Goal: Task Accomplishment & Management: Complete application form

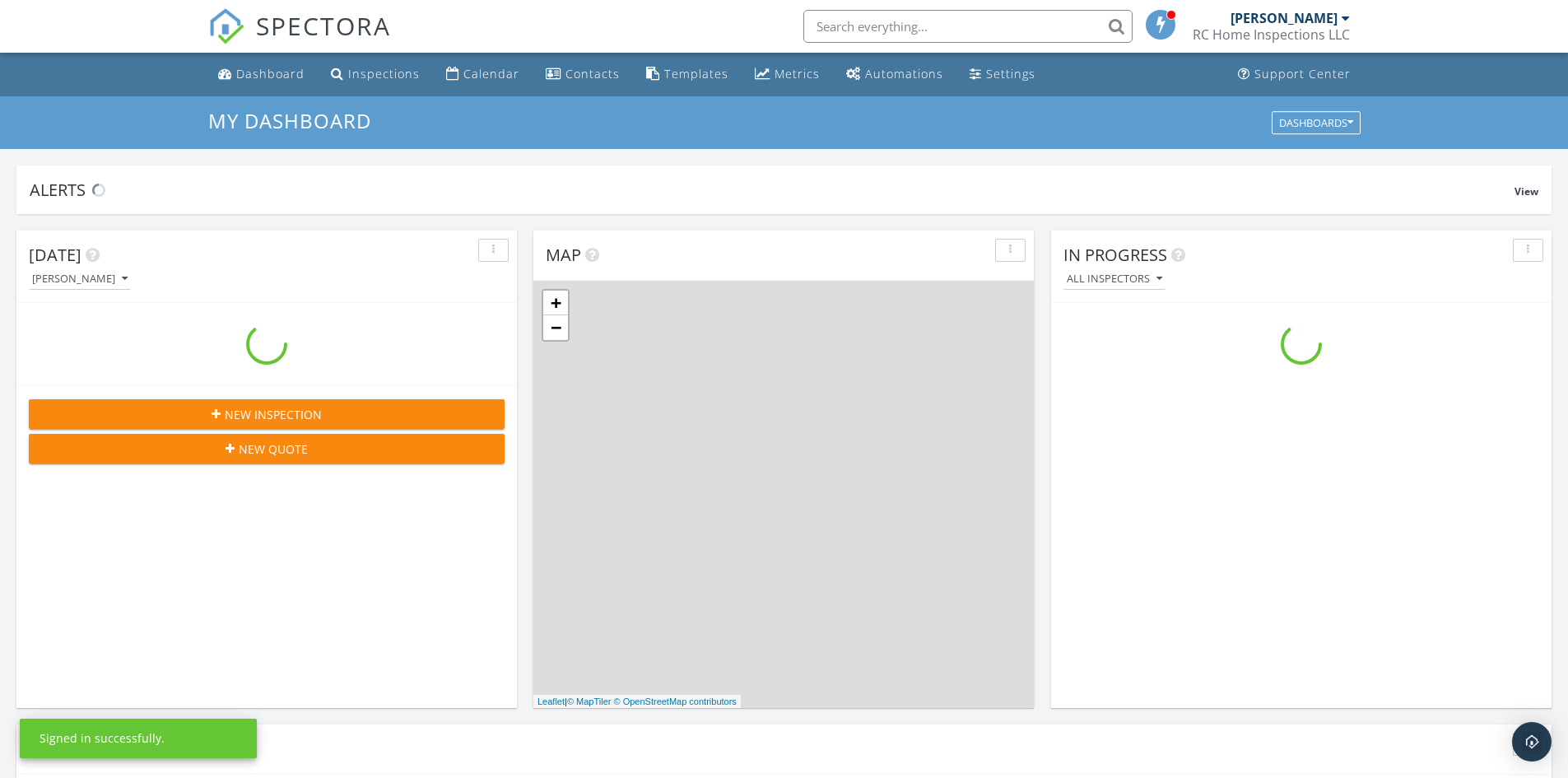
scroll to position [1523, 1594]
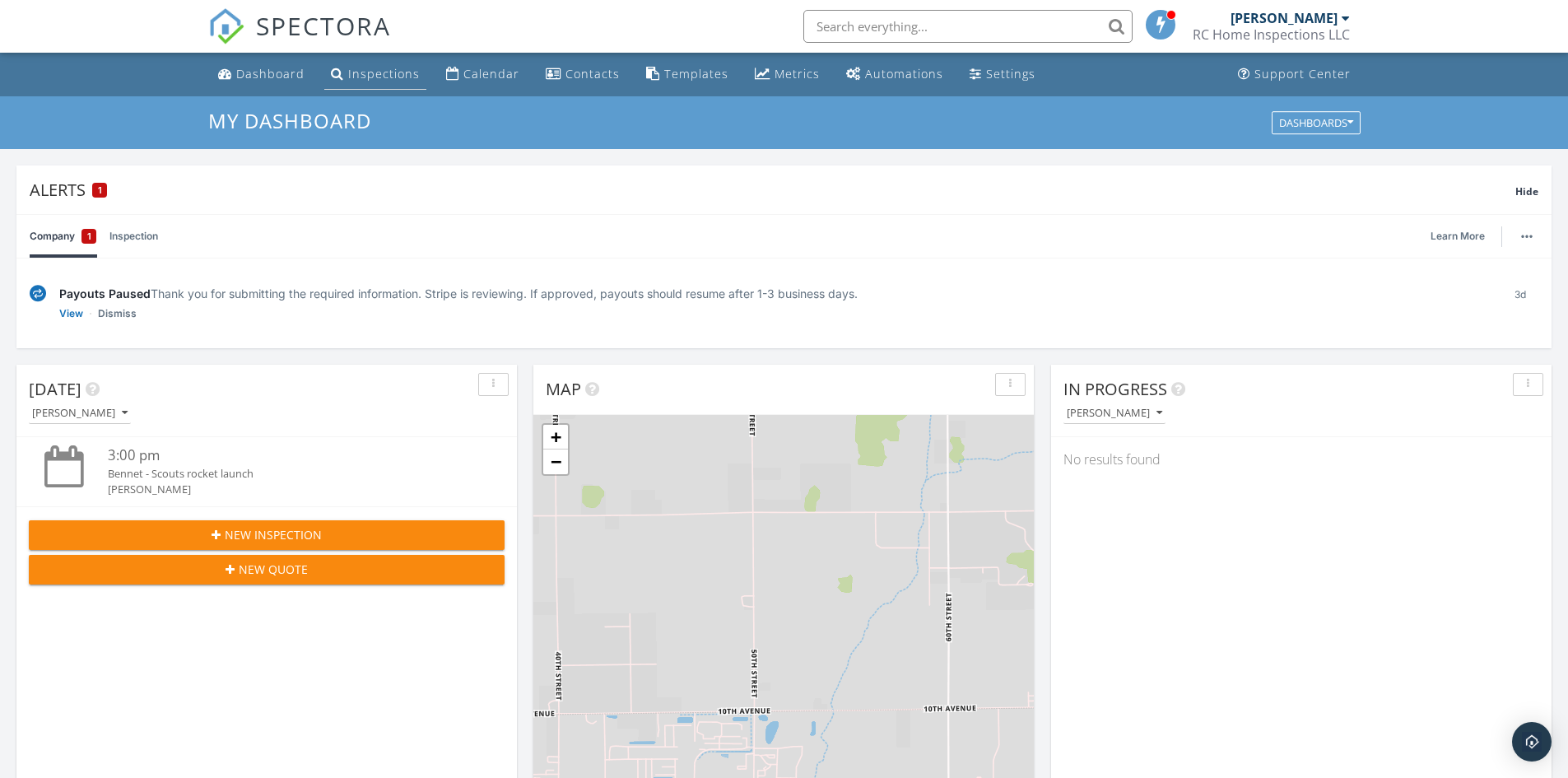
click at [379, 87] on link "Inspections" at bounding box center [376, 74] width 102 height 30
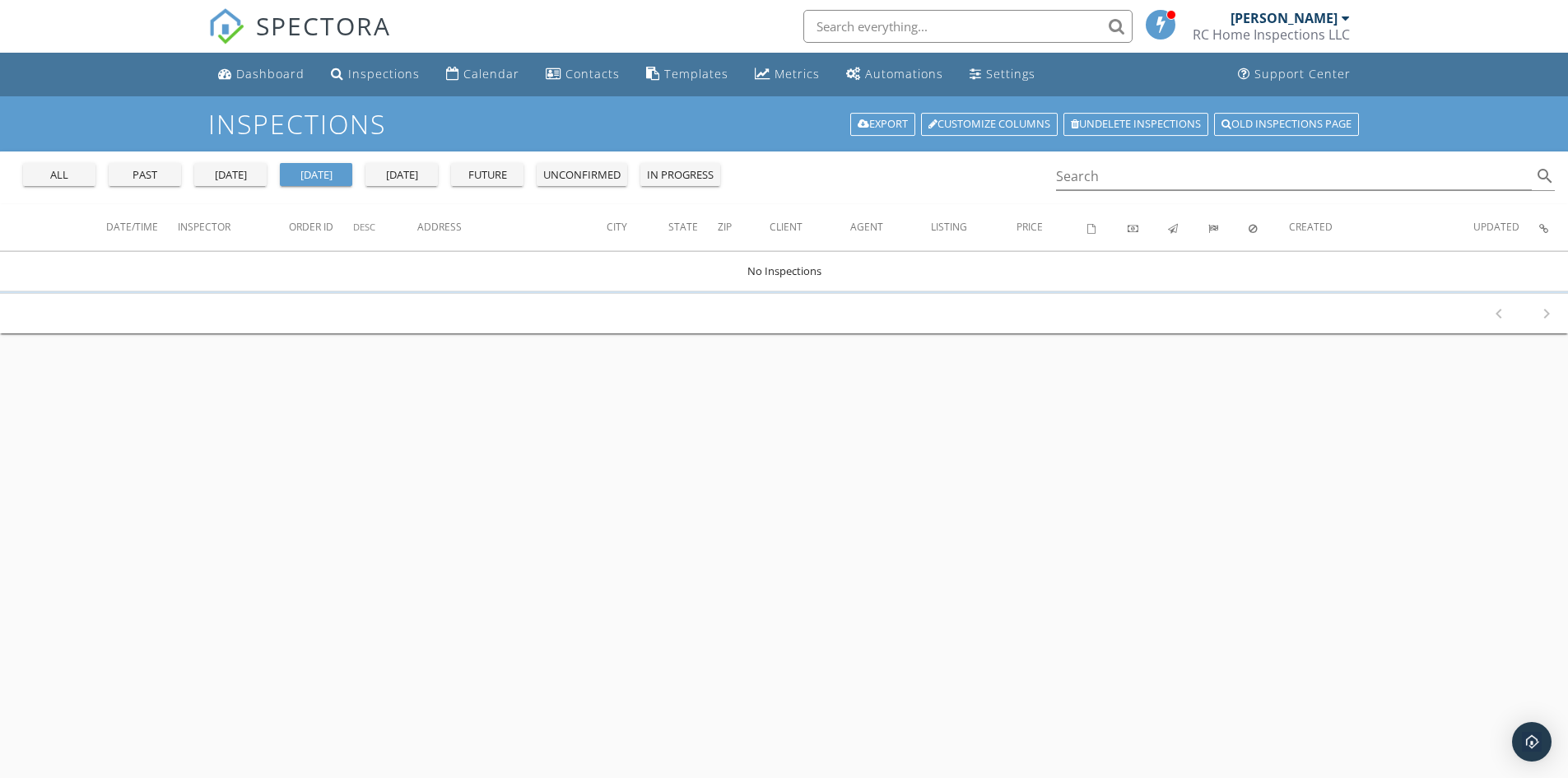
click at [513, 176] on div "future" at bounding box center [486, 176] width 59 height 16
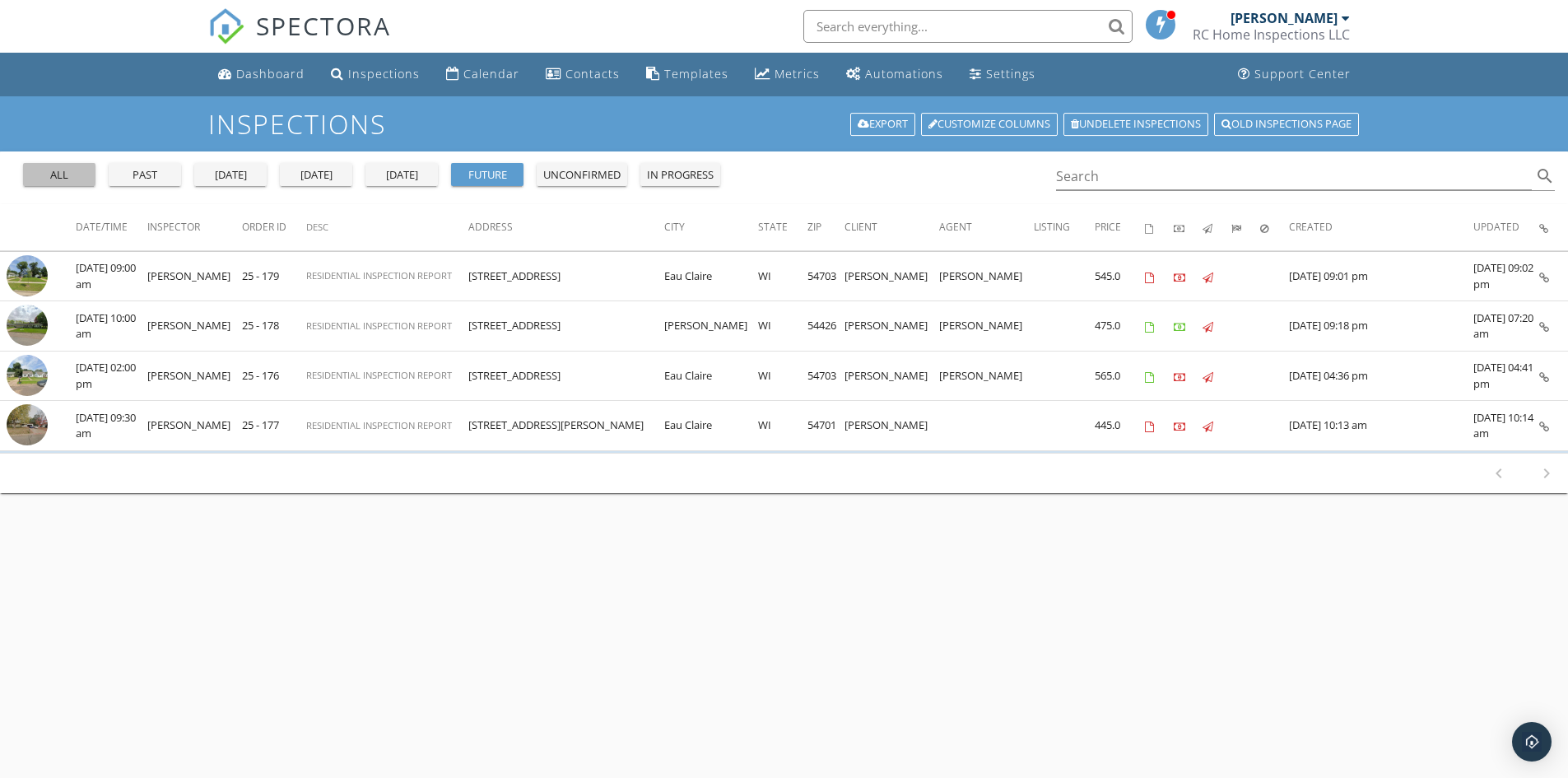
click at [62, 175] on div "all" at bounding box center [59, 176] width 59 height 16
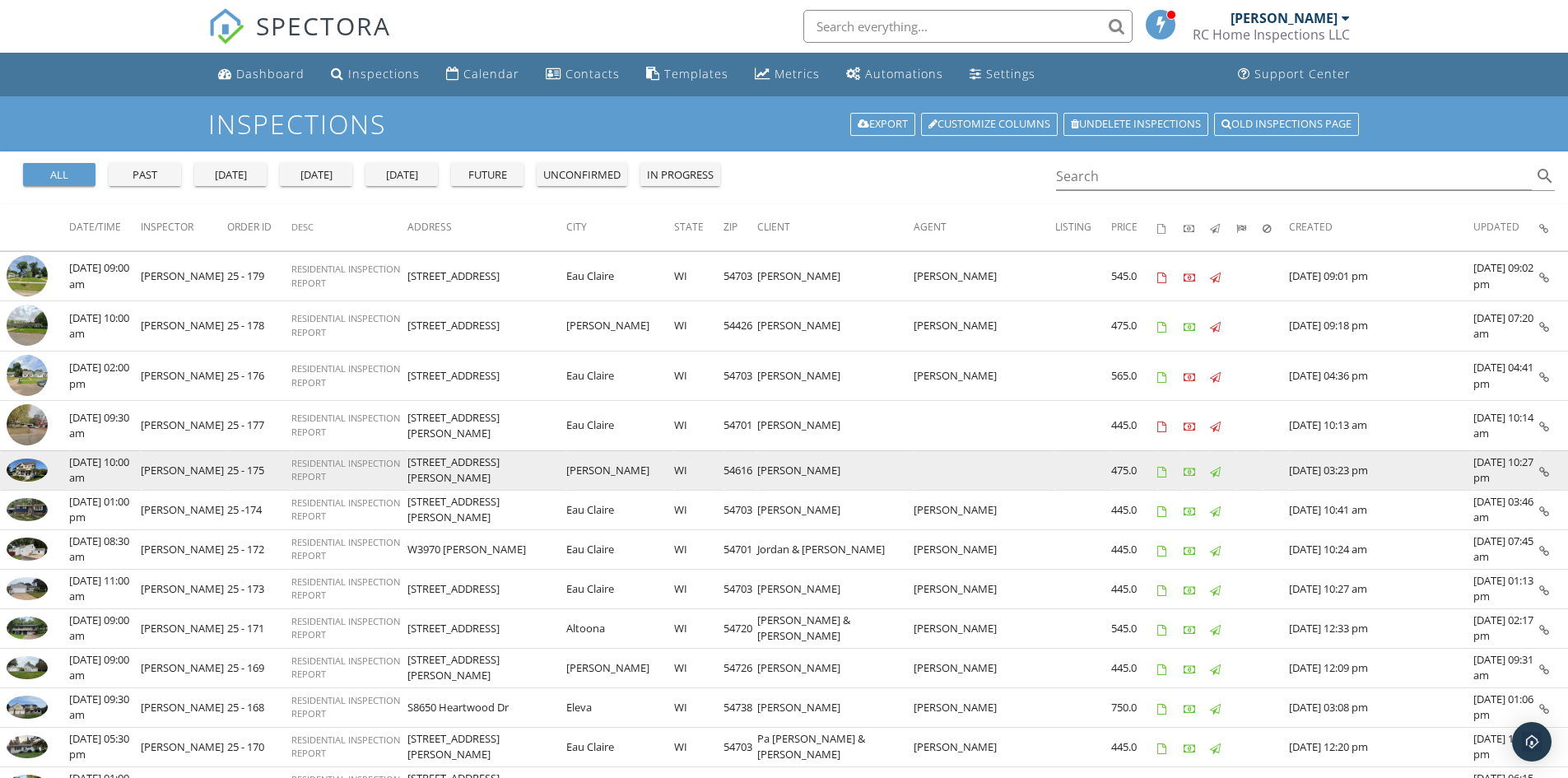
click at [21, 470] on img at bounding box center [27, 469] width 41 height 23
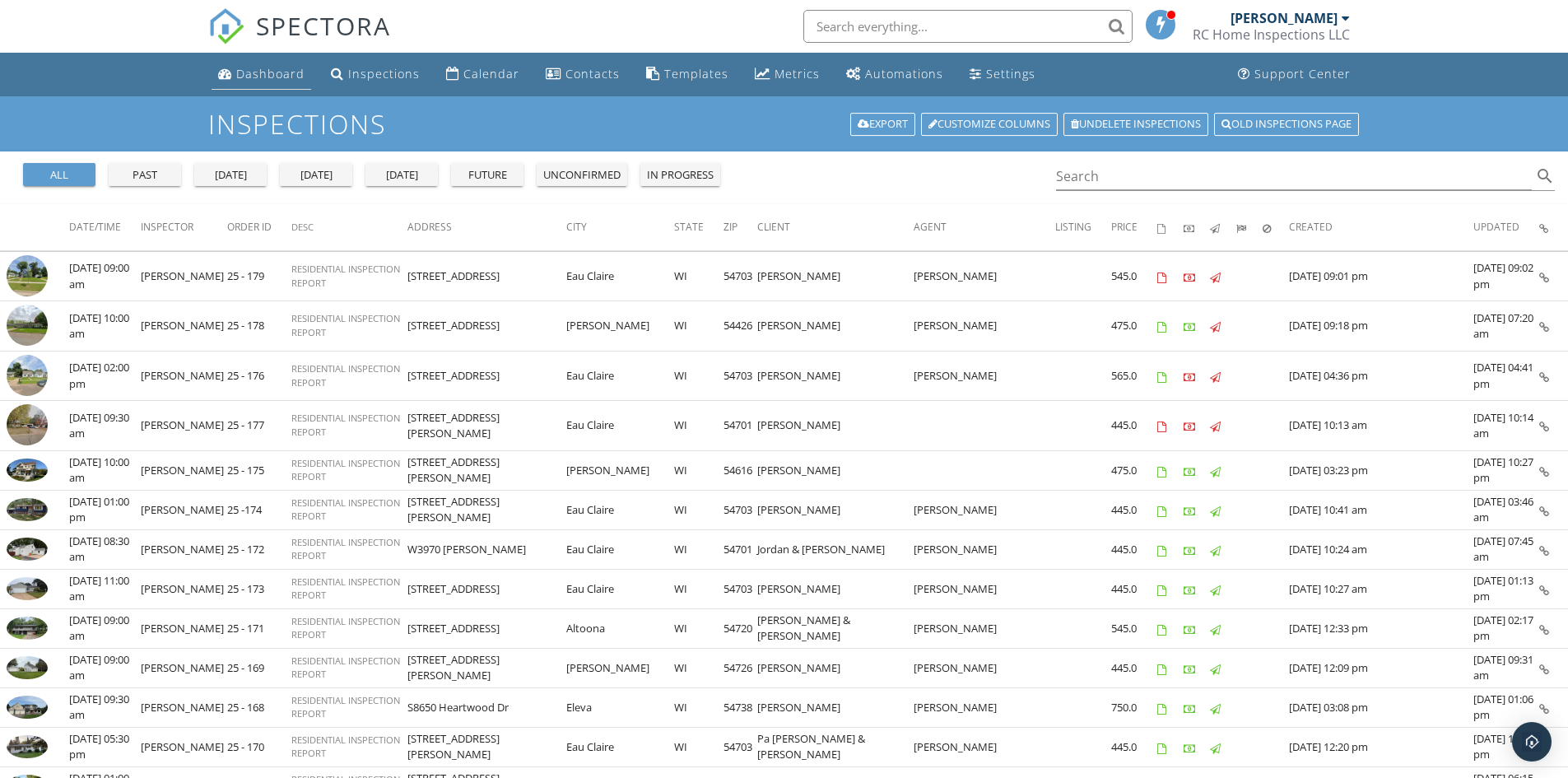
click at [279, 75] on div "Dashboard" at bounding box center [270, 73] width 69 height 16
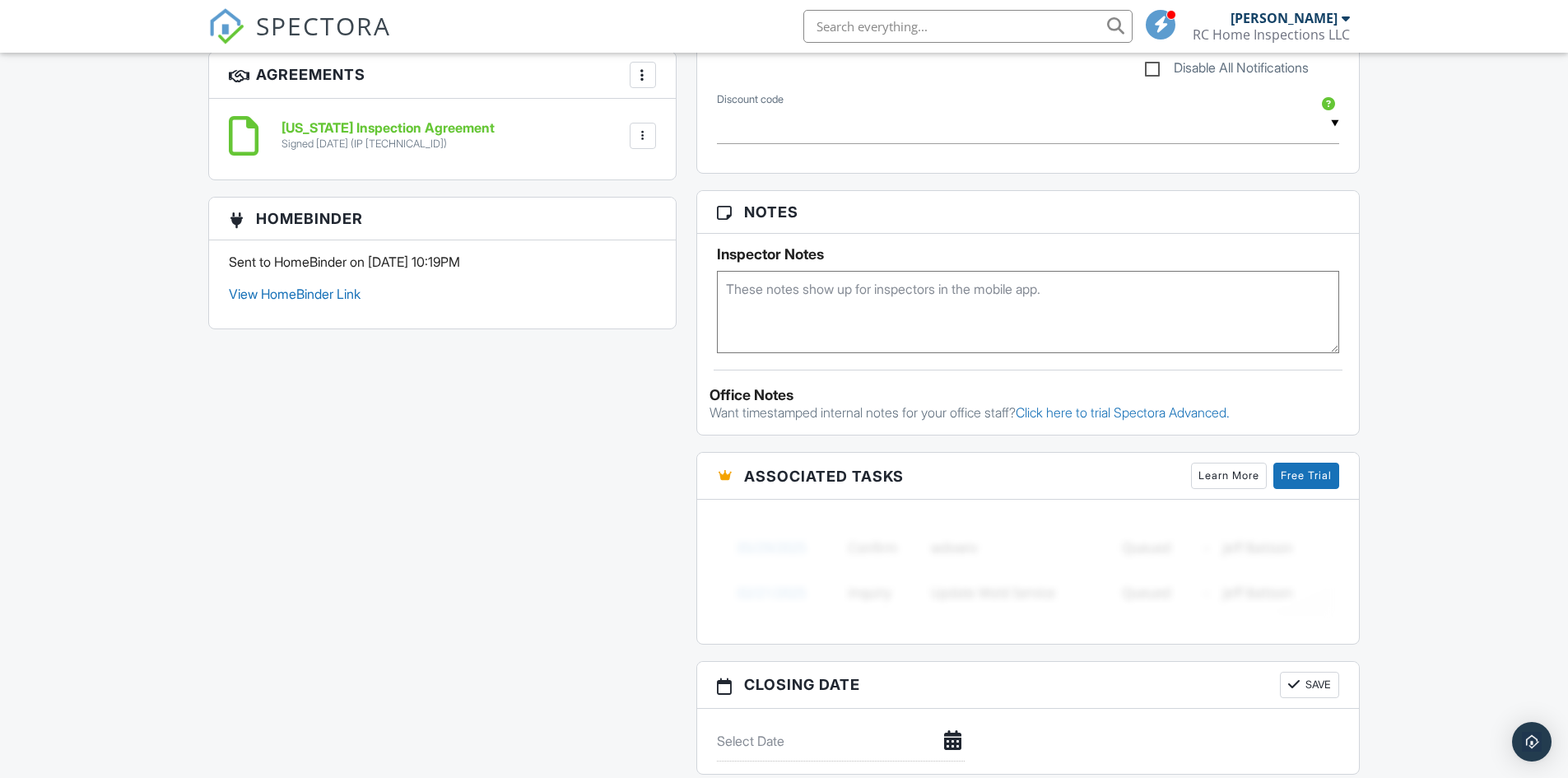
scroll to position [713, 0]
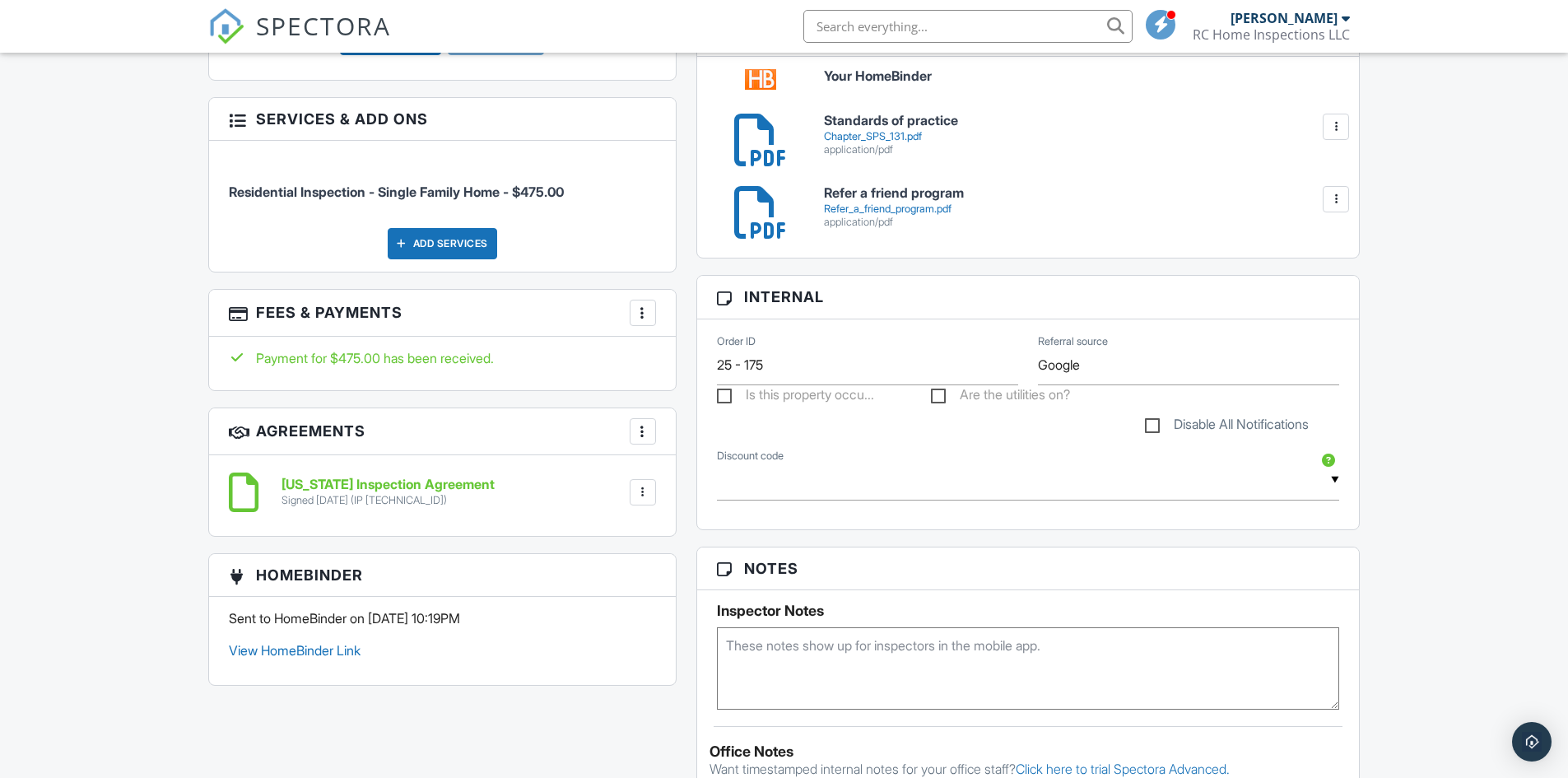
click at [887, 74] on h6 "Your HomeBinder" at bounding box center [1082, 77] width 516 height 15
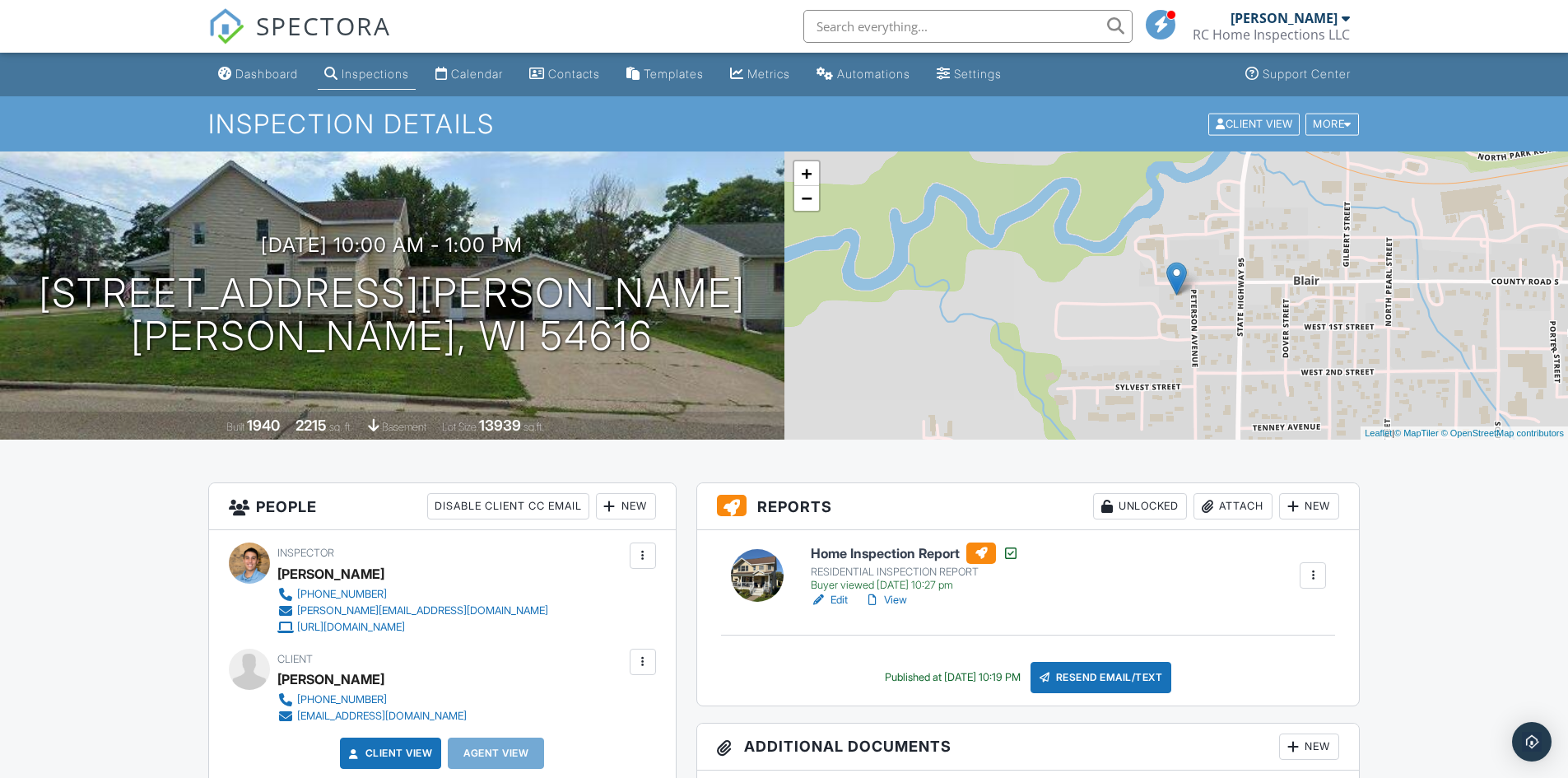
scroll to position [357, 0]
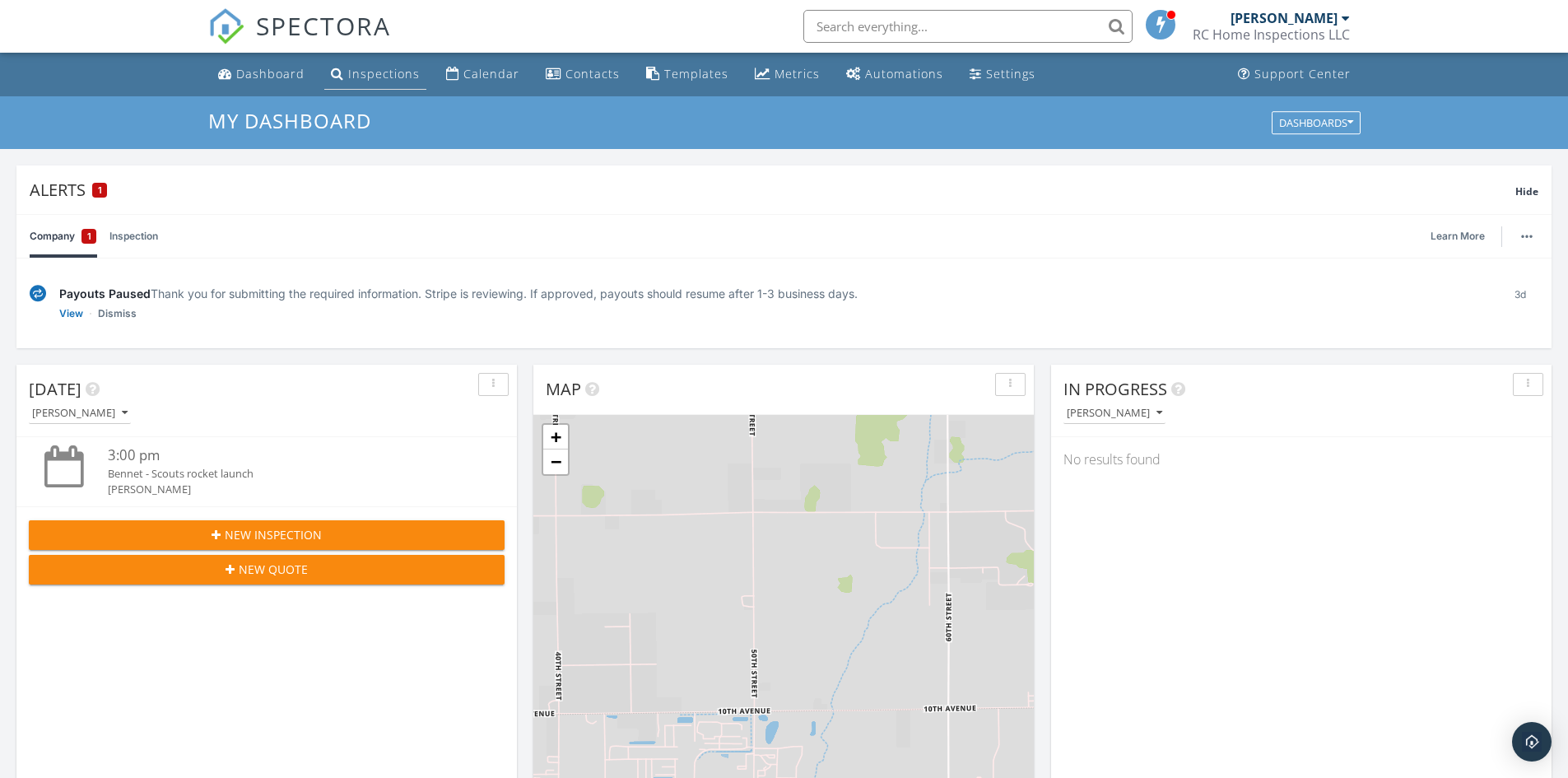
click at [366, 78] on div "Inspections" at bounding box center [384, 73] width 71 height 16
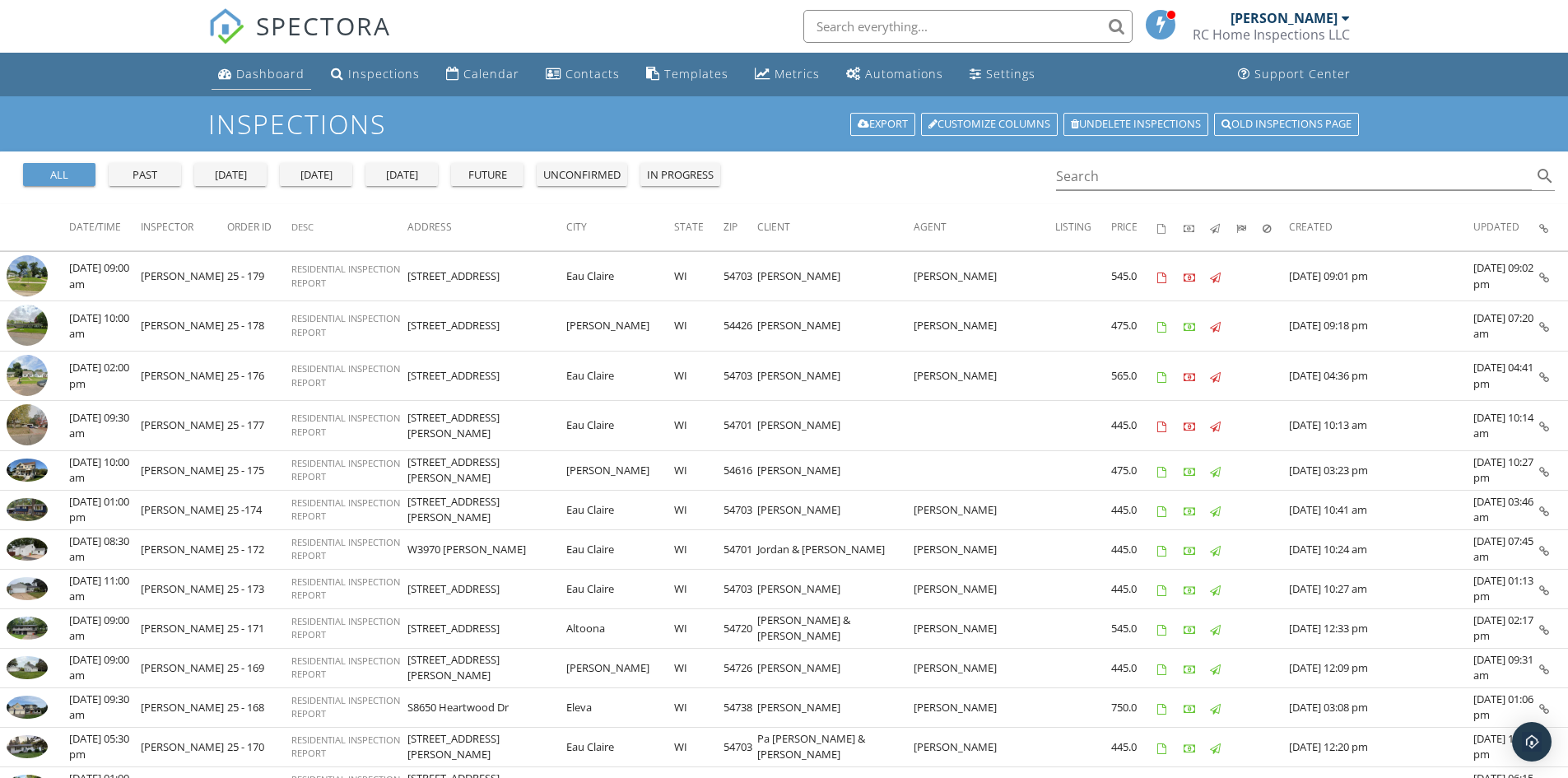
click at [263, 77] on div "Dashboard" at bounding box center [270, 73] width 69 height 16
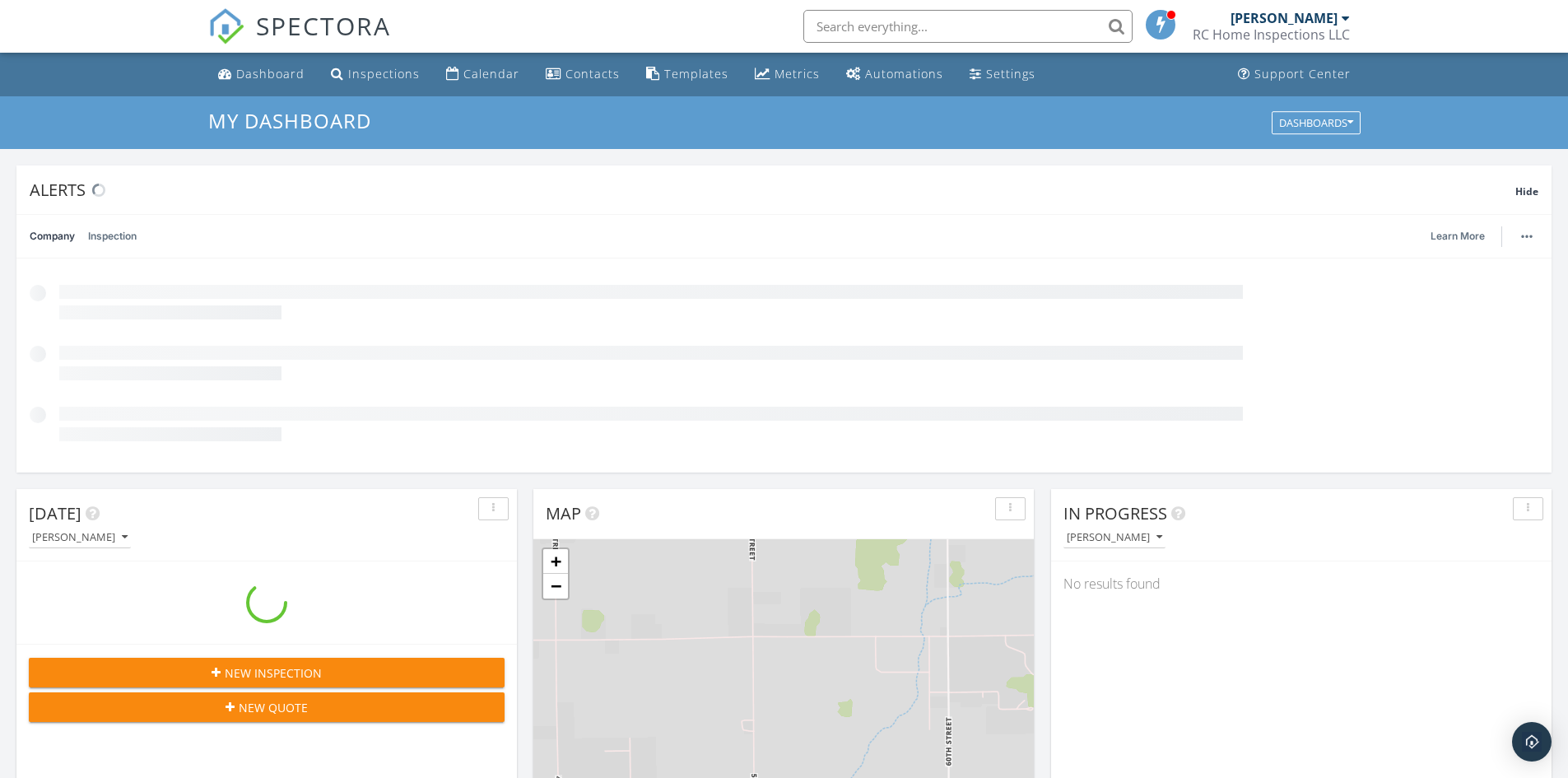
scroll to position [1523, 1594]
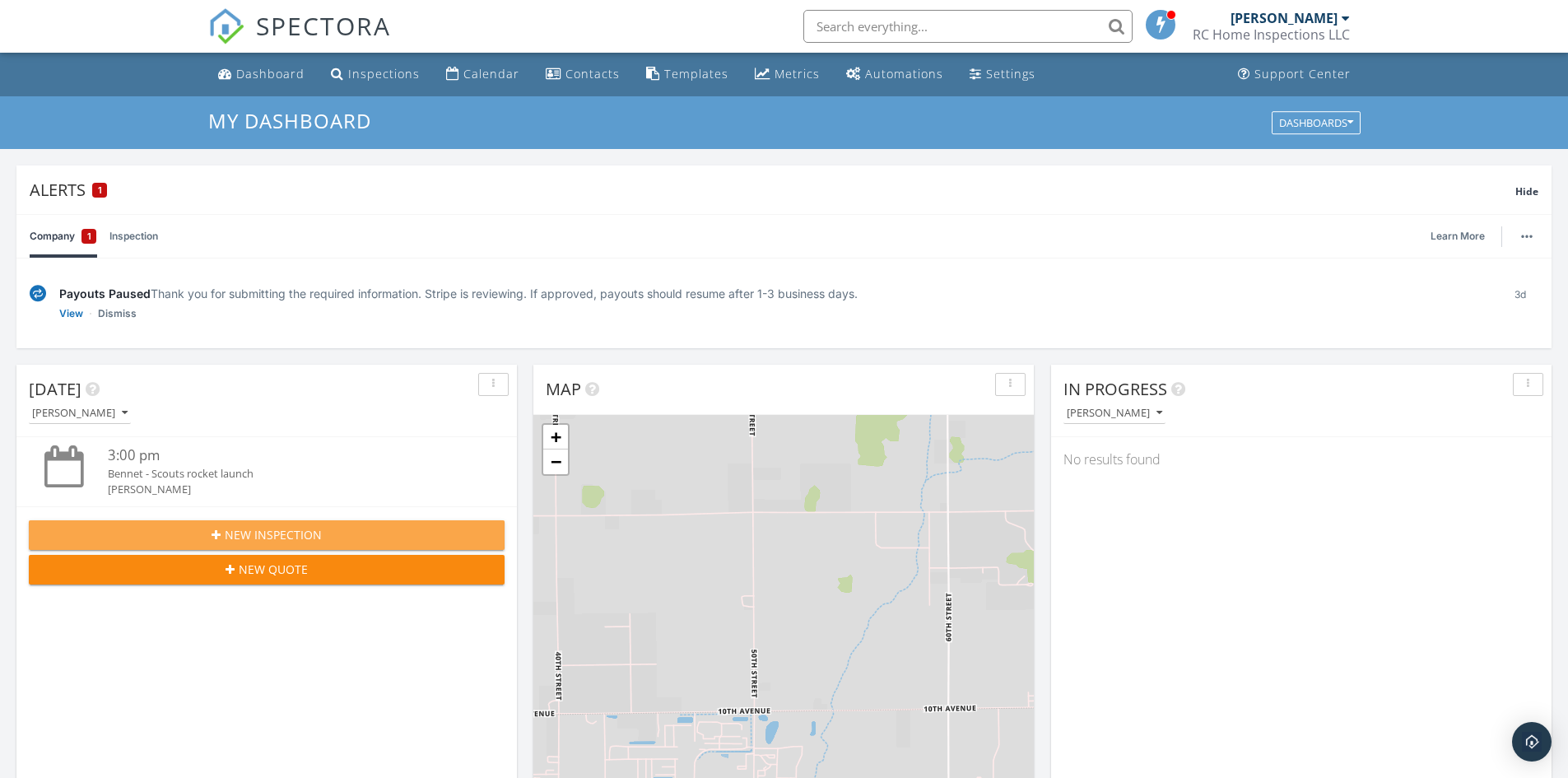
click at [210, 533] on div "New Inspection" at bounding box center [266, 534] width 449 height 17
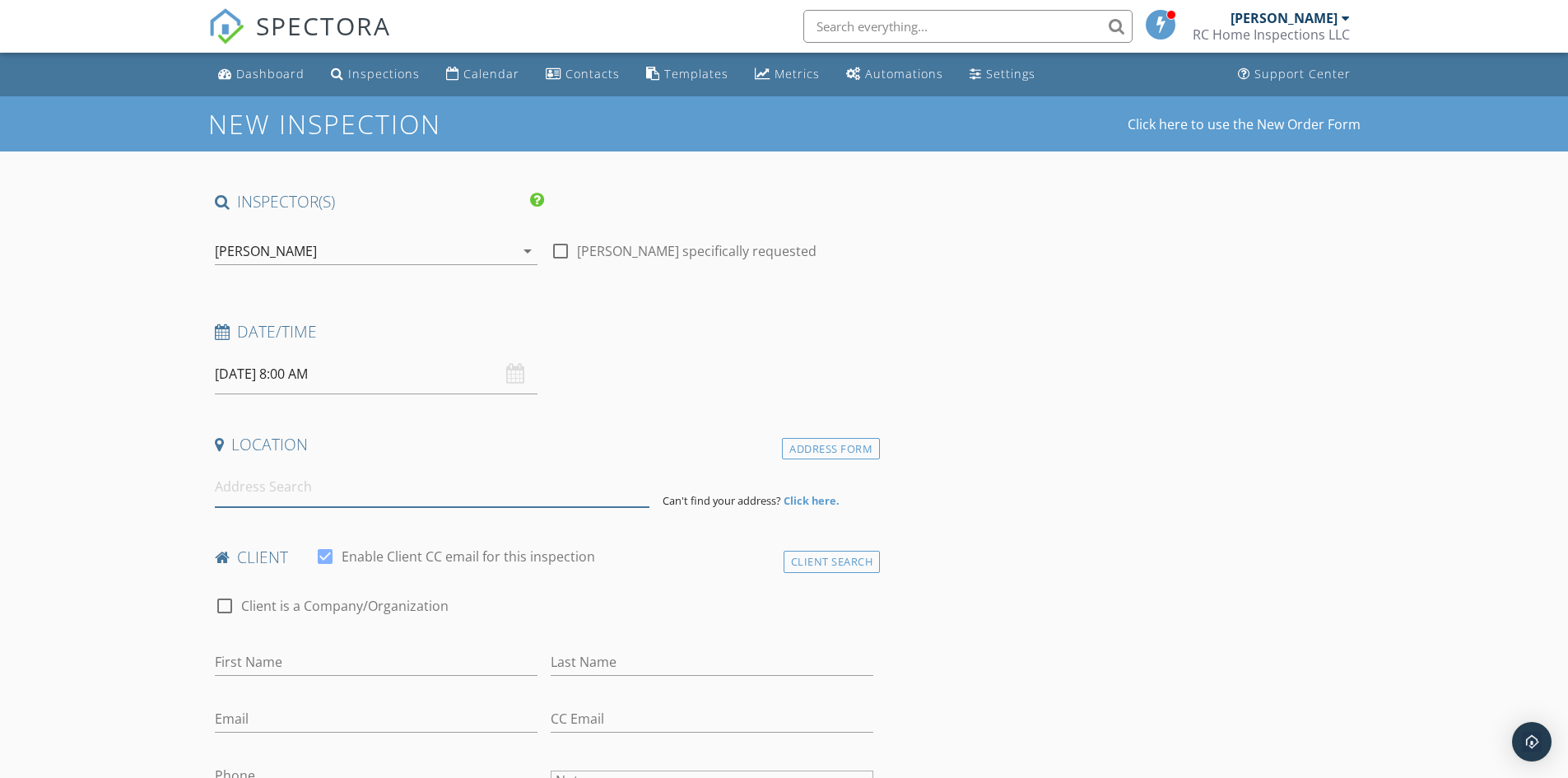
click at [297, 501] on input at bounding box center [432, 486] width 434 height 40
click at [309, 490] on input at bounding box center [432, 486] width 434 height 40
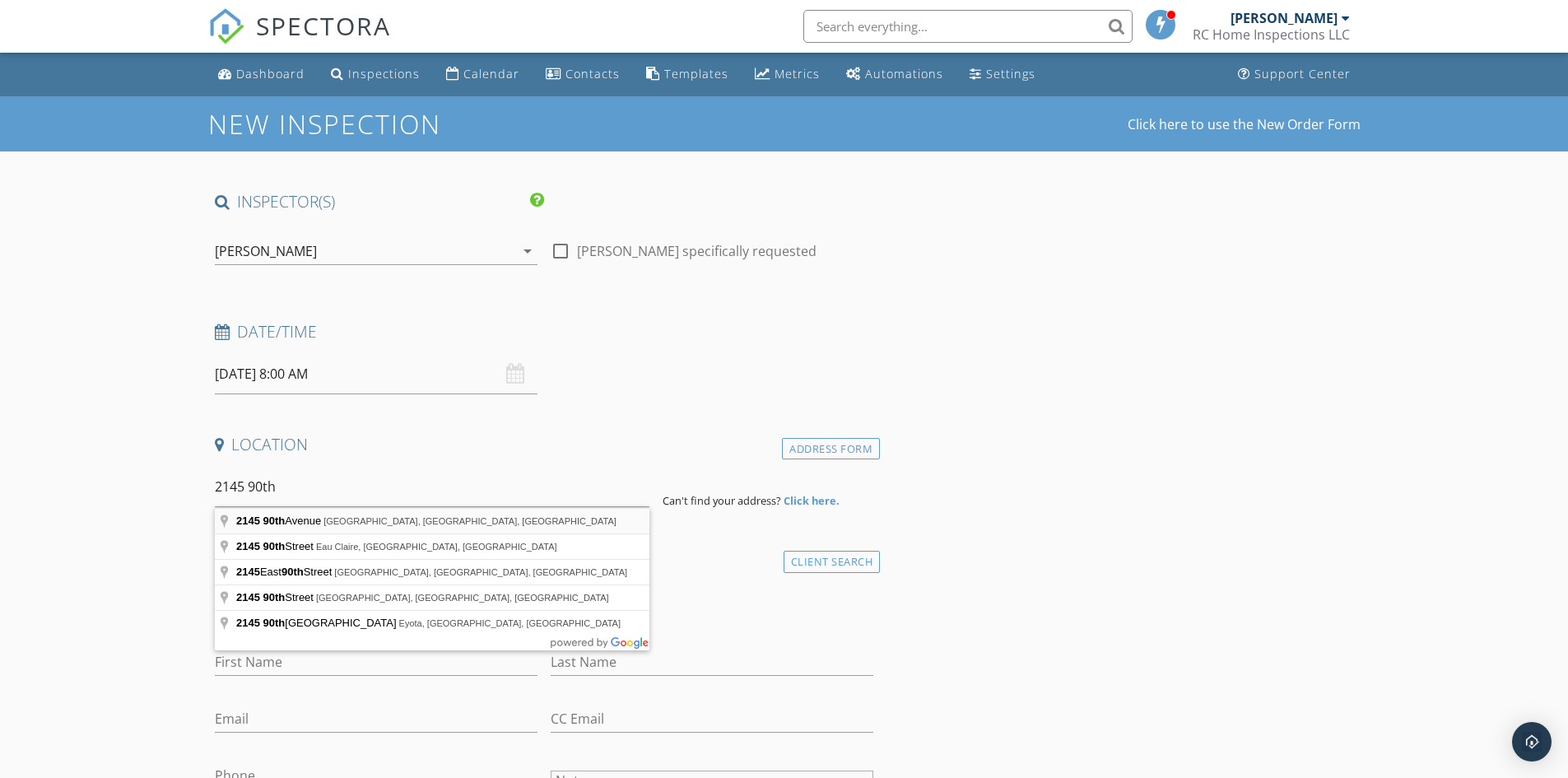
type input "[STREET_ADDRESS]"
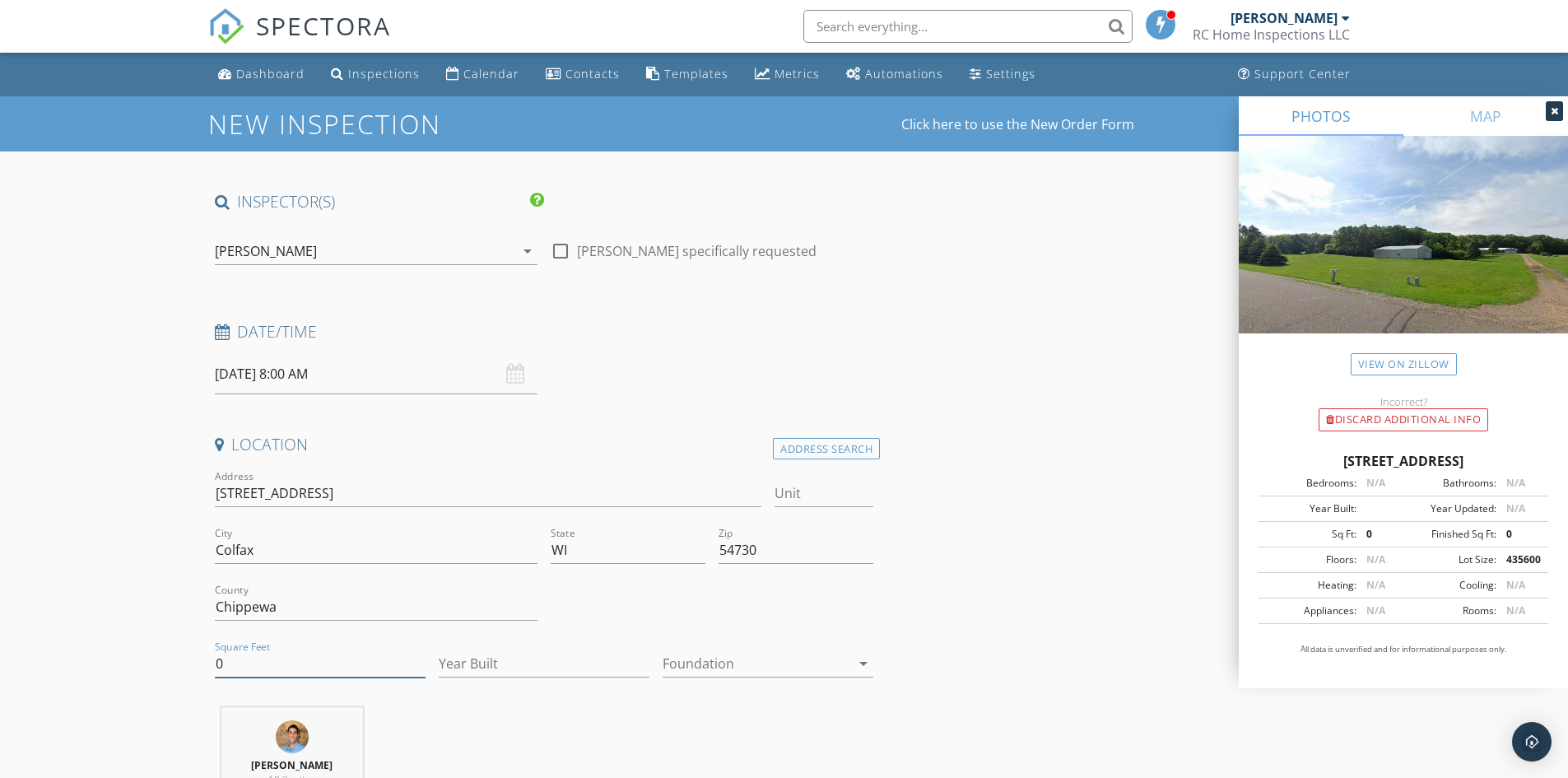
drag, startPoint x: 321, startPoint y: 670, endPoint x: 199, endPoint y: 673, distance: 122.0
click at [268, 663] on input "28" at bounding box center [320, 664] width 210 height 27
type input "2802"
type input "1998"
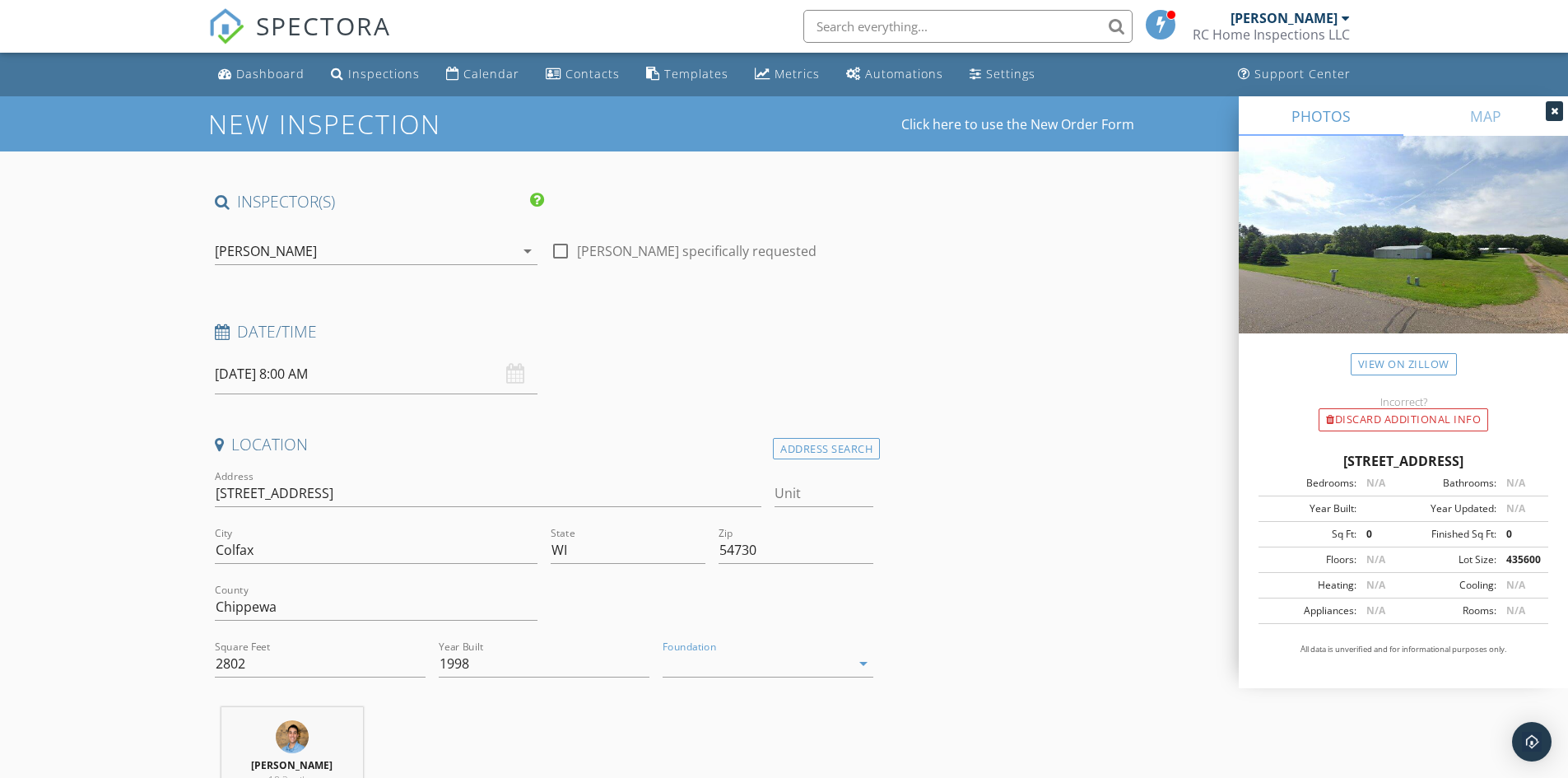
click at [707, 658] on div at bounding box center [756, 663] width 187 height 27
click at [704, 687] on div "Basement" at bounding box center [768, 668] width 185 height 39
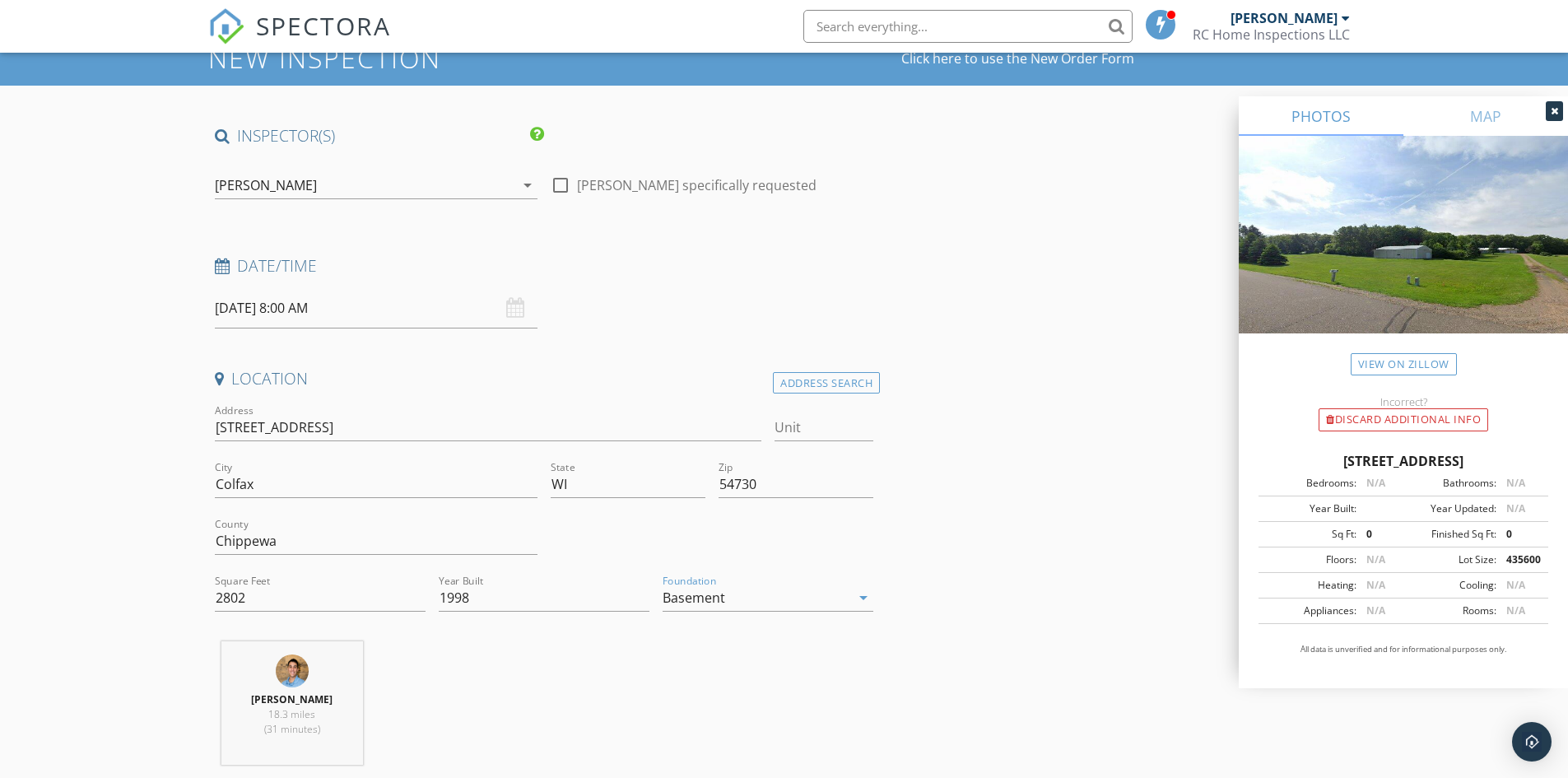
scroll to position [357, 0]
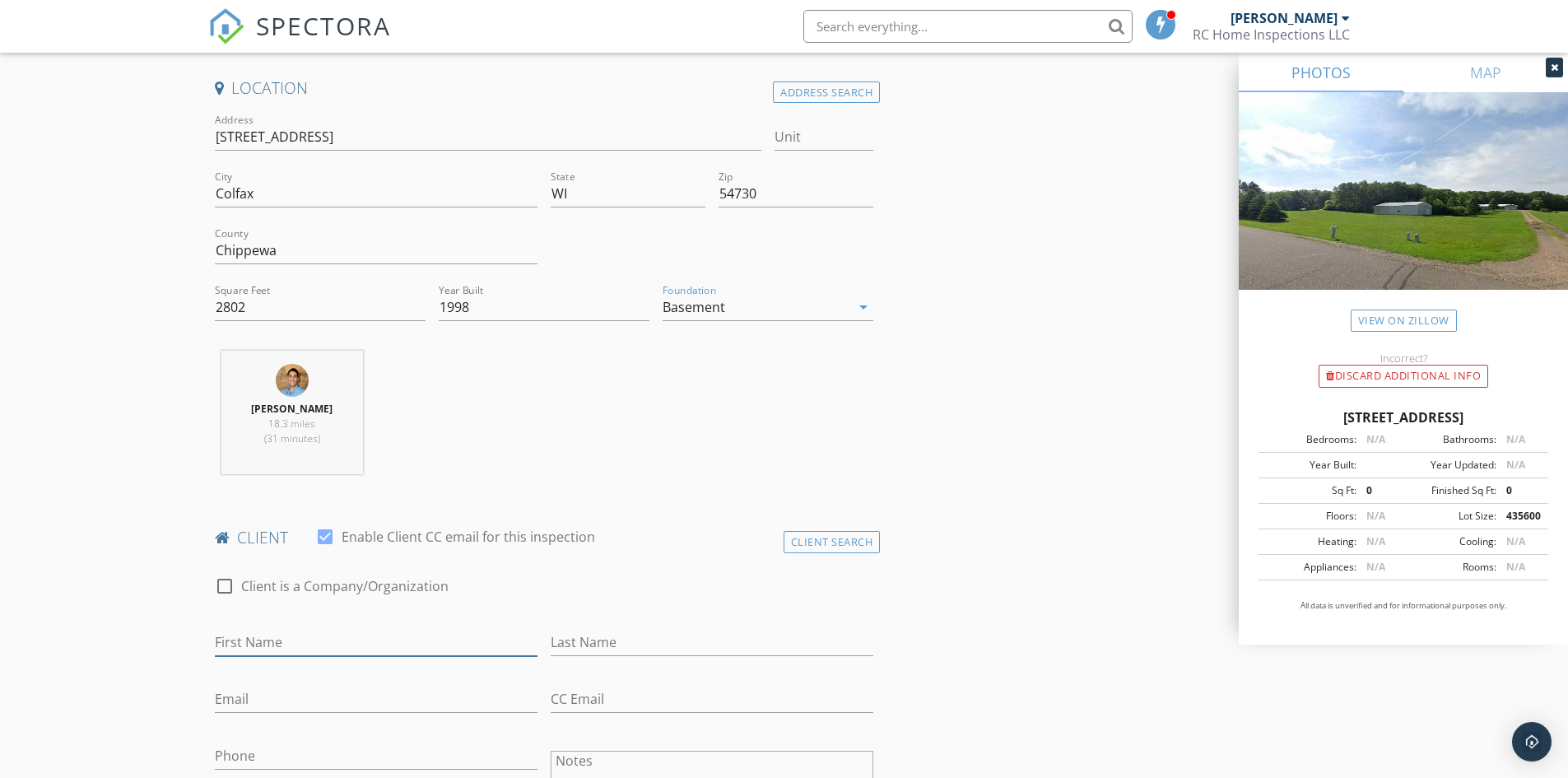
click at [322, 645] on input "First Name" at bounding box center [376, 643] width 323 height 27
type input "[PERSON_NAME]"
click at [411, 689] on input "Email" at bounding box center [376, 699] width 323 height 27
paste input "[EMAIL_ADDRESS][DOMAIN_NAME]"
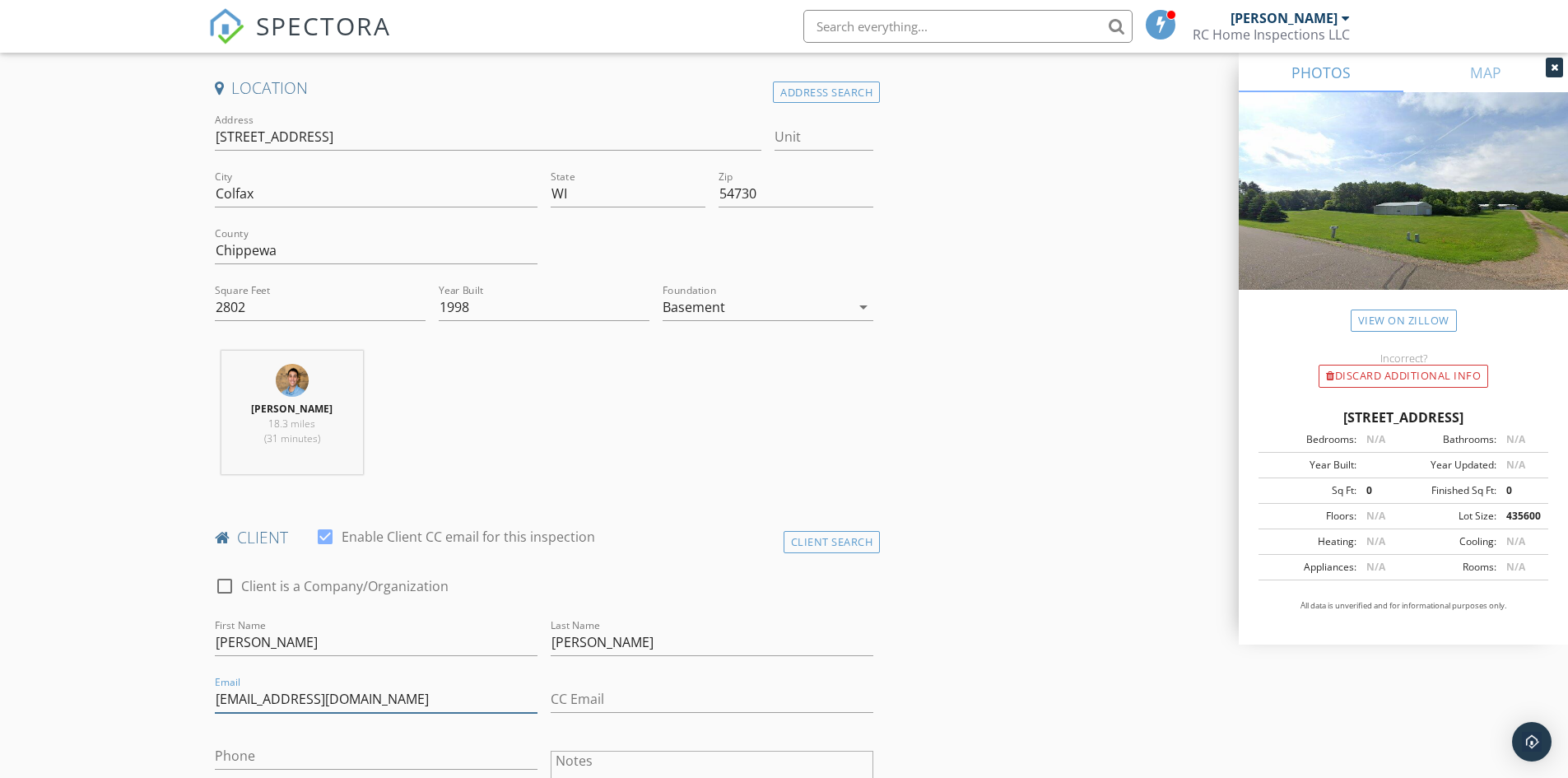
type input "[EMAIL_ADDRESS][DOMAIN_NAME]"
click at [309, 745] on input "Phone" at bounding box center [376, 756] width 323 height 27
paste input "[PHONE_NUMBER]"
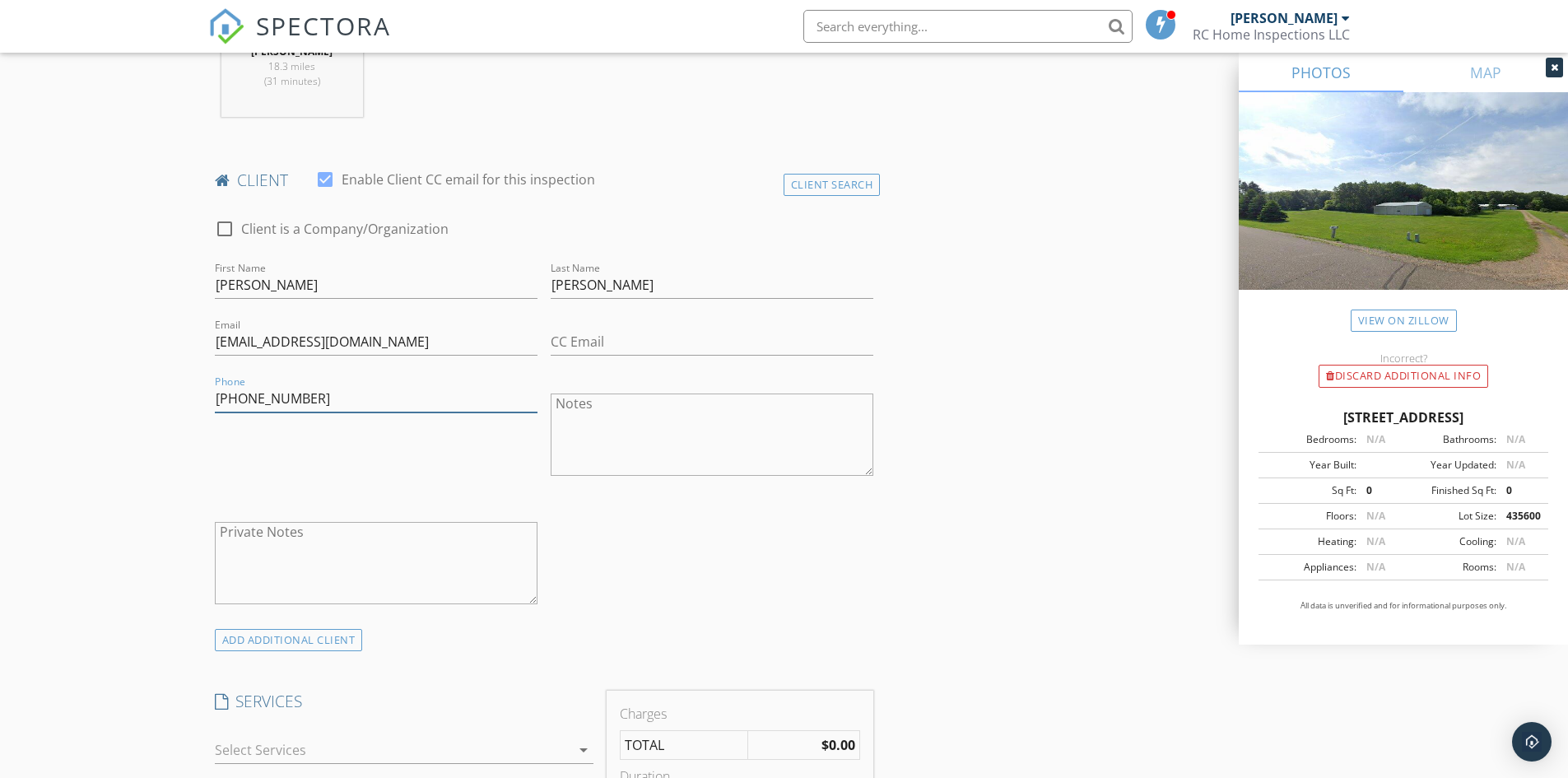
scroll to position [1070, 0]
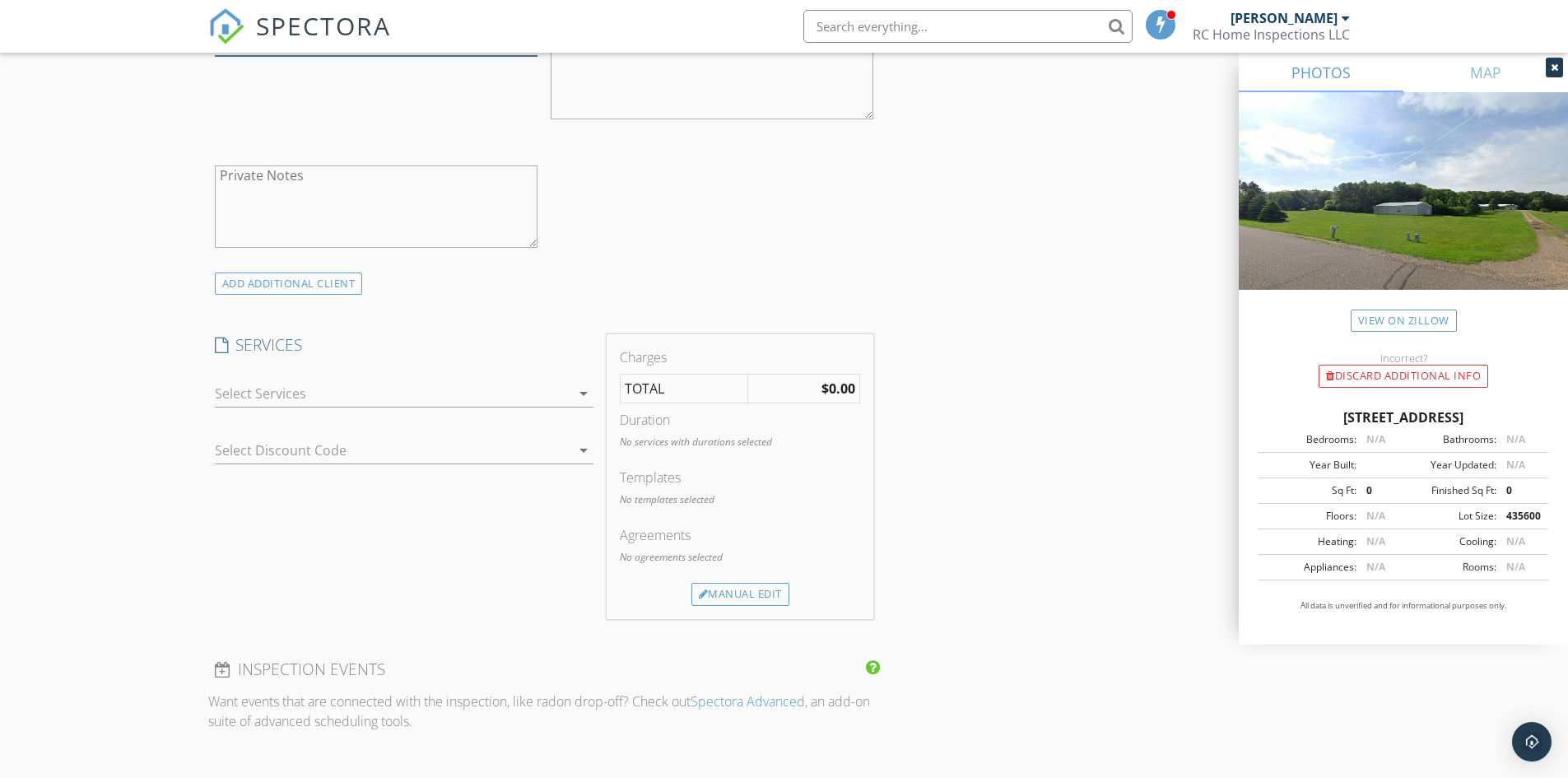
type input "[PHONE_NUMBER]"
click at [422, 375] on div "check_box_outline_blank Residential Inspection - Single Family Home check_box_o…" at bounding box center [404, 397] width 379 height 54
click at [413, 383] on div at bounding box center [392, 393] width 356 height 27
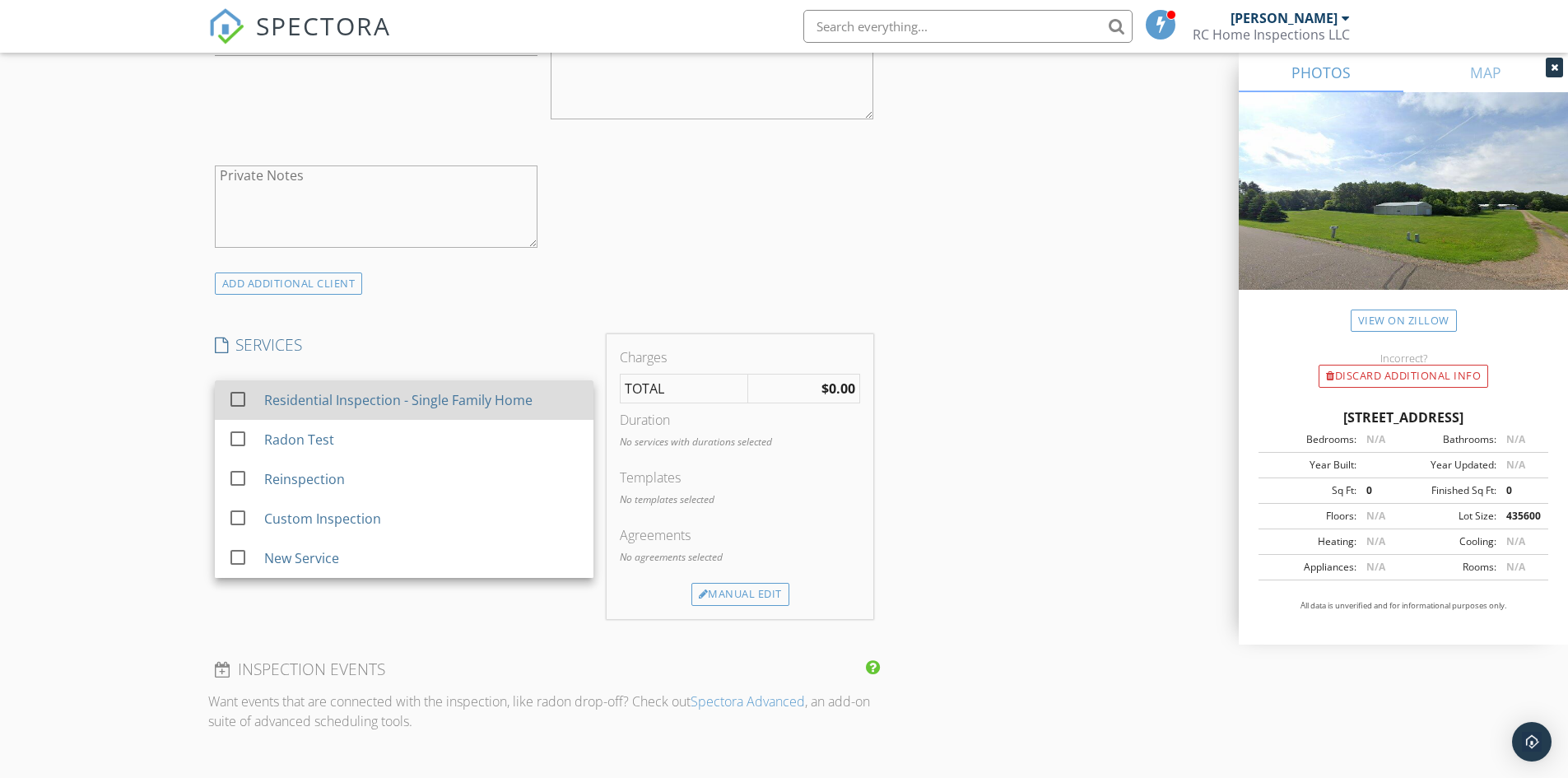
click at [392, 400] on div "Residential Inspection - Single Family Home" at bounding box center [397, 400] width 268 height 20
checkbox input "true"
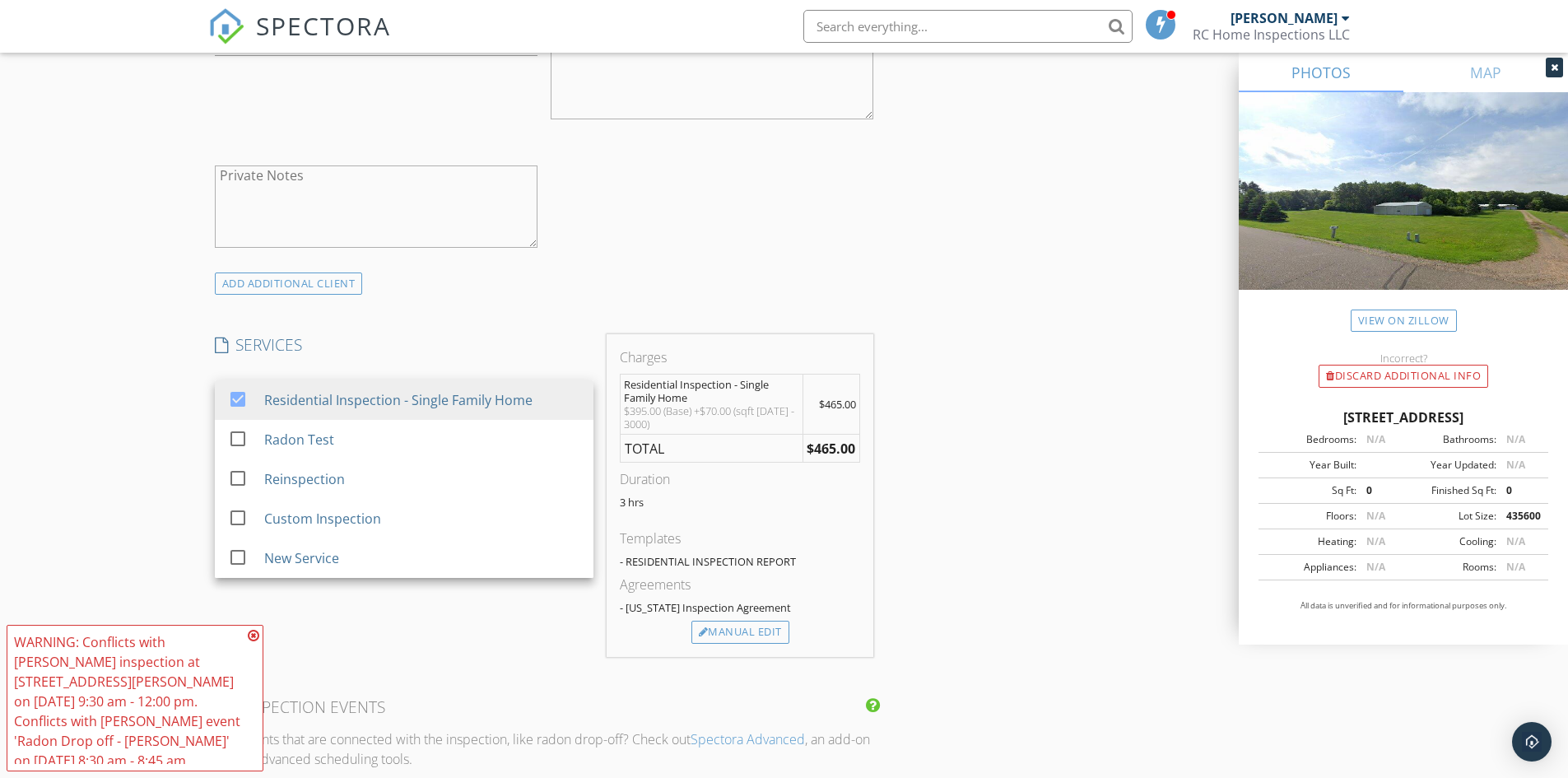
click at [516, 621] on div "SERVICES check_box Residential Inspection - Single Family Home check_box_outlin…" at bounding box center [404, 495] width 391 height 323
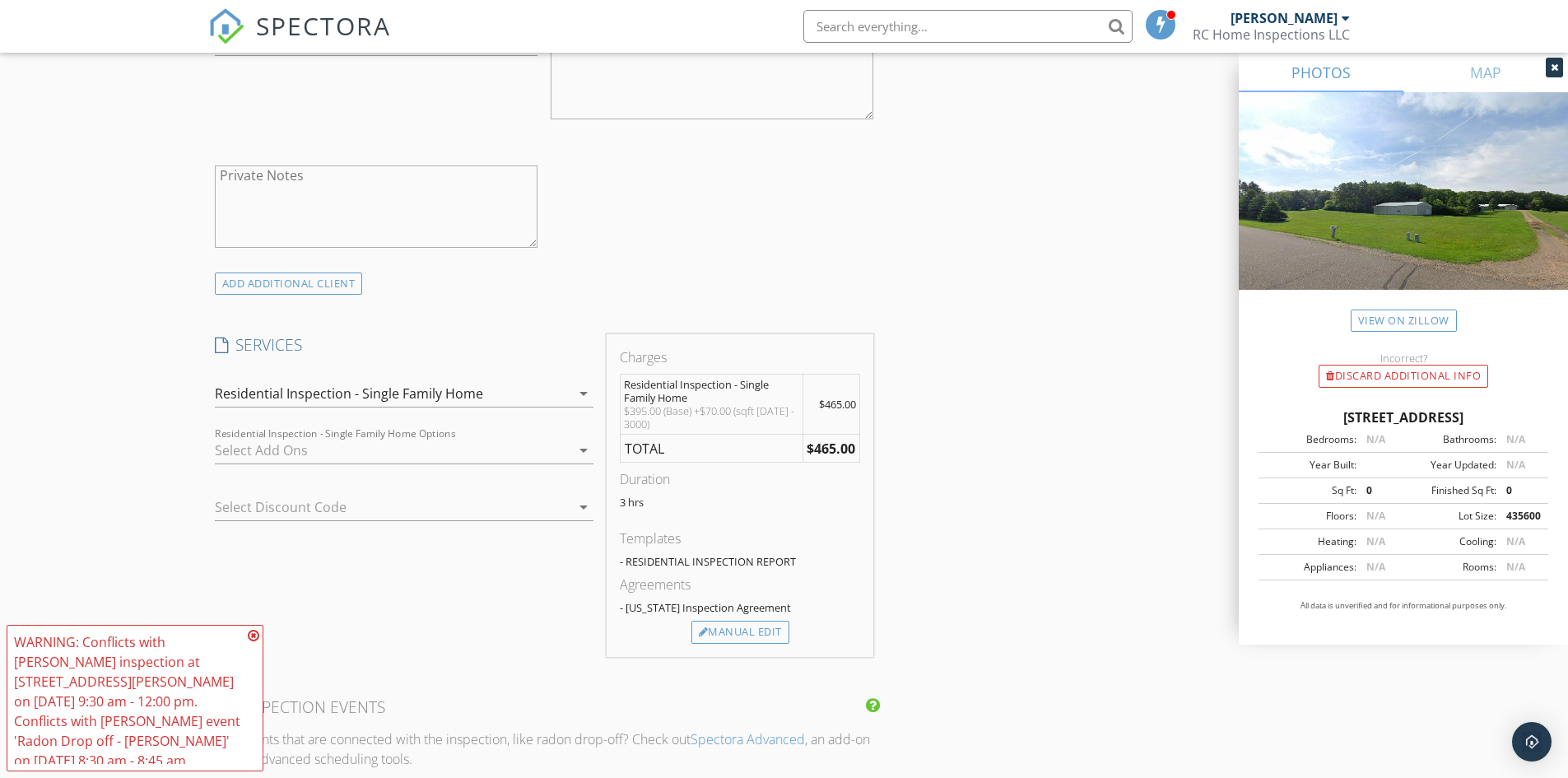
click at [255, 636] on icon at bounding box center [253, 635] width 12 height 13
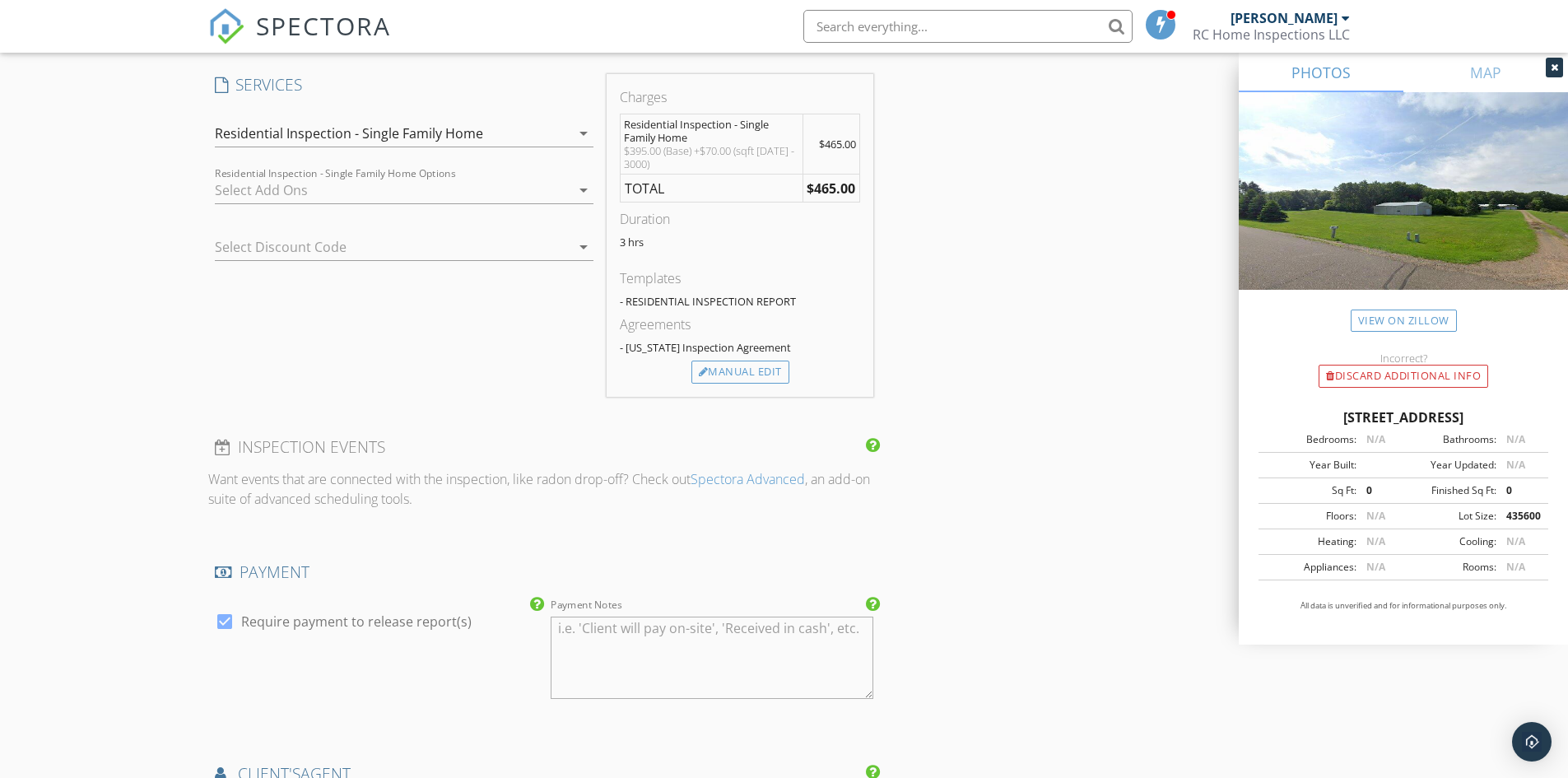
scroll to position [1426, 0]
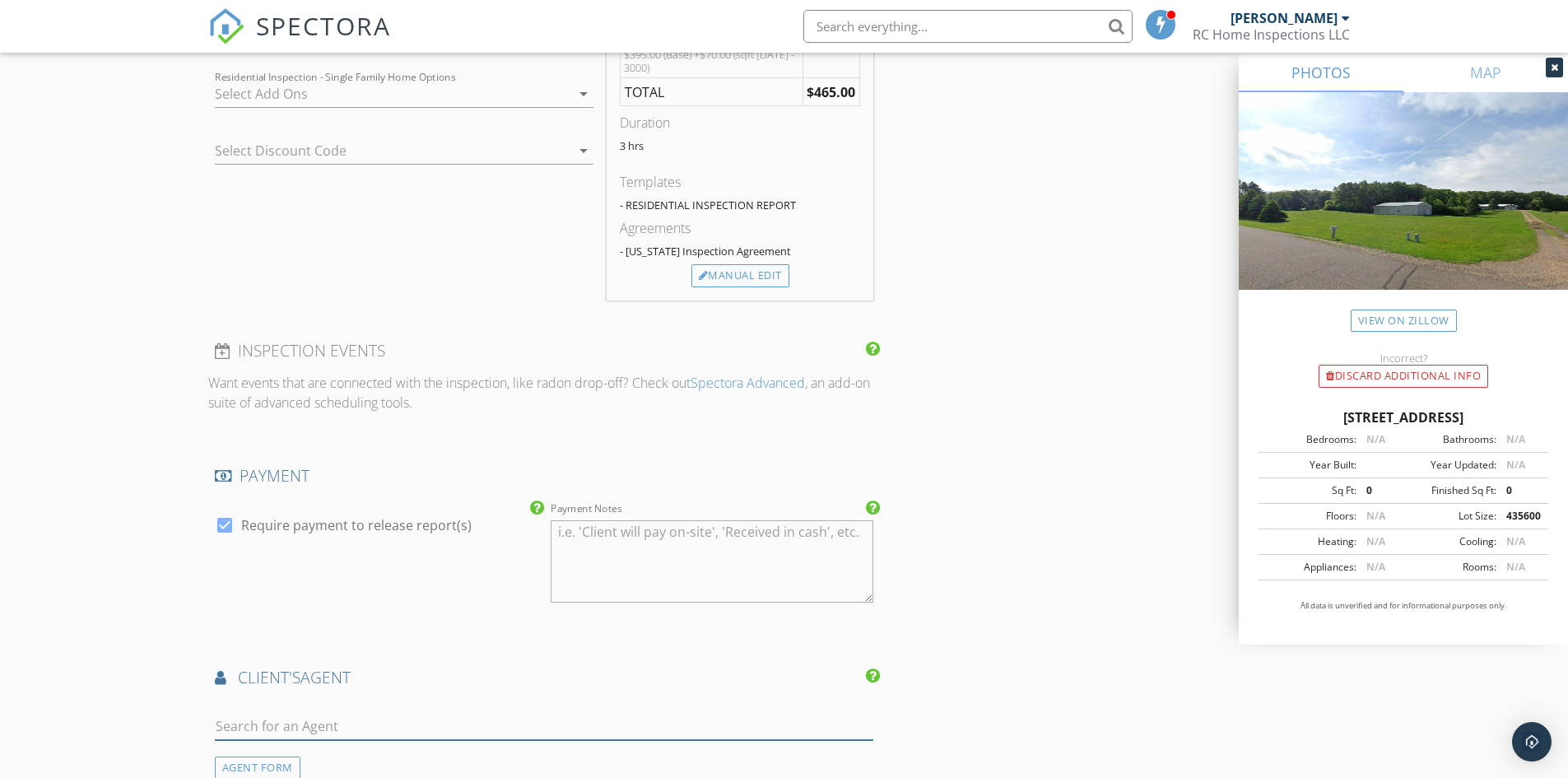
click at [367, 726] on input "text" at bounding box center [544, 727] width 659 height 27
type input "jess"
click at [323, 754] on div "[PERSON_NAME]" at bounding box center [343, 756] width 163 height 20
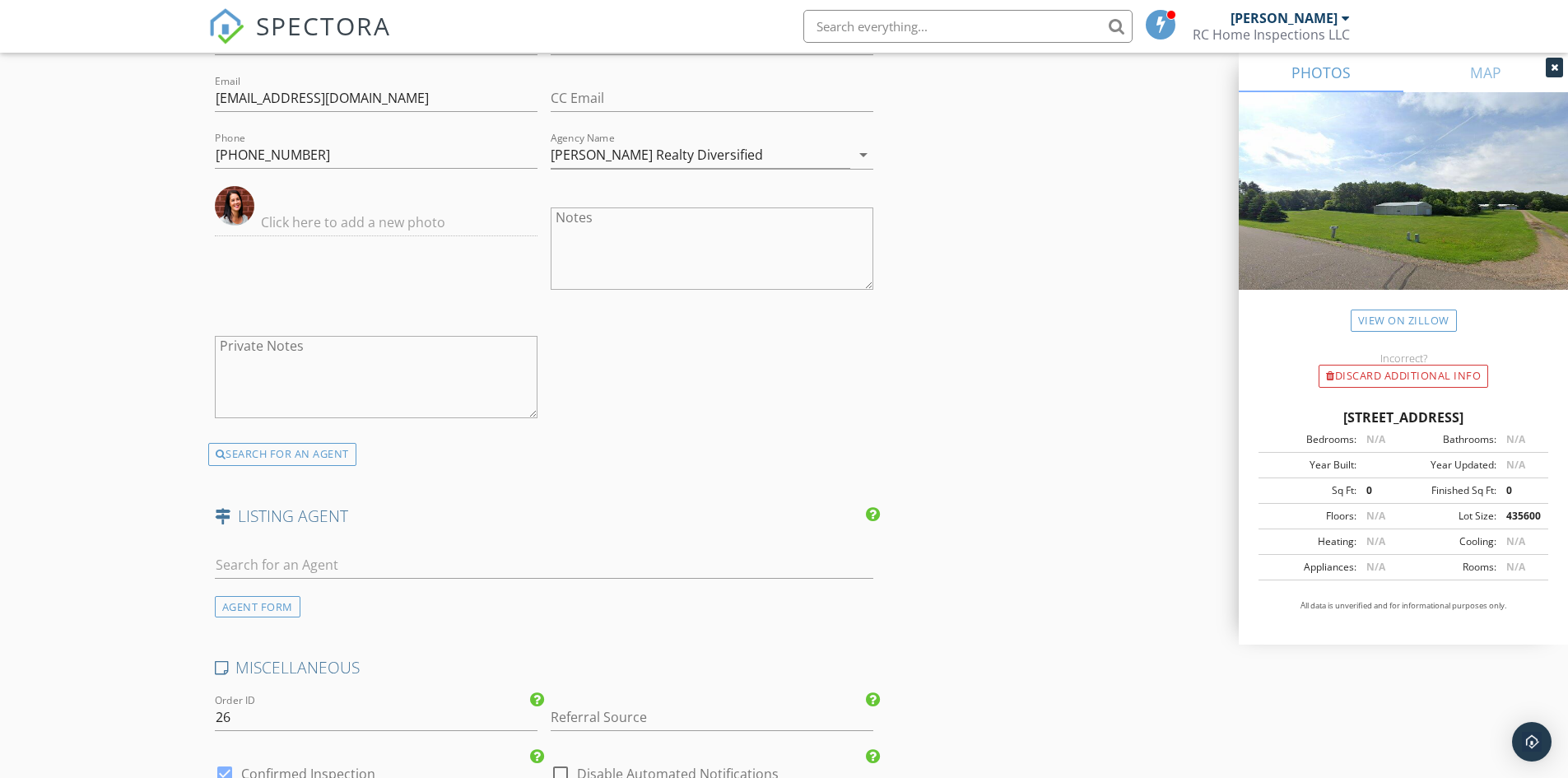
scroll to position [2139, 0]
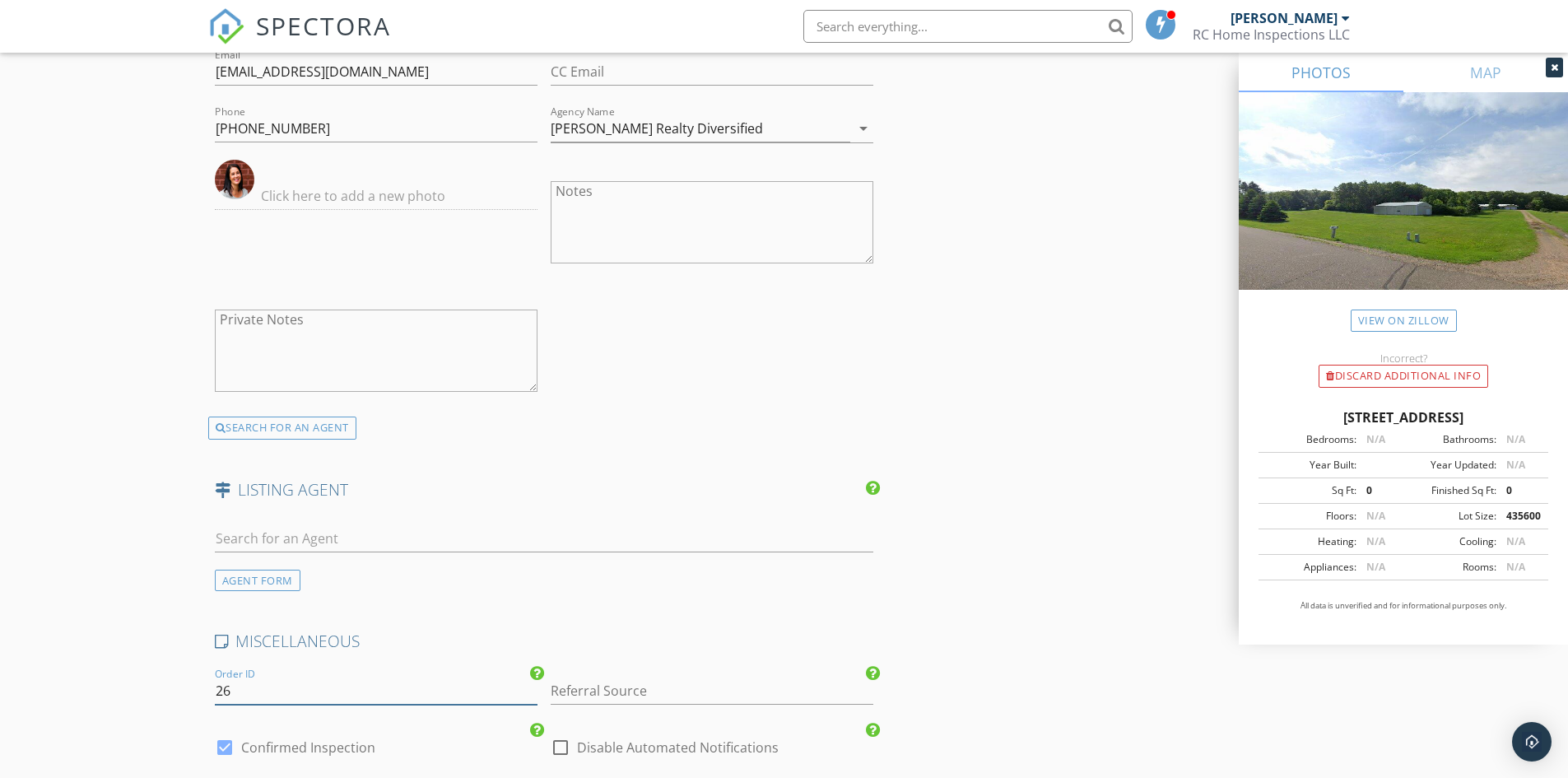
drag, startPoint x: 229, startPoint y: 696, endPoint x: 147, endPoint y: 689, distance: 82.3
type input "25 - 180"
click at [613, 751] on div "Agent referral" at bounding box center [711, 756] width 321 height 33
type input "Agent referral"
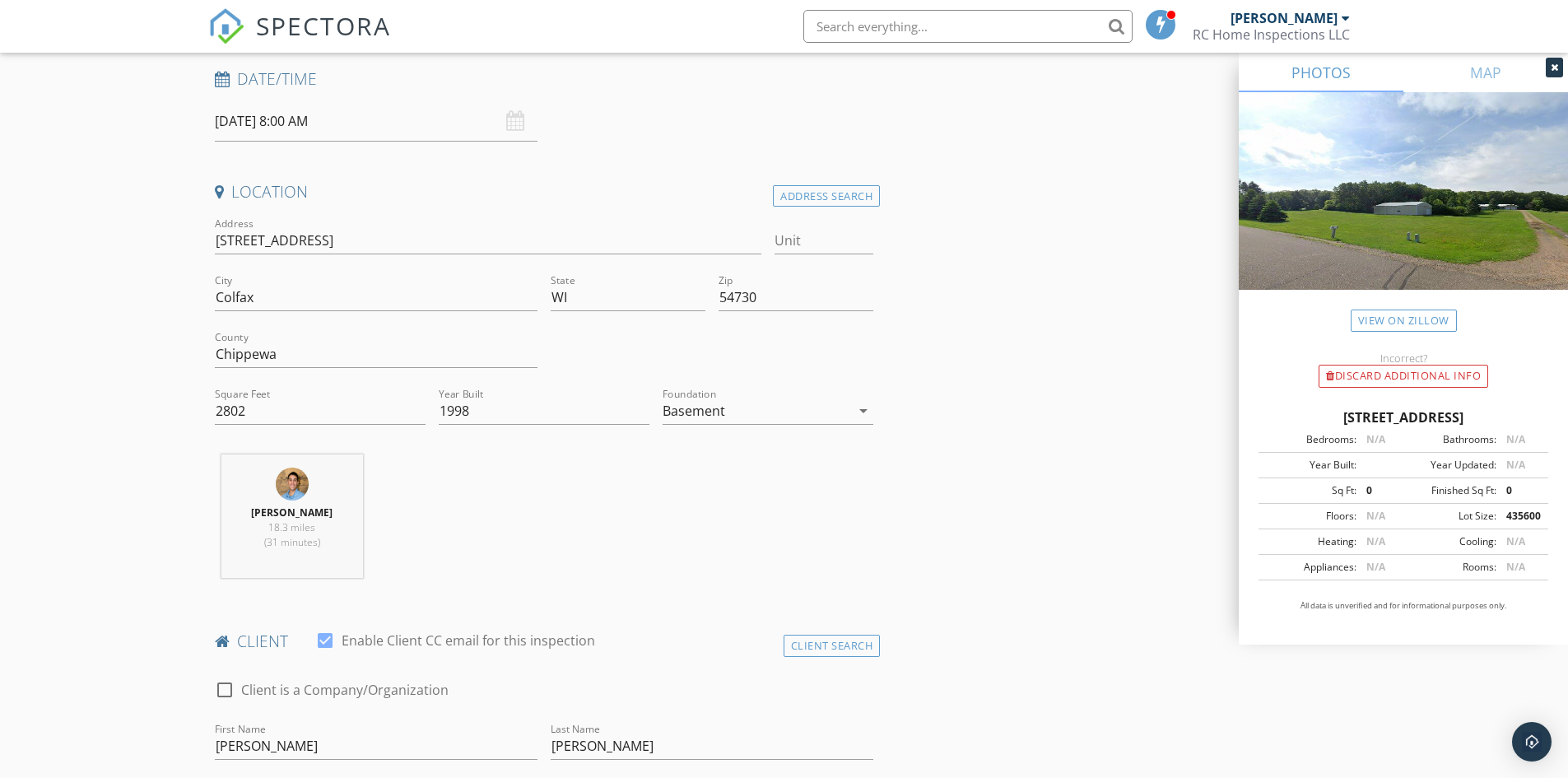
scroll to position [0, 0]
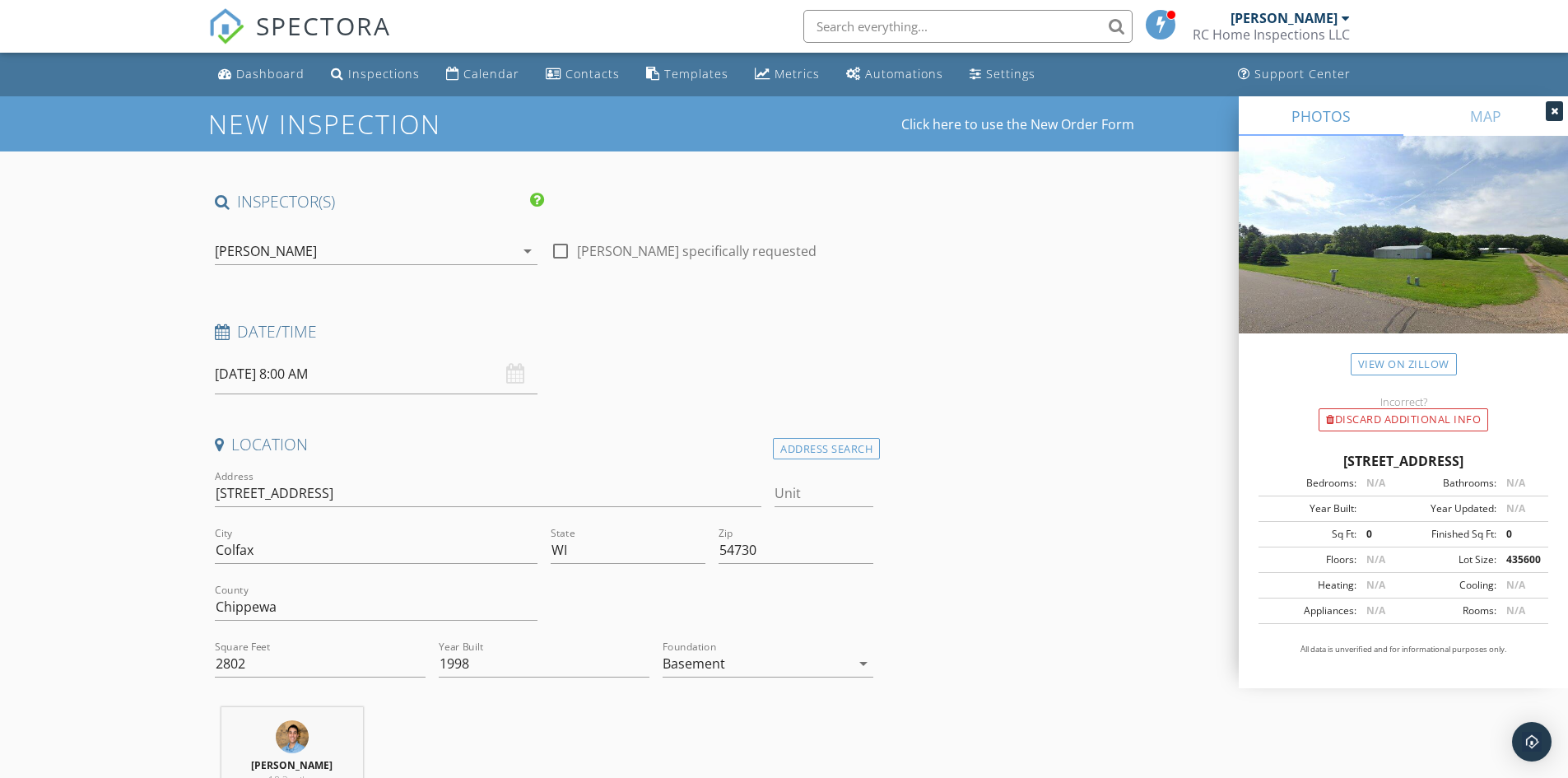
click at [1554, 111] on icon at bounding box center [1554, 111] width 7 height 10
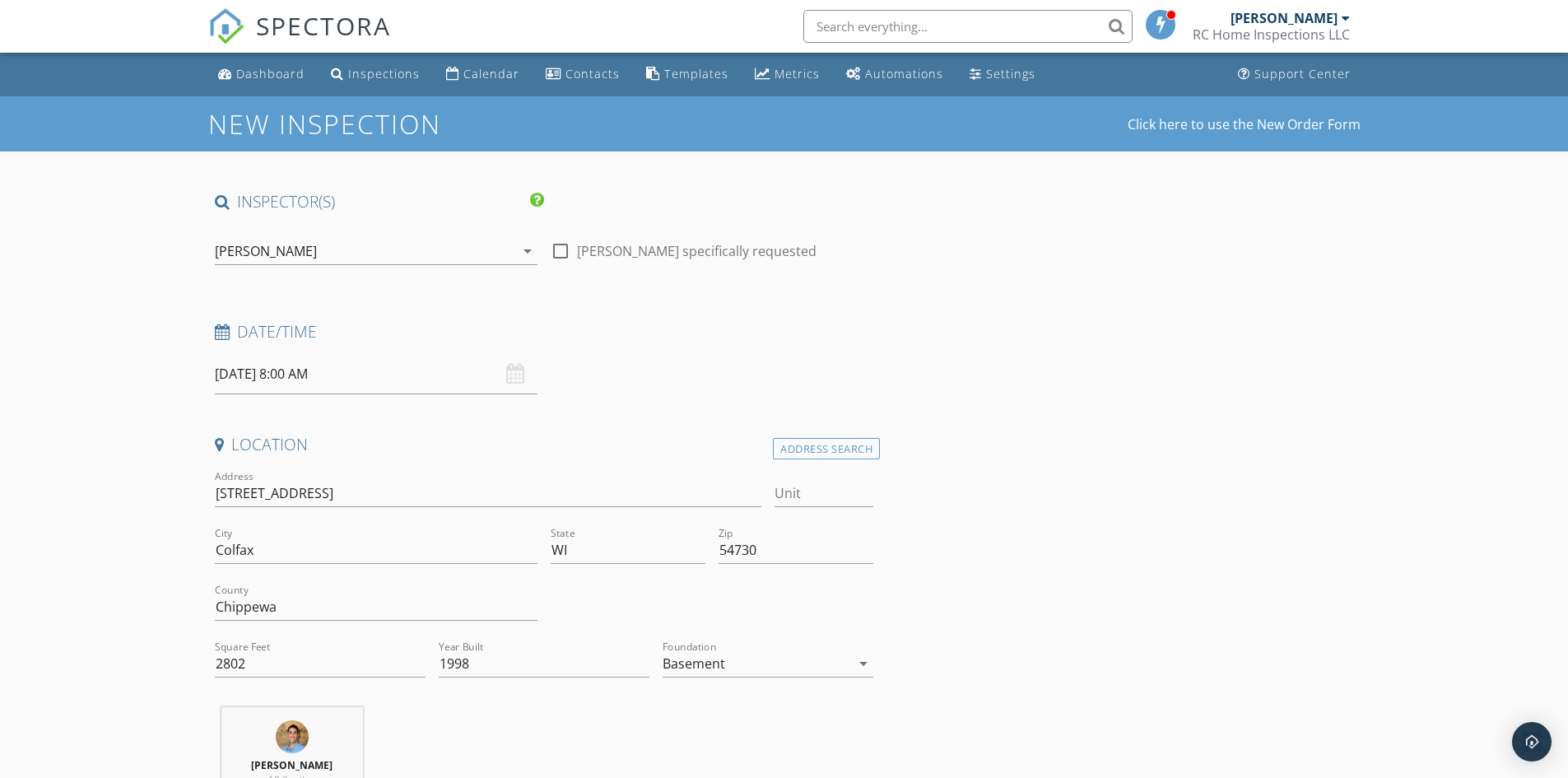
click at [298, 369] on input "09/29/2025 8:00 AM" at bounding box center [376, 374] width 323 height 40
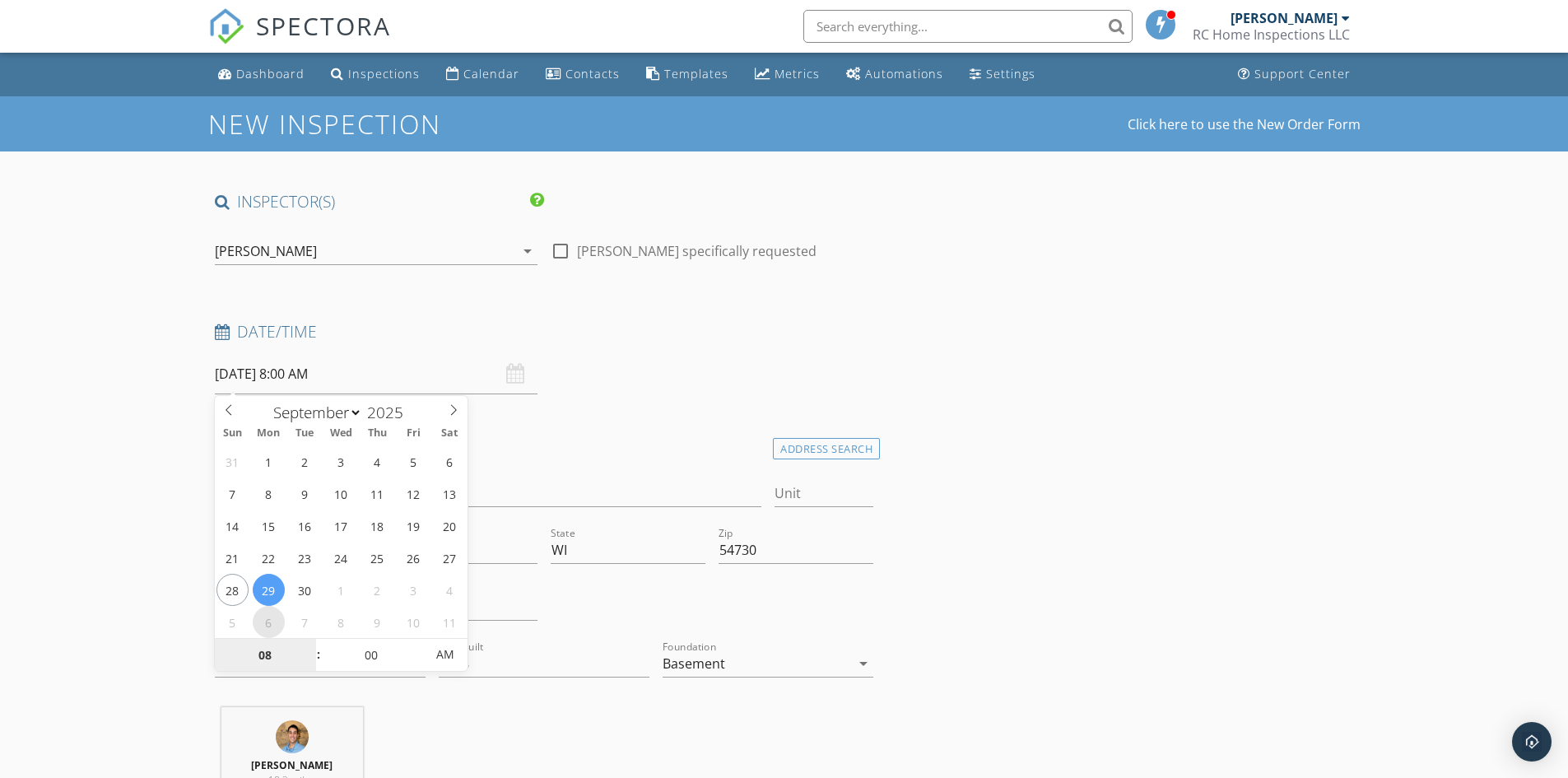
select select "9"
type input "10/06/2025 8:00 AM"
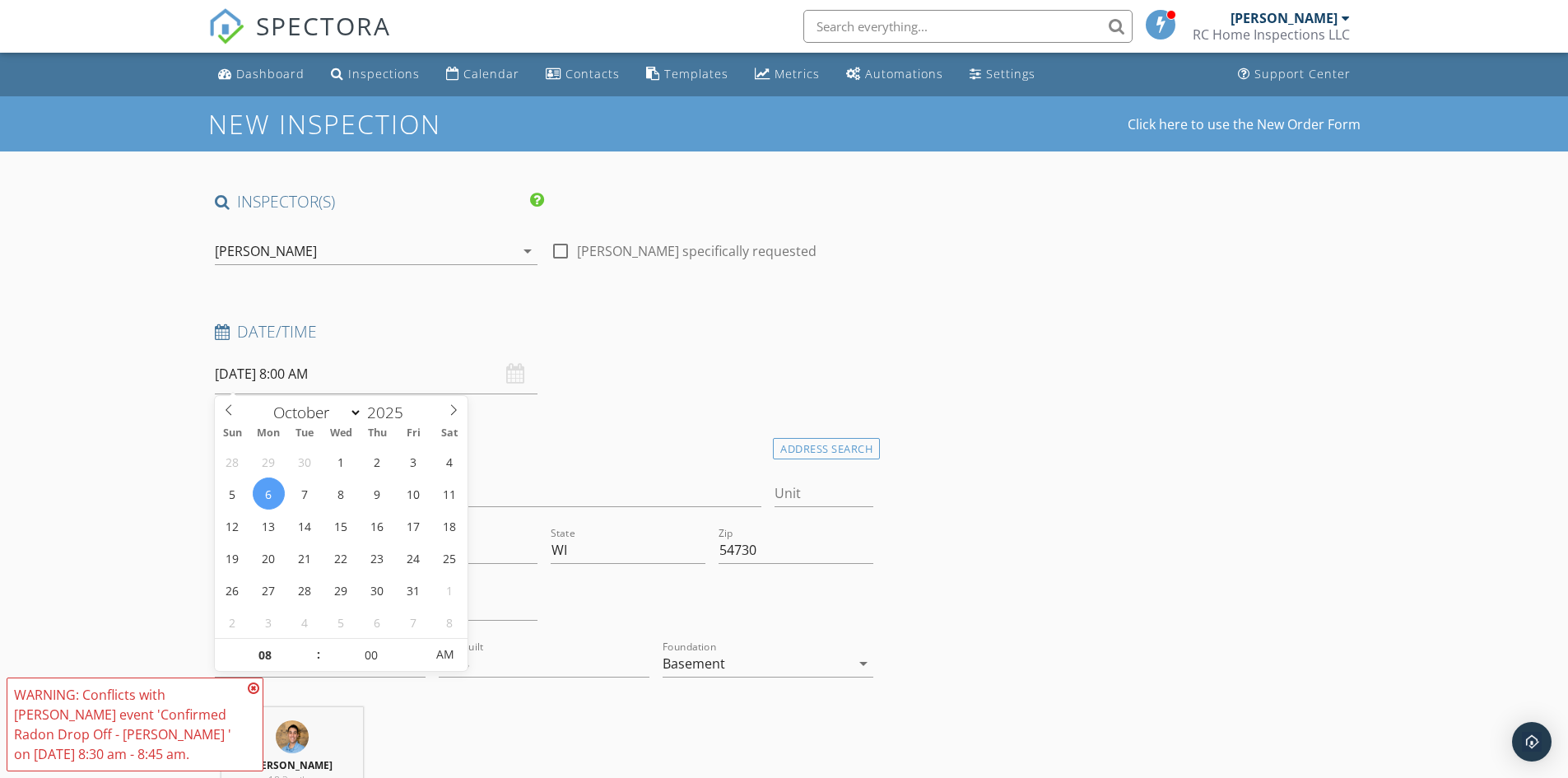
click at [252, 689] on icon at bounding box center [253, 687] width 12 height 13
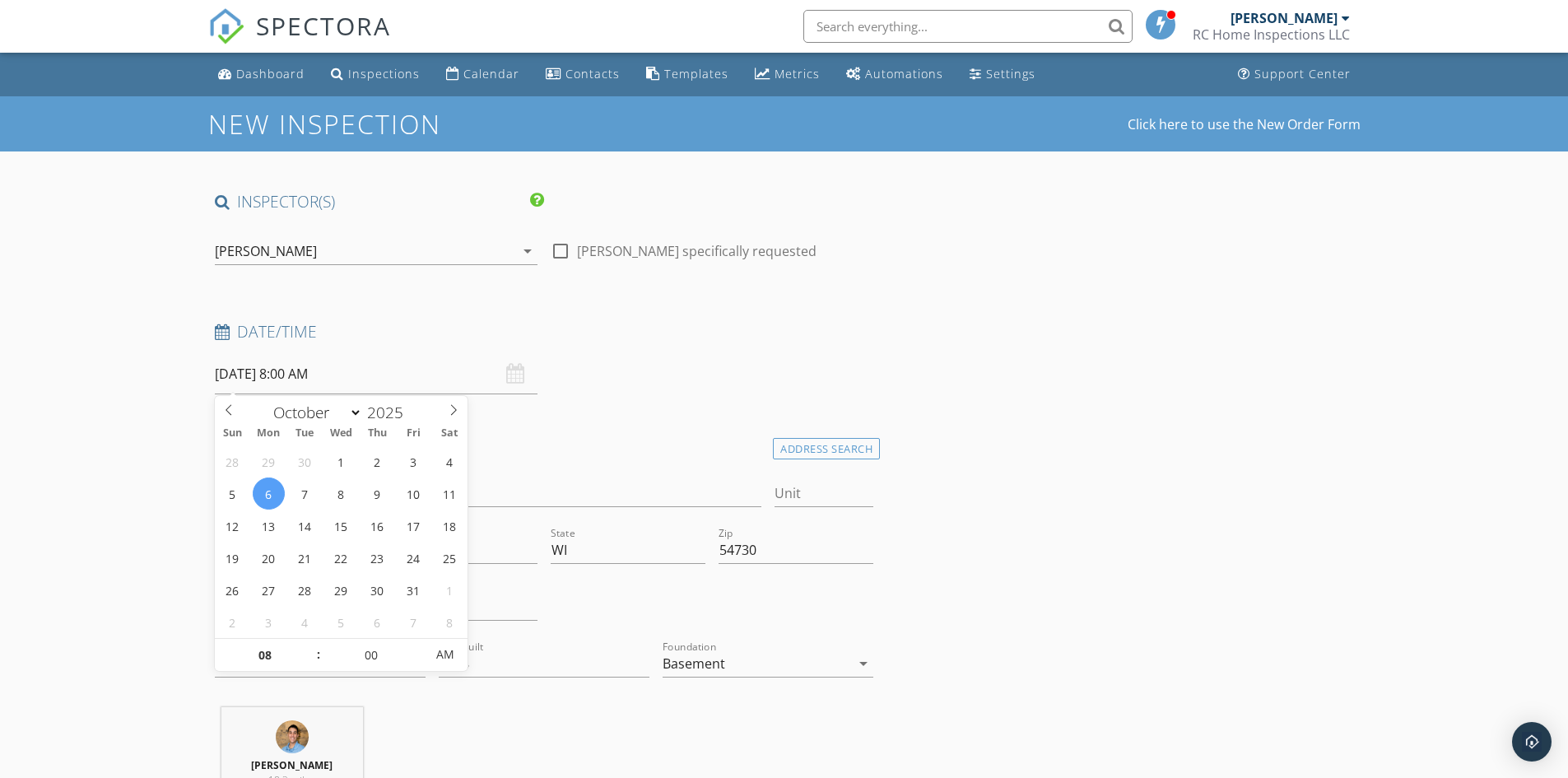
click at [357, 372] on input "10/06/2025 8:00 AM" at bounding box center [376, 374] width 323 height 40
type input "09"
type input "10/06/2025 9:00 AM"
click at [312, 647] on span at bounding box center [310, 647] width 12 height 16
type input "10"
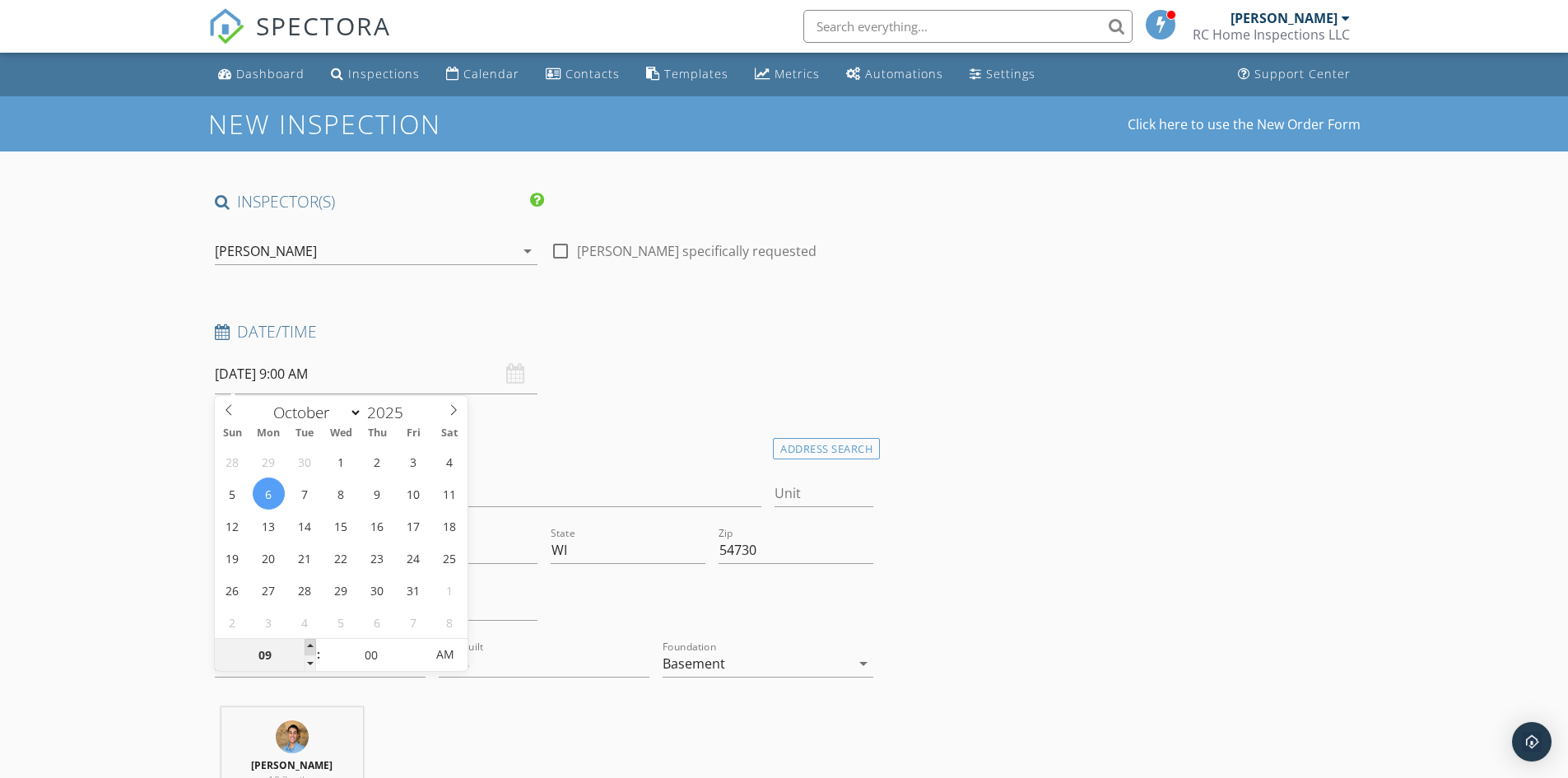
type input "10/06/2025 10:00 AM"
click at [307, 648] on span at bounding box center [310, 647] width 12 height 16
type input "11"
type input "10/06/2025 11:00 AM"
click at [309, 651] on span at bounding box center [310, 647] width 12 height 16
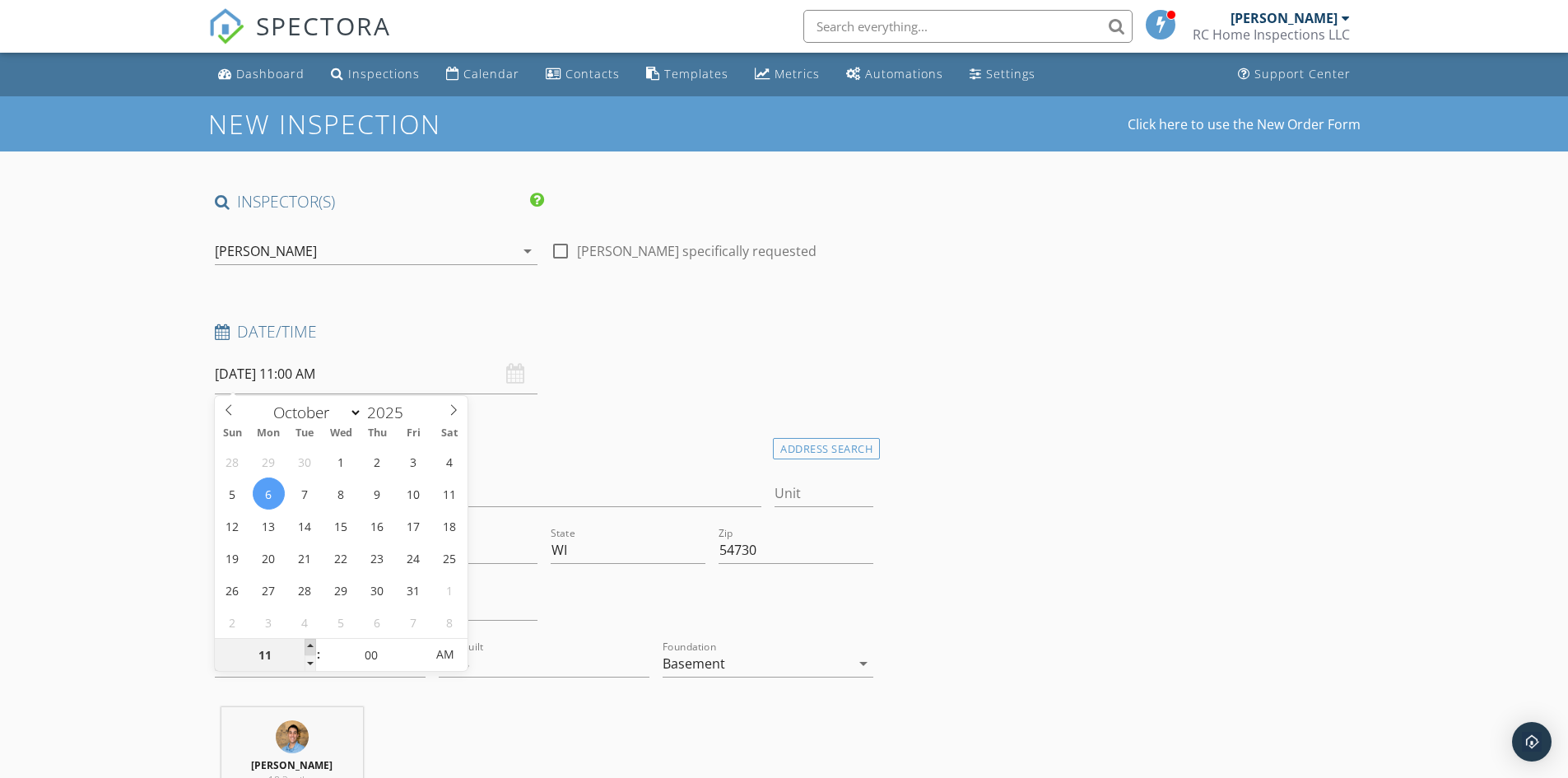
type input "12"
type input "10/06/2025 12:00 PM"
click at [309, 651] on span at bounding box center [310, 647] width 12 height 16
type input "01"
type input "10/06/2025 1:00 PM"
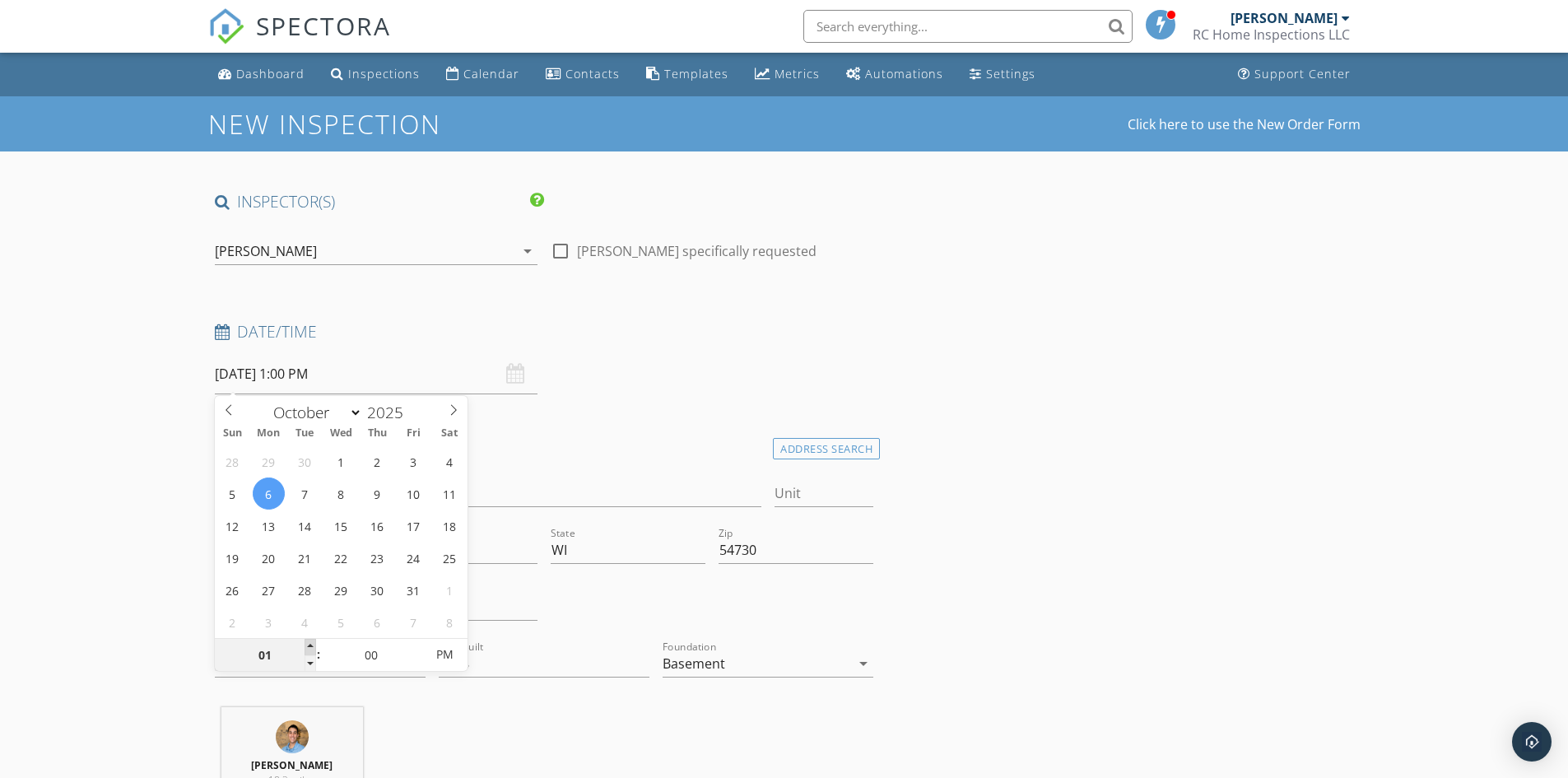
click at [309, 651] on span at bounding box center [310, 647] width 12 height 16
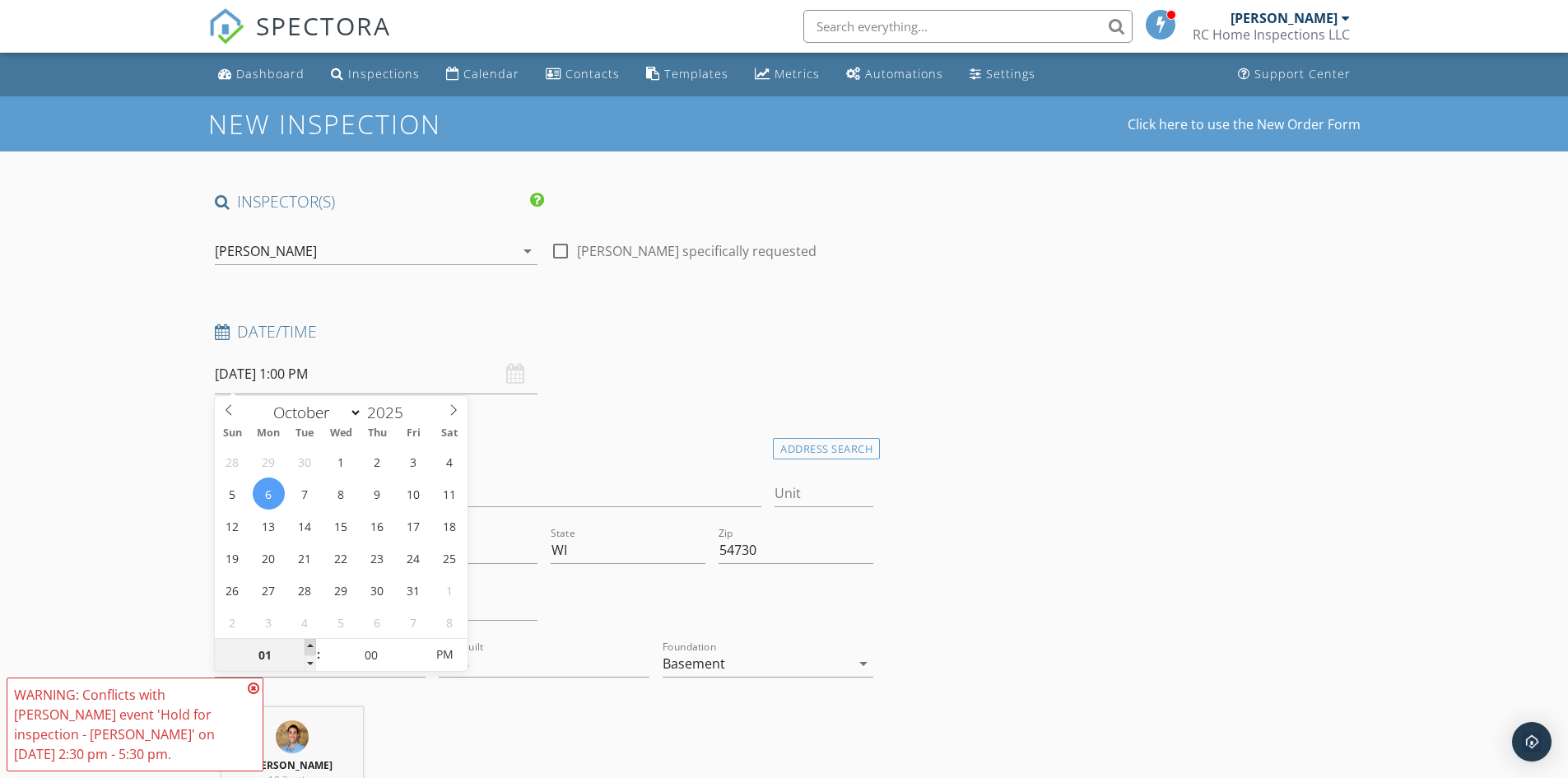
type input "02"
type input "10/06/2025 2:00 PM"
click at [305, 647] on span at bounding box center [310, 647] width 12 height 16
type input "05"
type input "10/06/2025 2:05 PM"
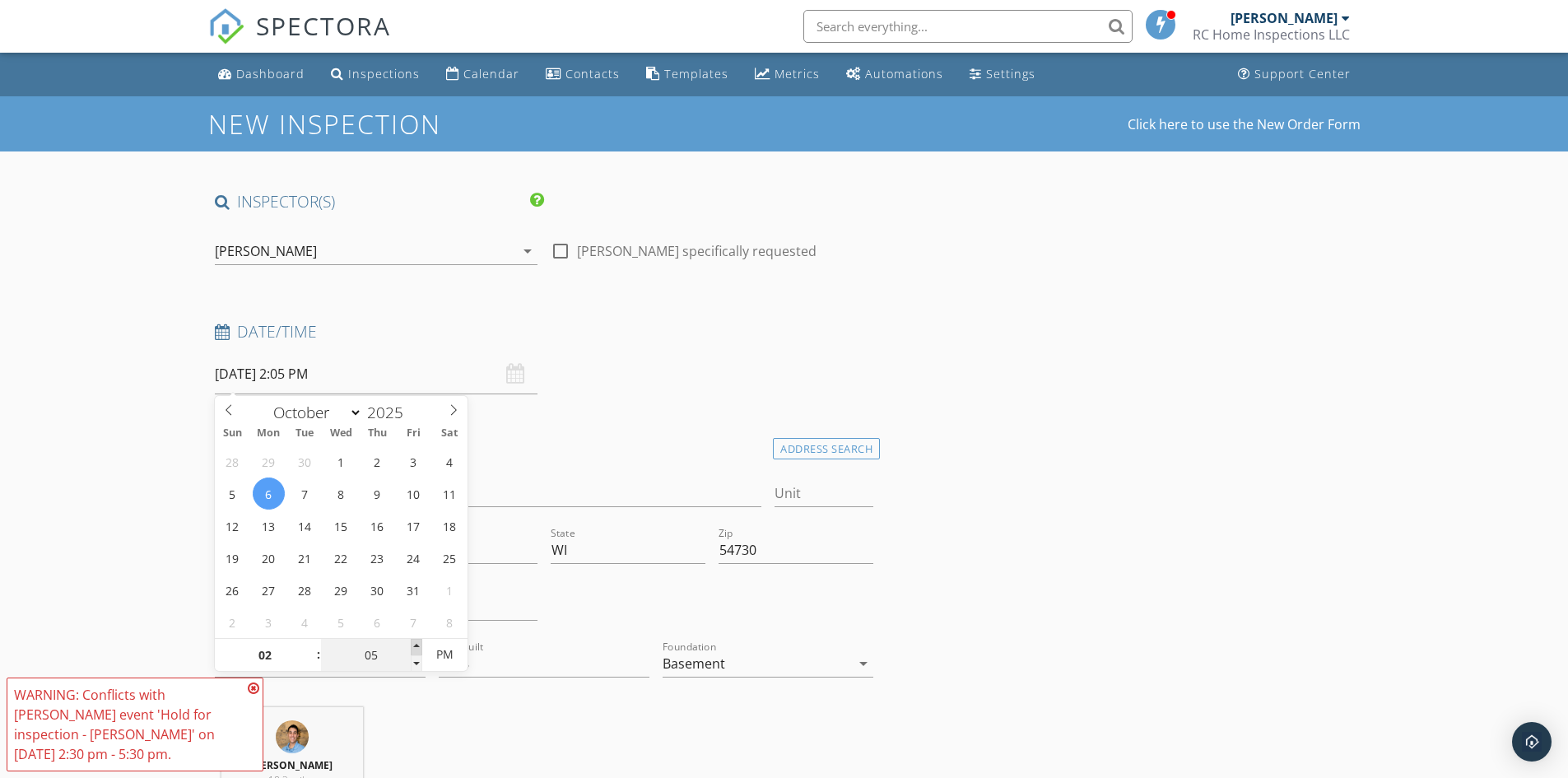
click at [411, 646] on span at bounding box center [416, 647] width 12 height 16
type input "10"
type input "10/06/2025 2:10 PM"
click at [411, 646] on span at bounding box center [416, 647] width 12 height 16
type input "15"
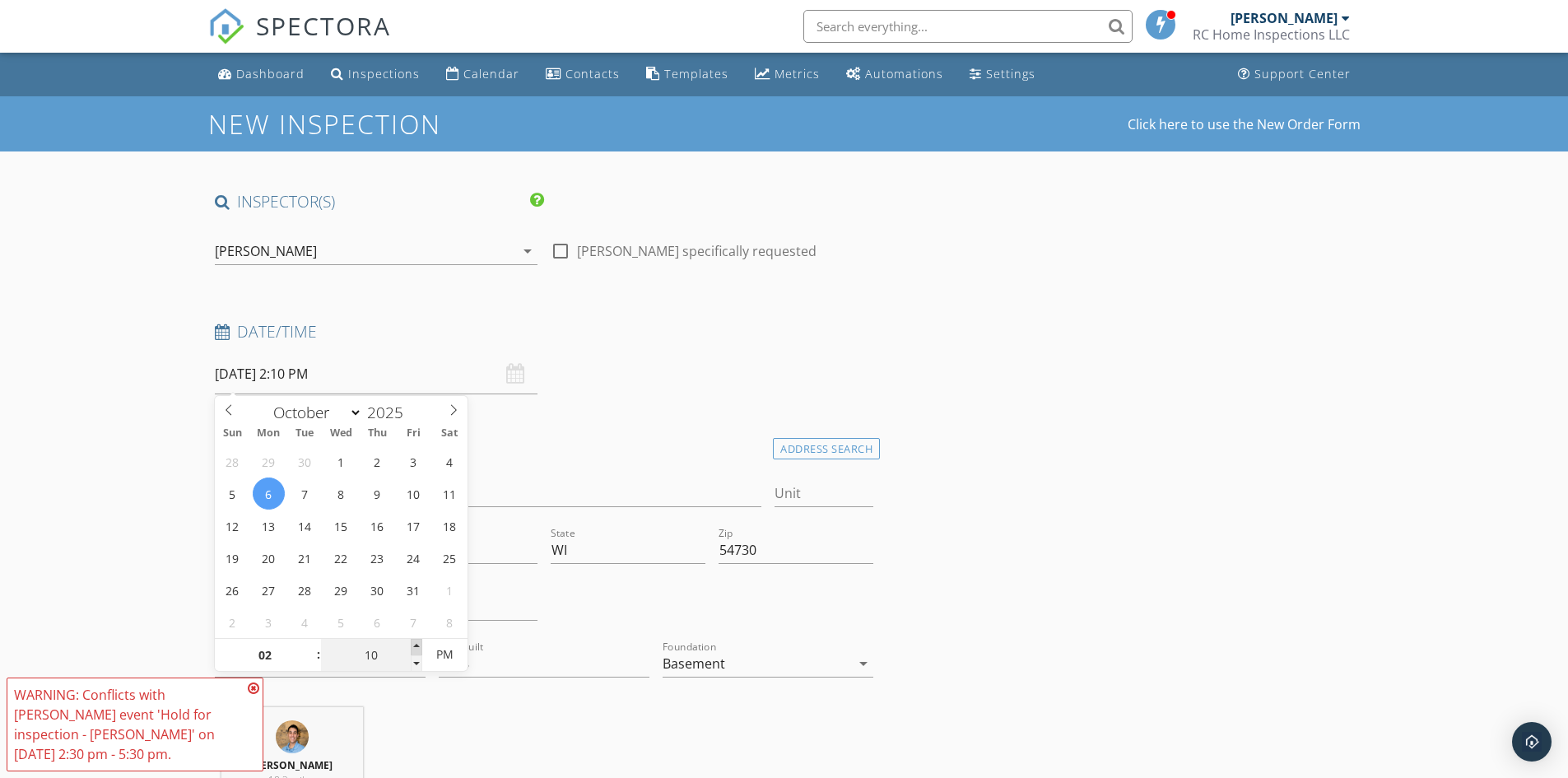
type input "10/06/2025 2:15 PM"
click at [411, 646] on span at bounding box center [416, 647] width 12 height 16
type input "20"
type input "10/06/2025 2:20 PM"
click at [411, 646] on span at bounding box center [416, 647] width 12 height 16
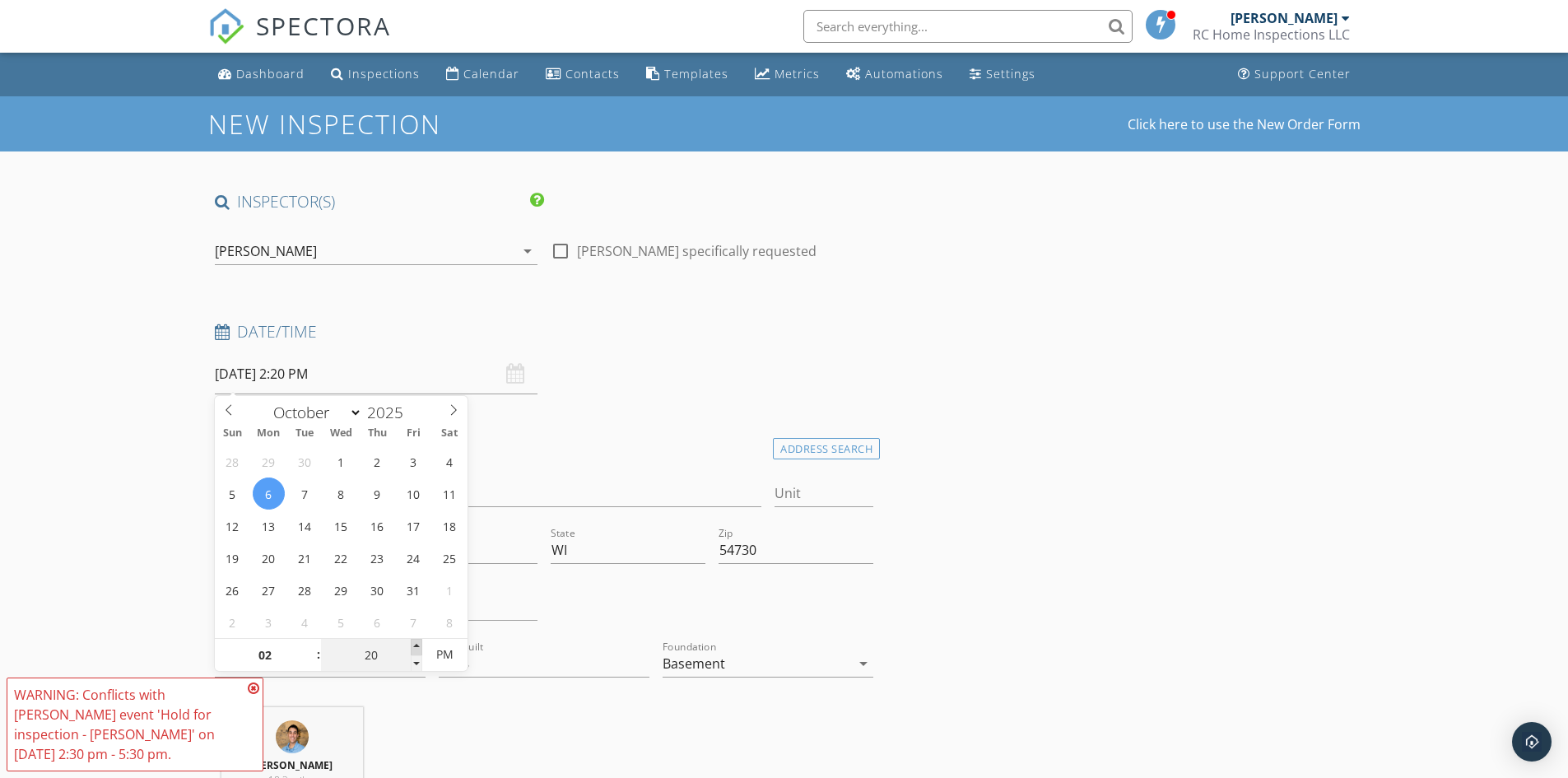
type input "25"
type input "10/06/2025 2:25 PM"
click at [411, 647] on span at bounding box center [416, 647] width 12 height 16
type input "30"
type input "10/06/2025 2:30 PM"
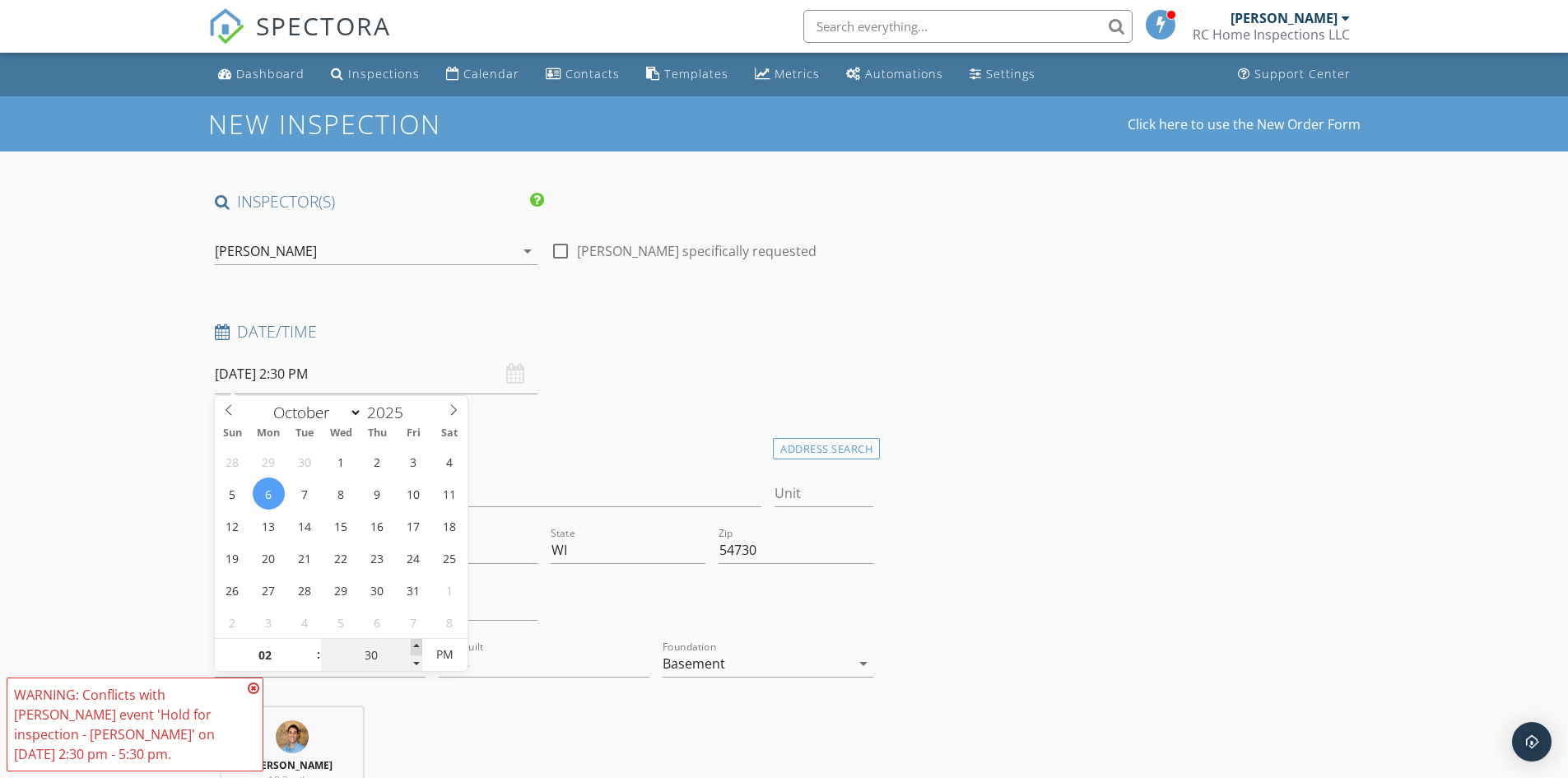
click at [411, 647] on span at bounding box center [416, 647] width 12 height 16
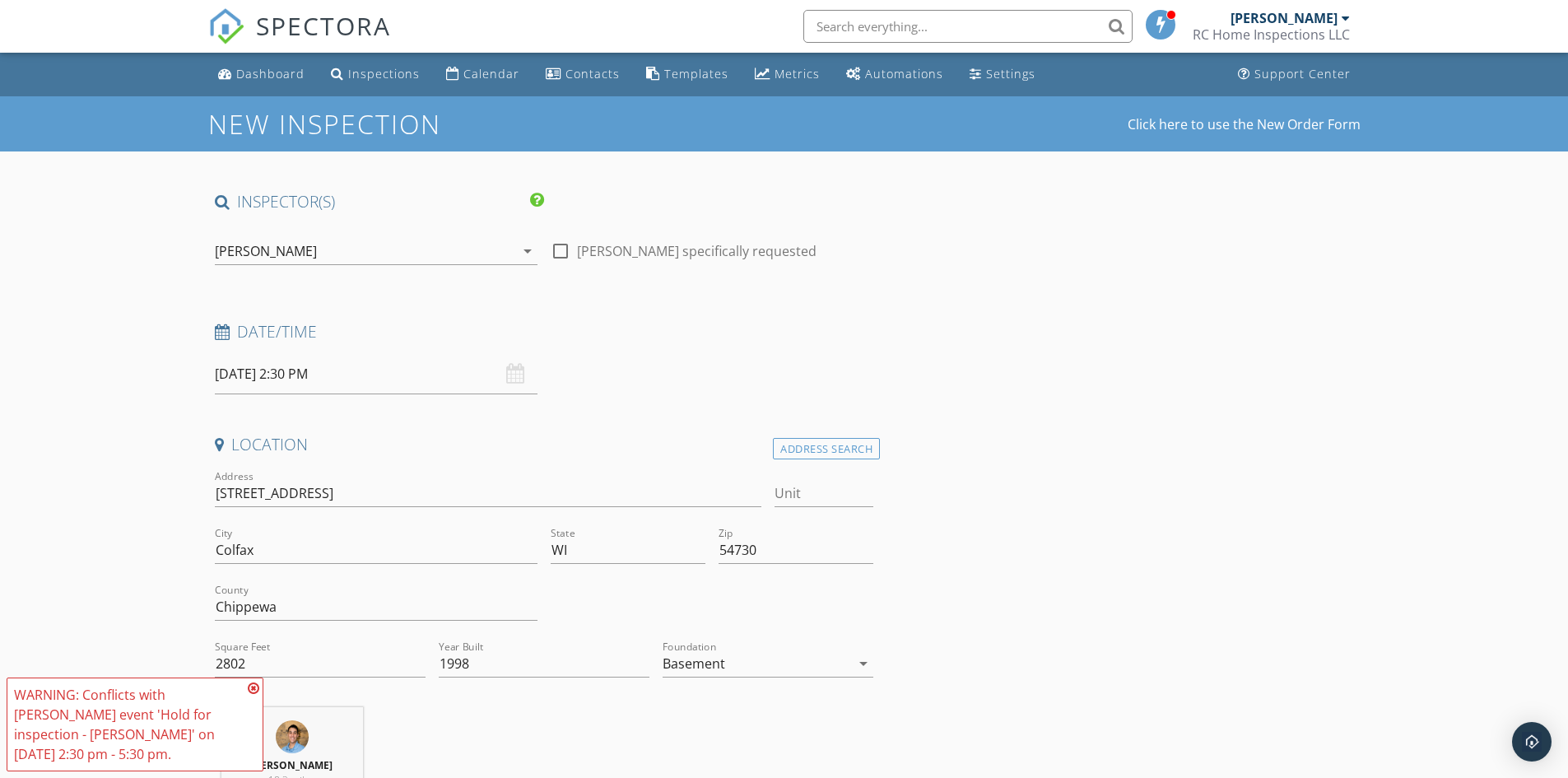
drag, startPoint x: 246, startPoint y: 691, endPoint x: 254, endPoint y: 688, distance: 8.5
click at [247, 690] on div "WARNING: Conflicts with Ryan Creapeau's event 'Hold for inspection - Doug Titer…" at bounding box center [134, 724] width 242 height 79
click at [255, 687] on icon at bounding box center [253, 687] width 12 height 13
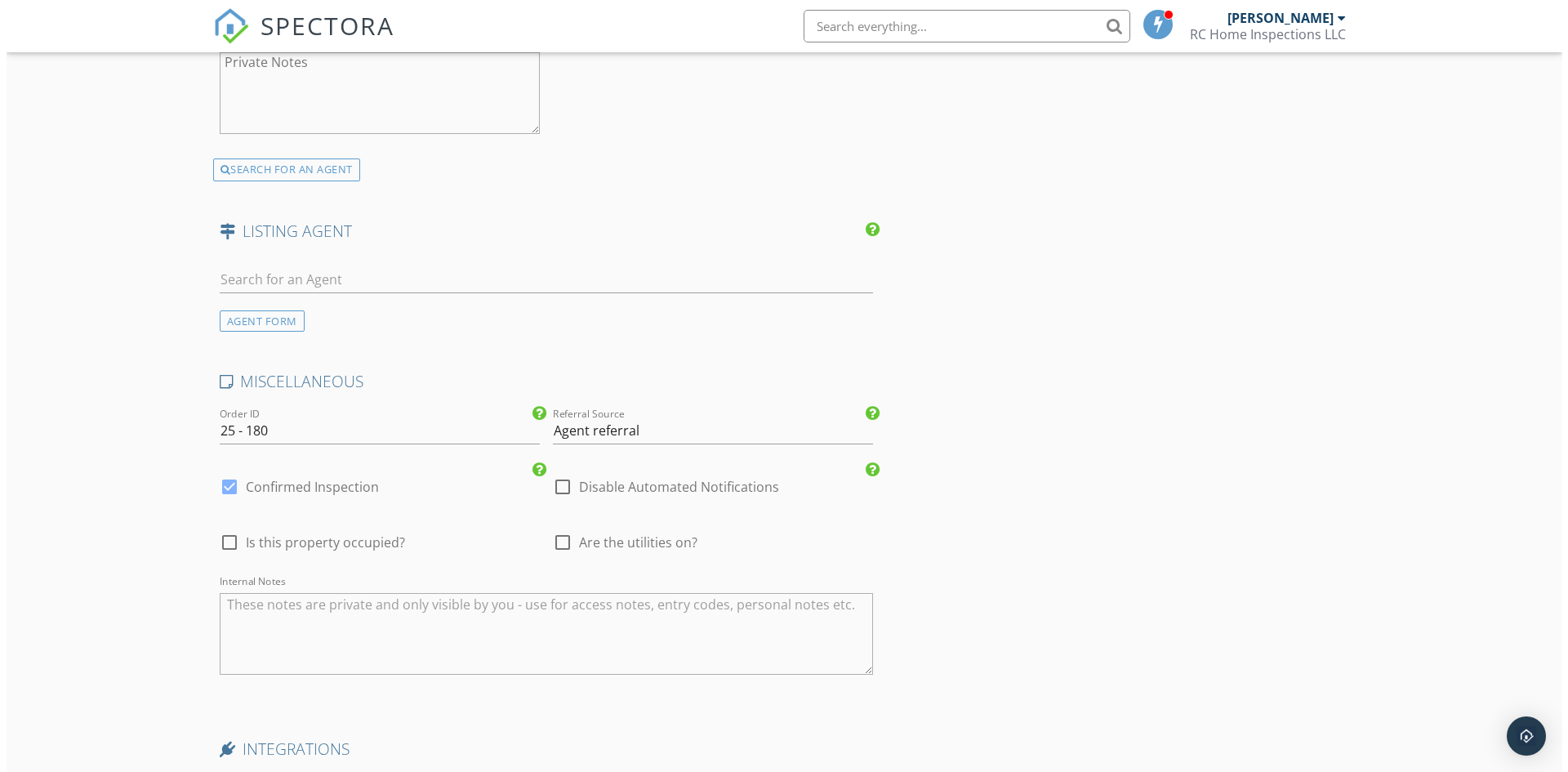
scroll to position [2728, 0]
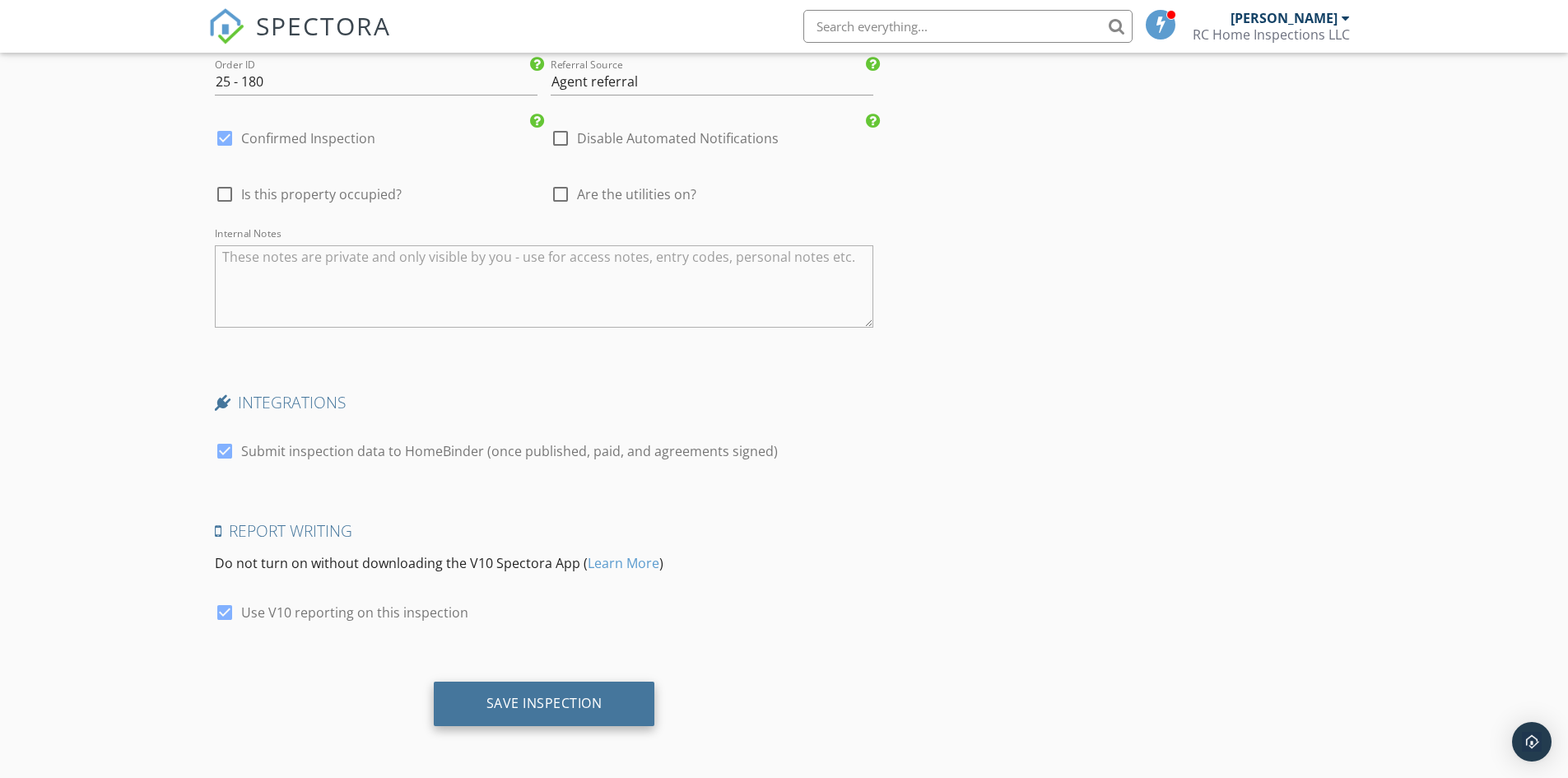
click at [473, 706] on div "Save Inspection" at bounding box center [544, 703] width 221 height 45
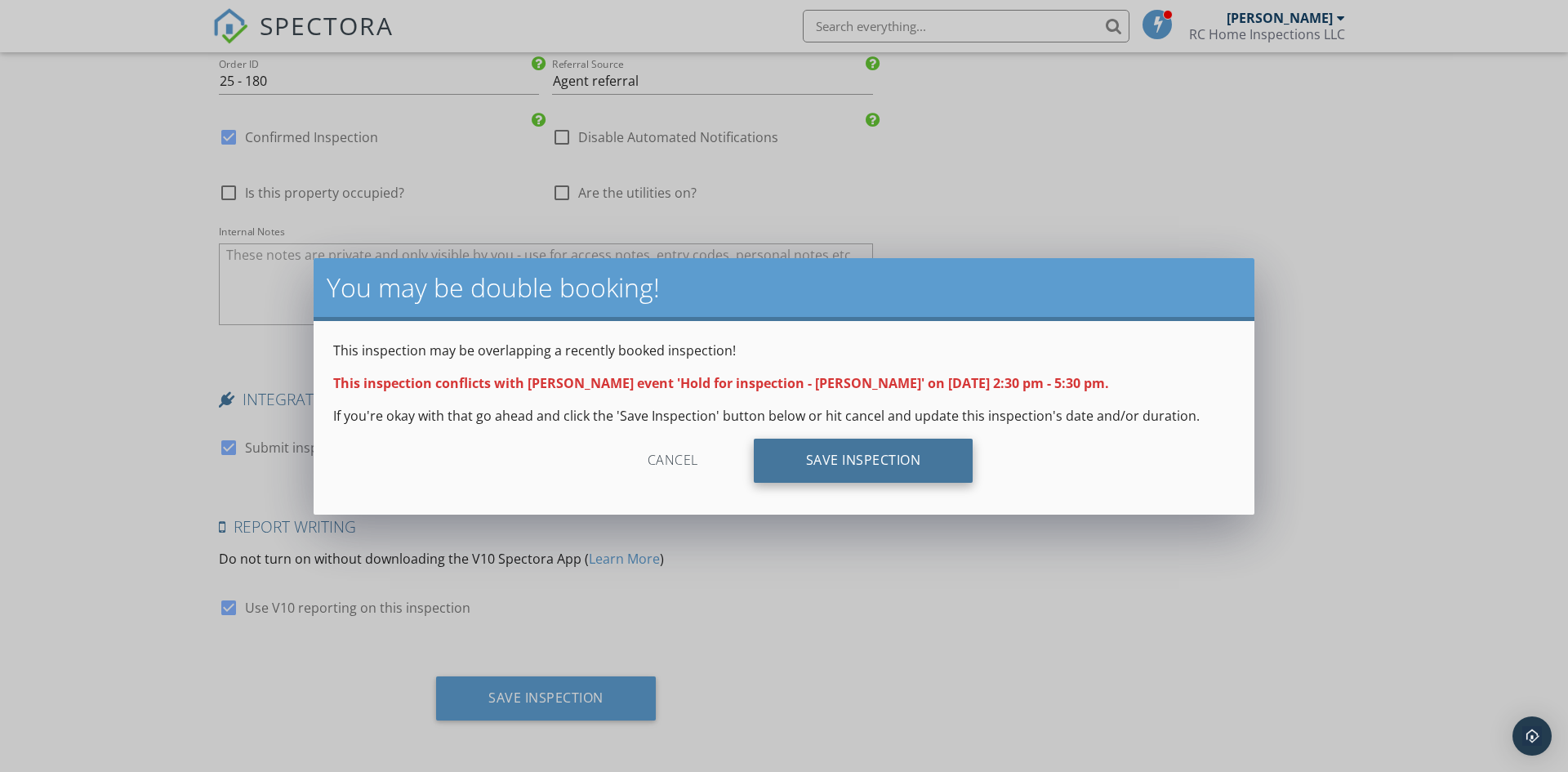
click at [808, 471] on div "Save Inspection" at bounding box center [864, 460] width 220 height 44
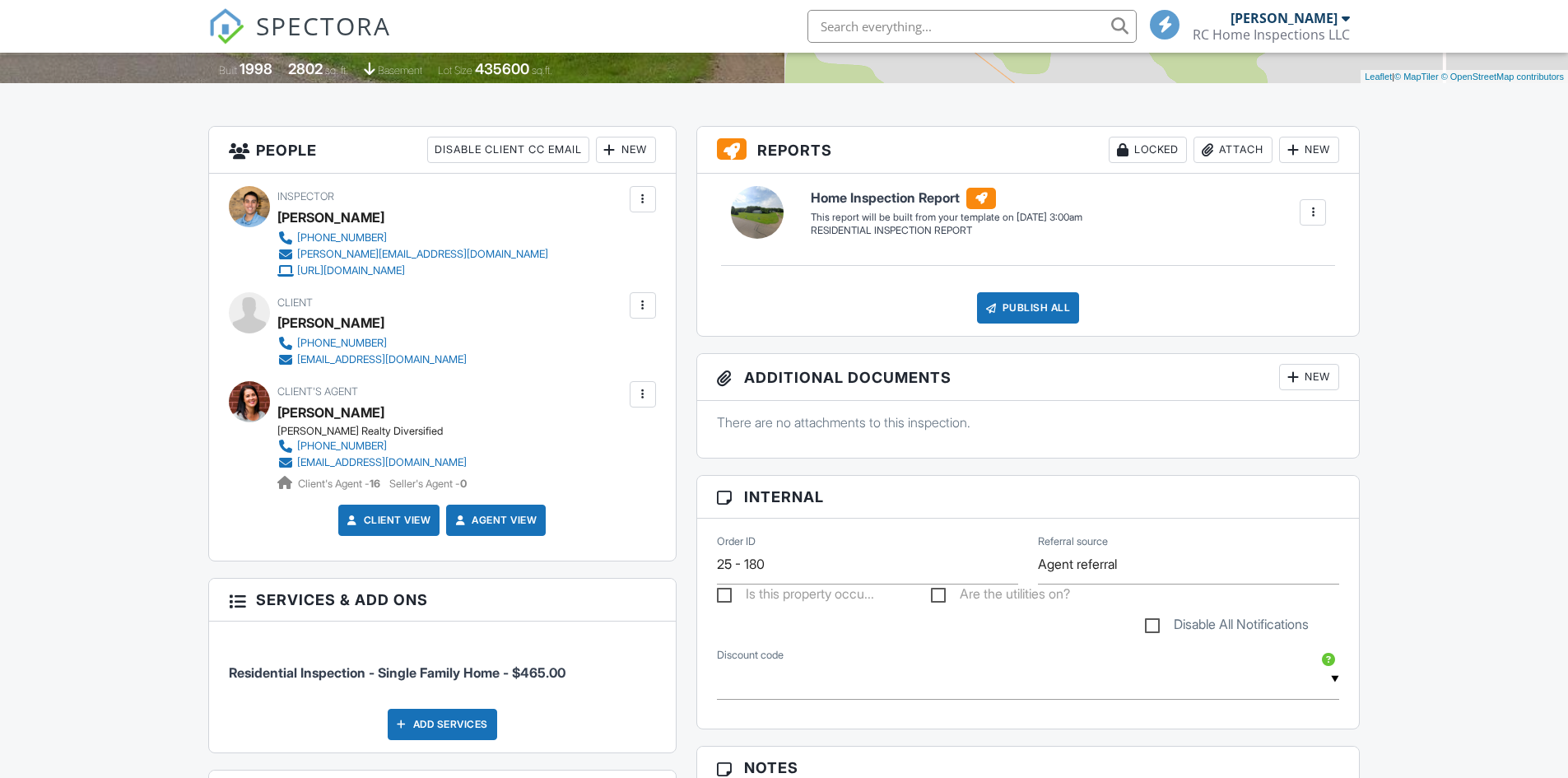
click at [1323, 373] on div "New" at bounding box center [1309, 377] width 60 height 27
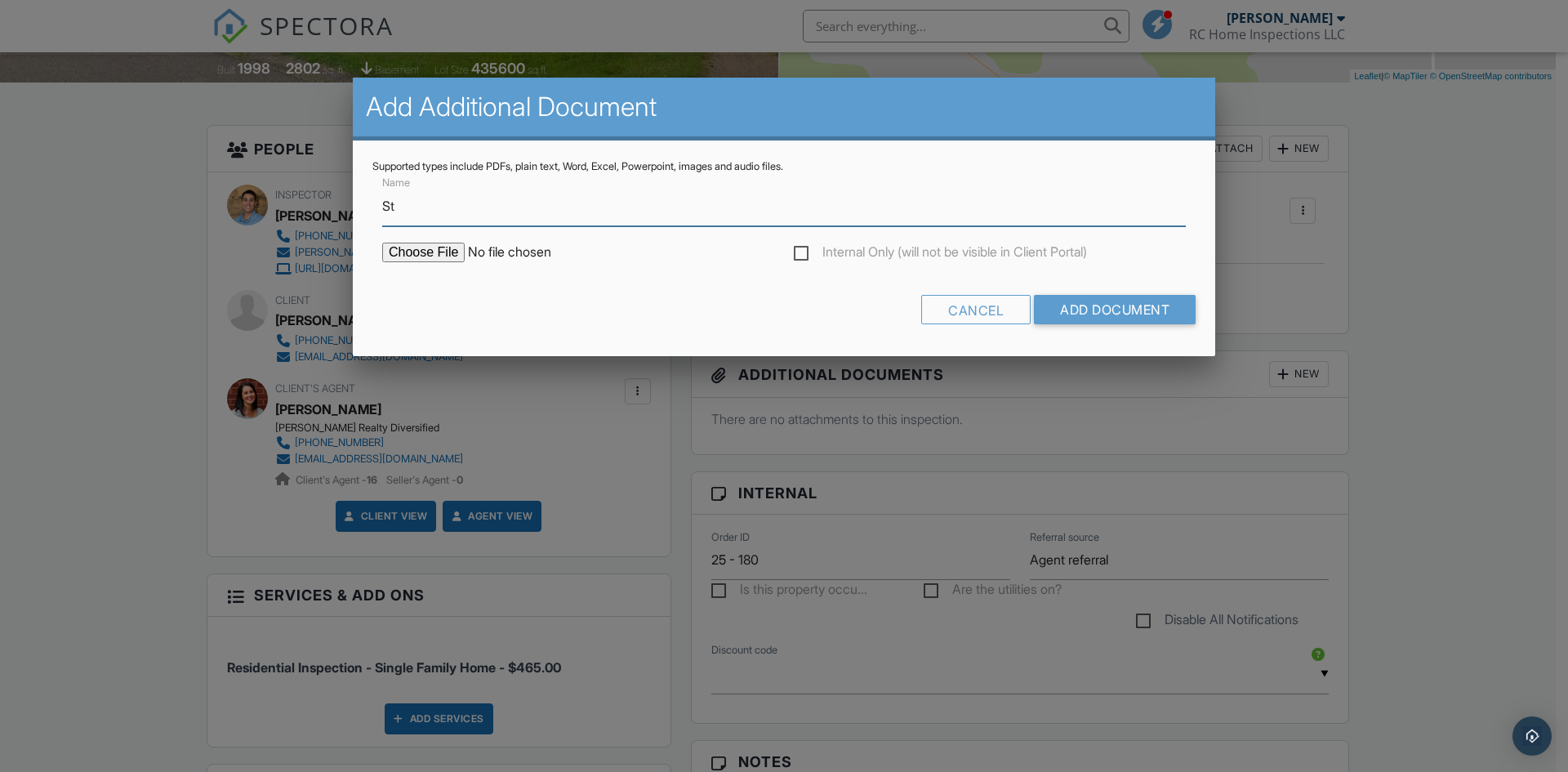
type input "Standards of practice"
click at [425, 255] on input "file" at bounding box center [521, 252] width 278 height 20
type input "C:\fakepath\Chapter SPS 131.pdf"
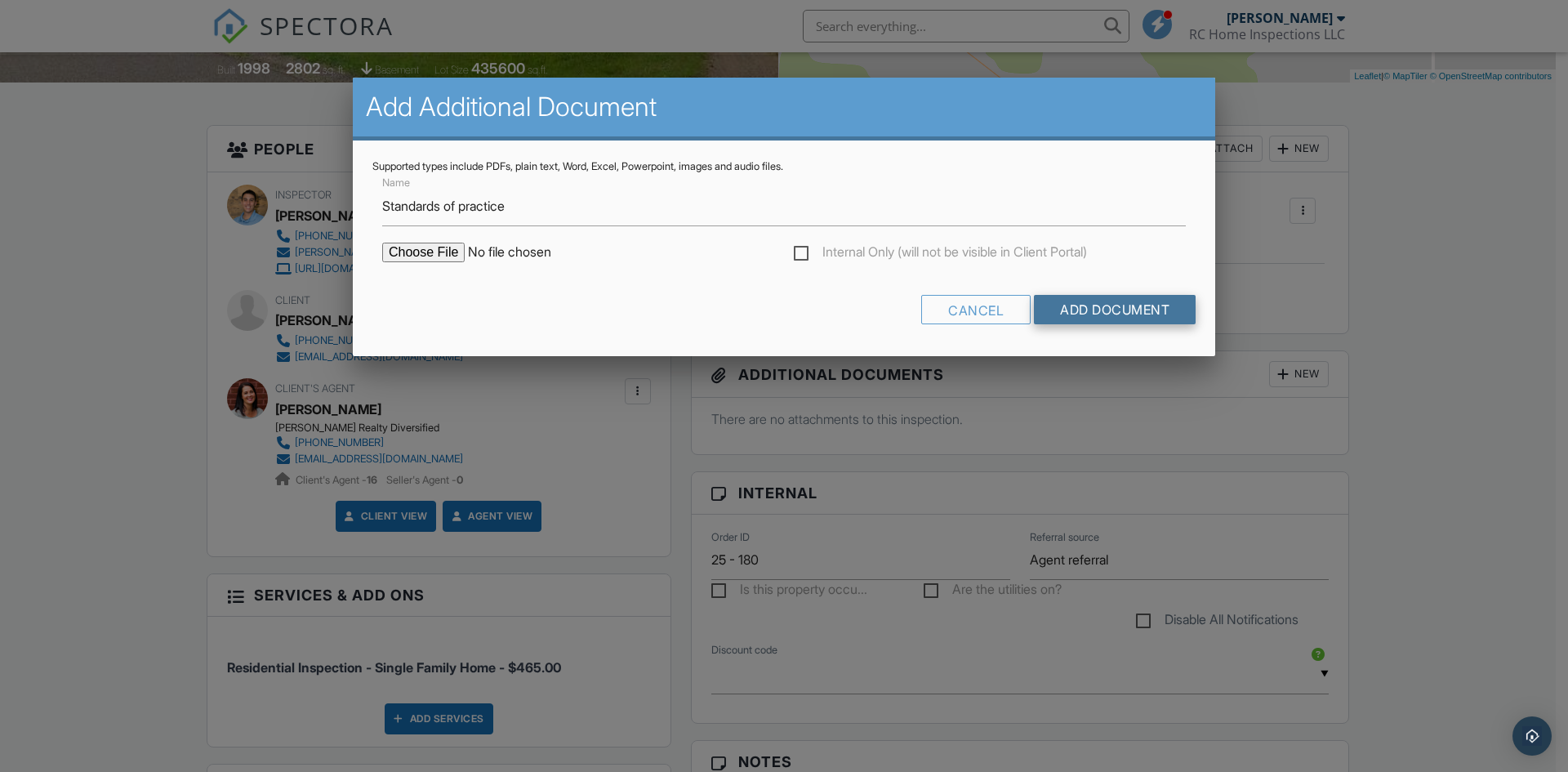
click at [1067, 299] on input "Add Document" at bounding box center [1115, 309] width 162 height 29
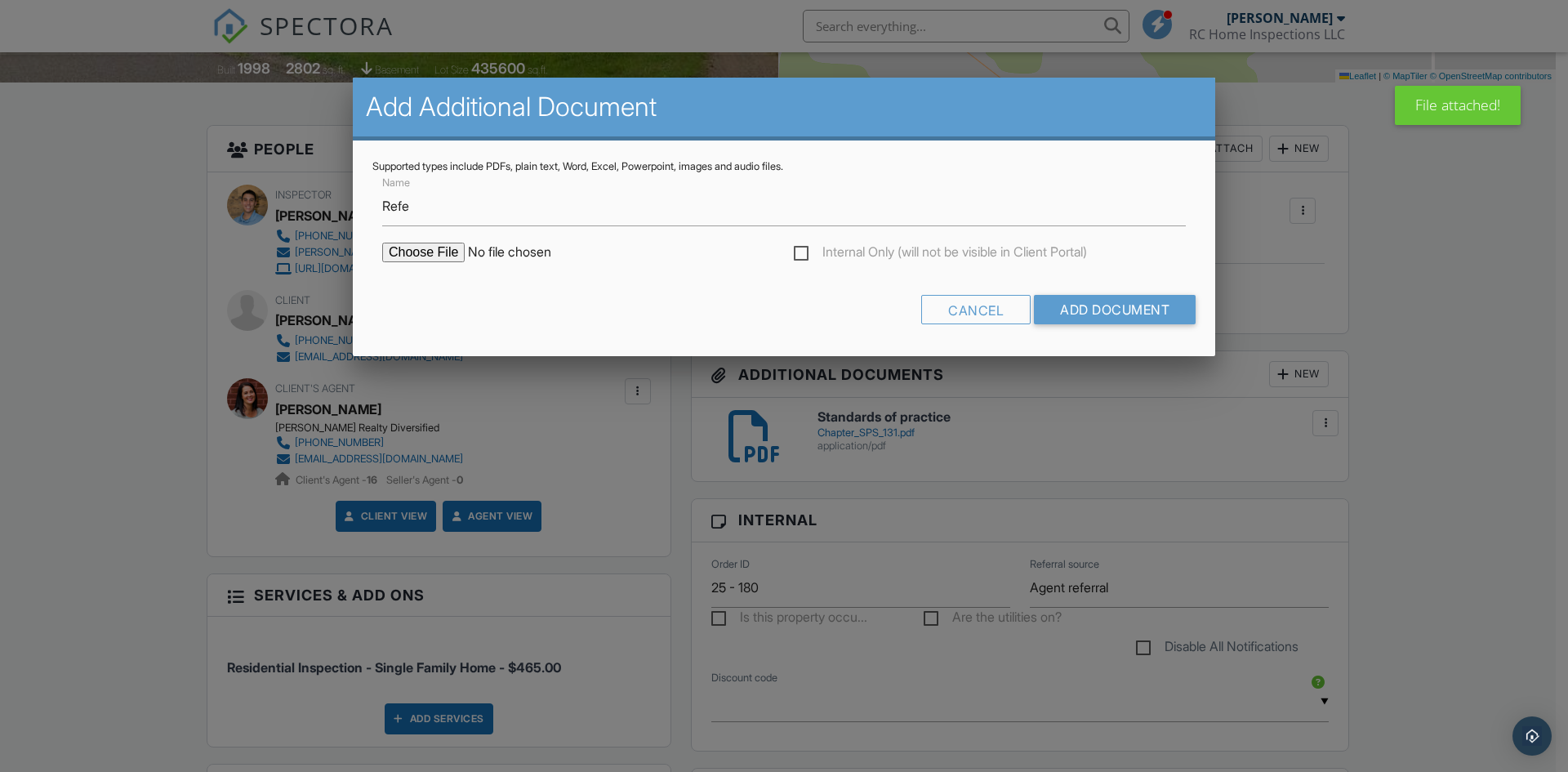
type input "Refer a friend program"
click at [426, 246] on input "file" at bounding box center [521, 252] width 278 height 20
type input "C:\fakepath\Refer_a_friend_program.pdf"
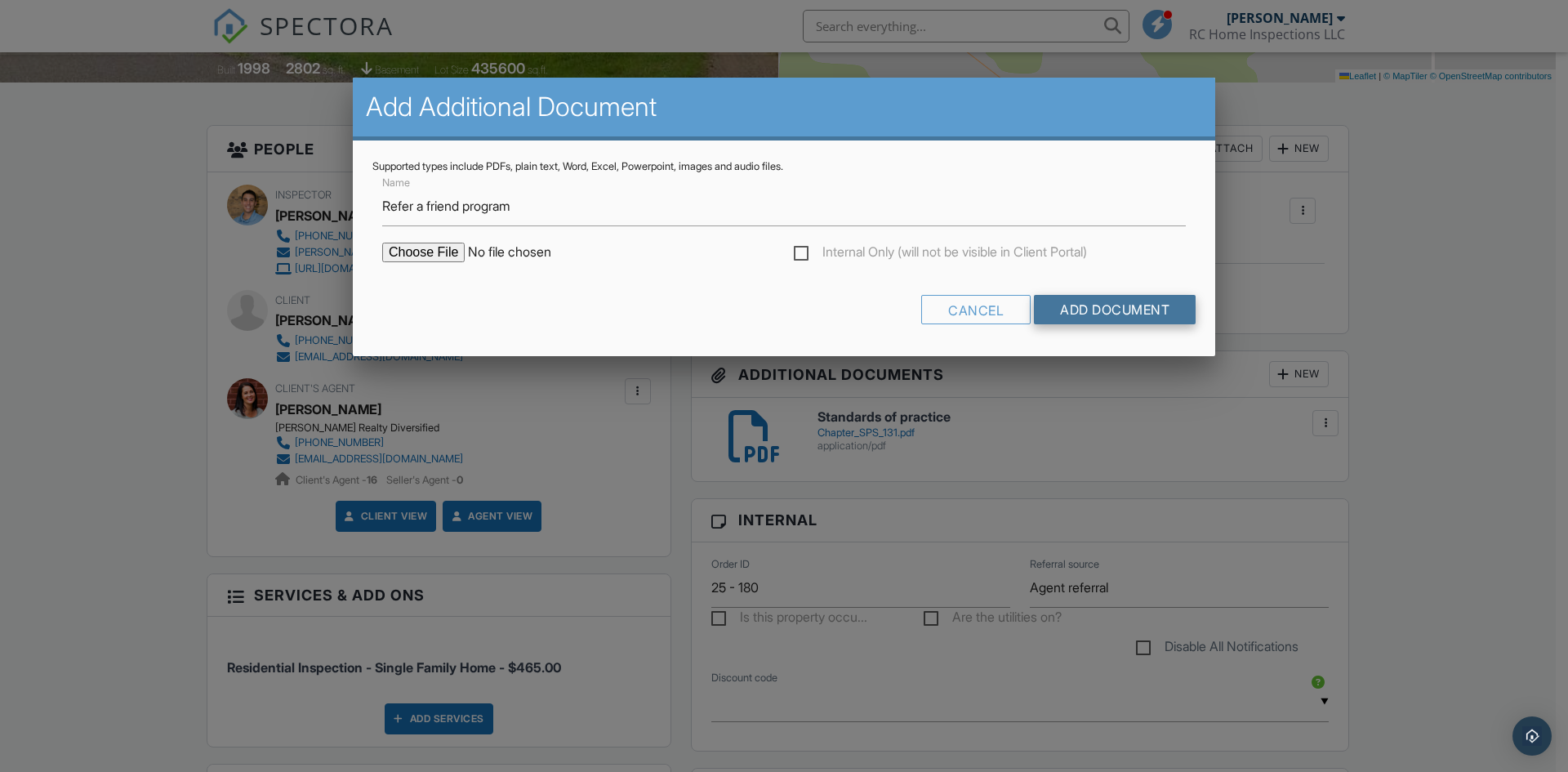
click at [1081, 312] on input "Add Document" at bounding box center [1115, 309] width 162 height 29
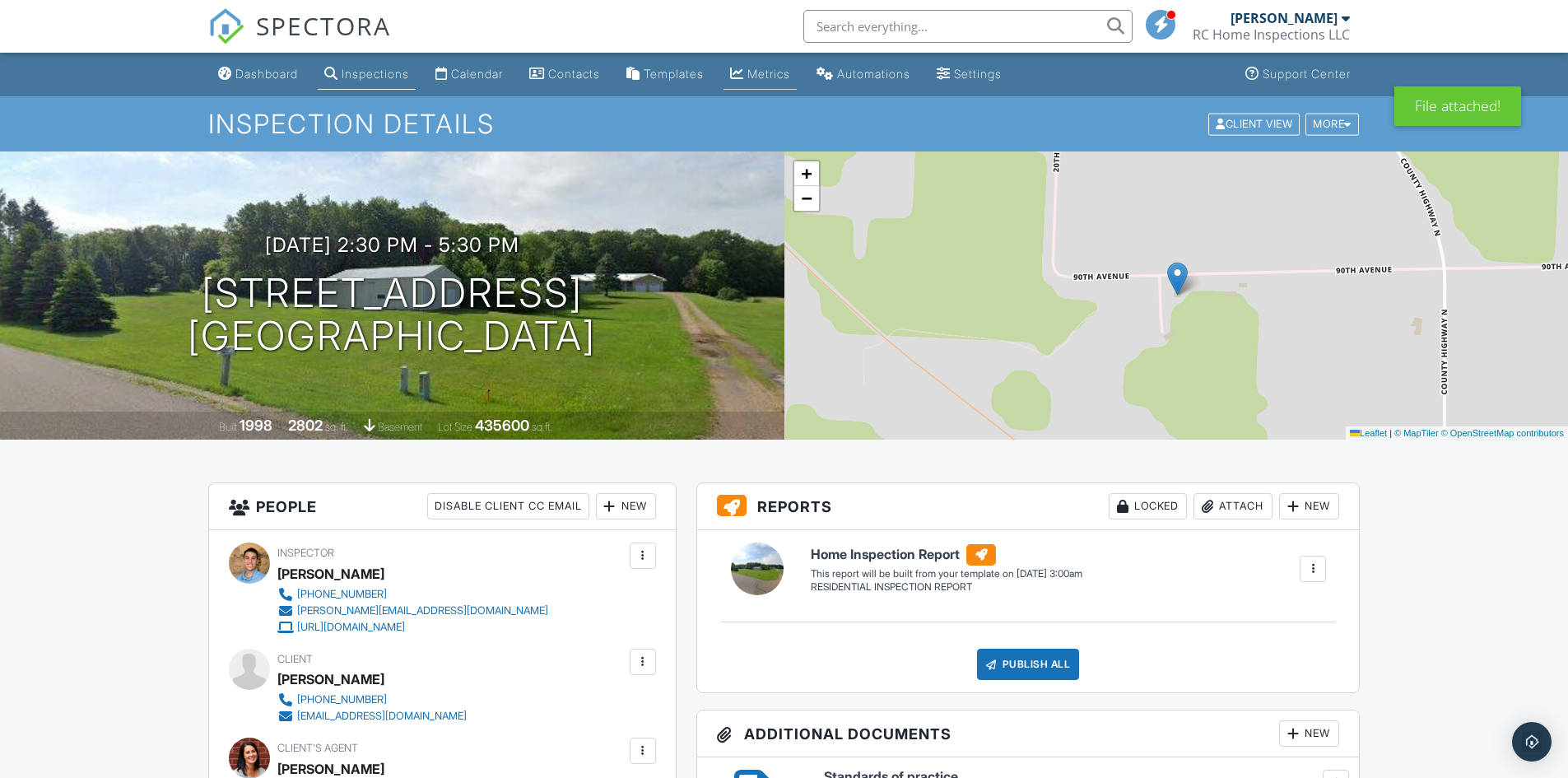
click at [790, 73] on div "Metrics" at bounding box center [768, 73] width 43 height 14
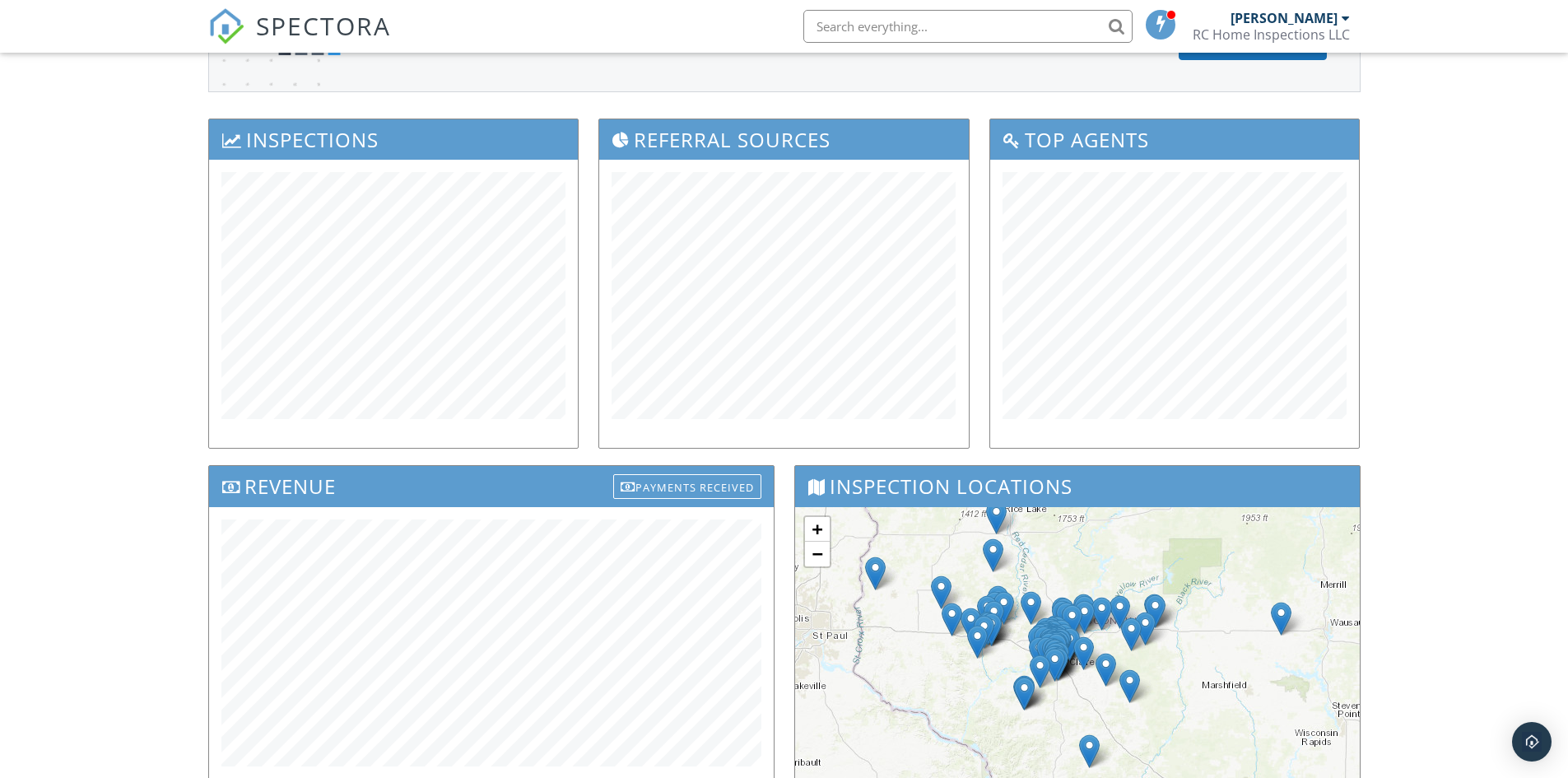
scroll to position [487, 0]
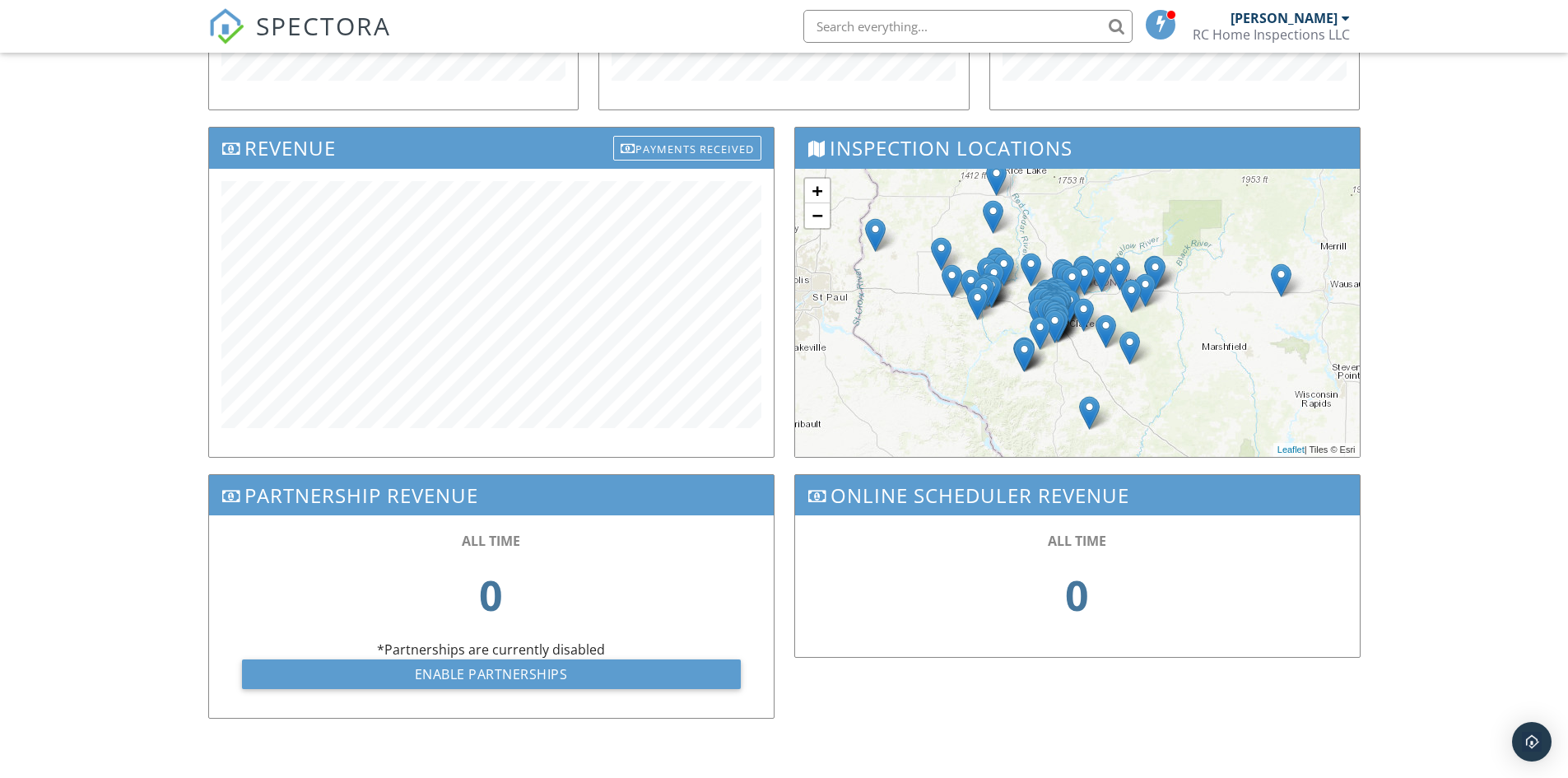
click at [1279, 274] on img at bounding box center [1281, 280] width 21 height 34
click at [1512, 406] on div "Dashboard Inspections Calendar Contacts Templates Metrics Automations Settings …" at bounding box center [784, 172] width 1568 height 1212
click at [807, 213] on link "−" at bounding box center [816, 215] width 25 height 25
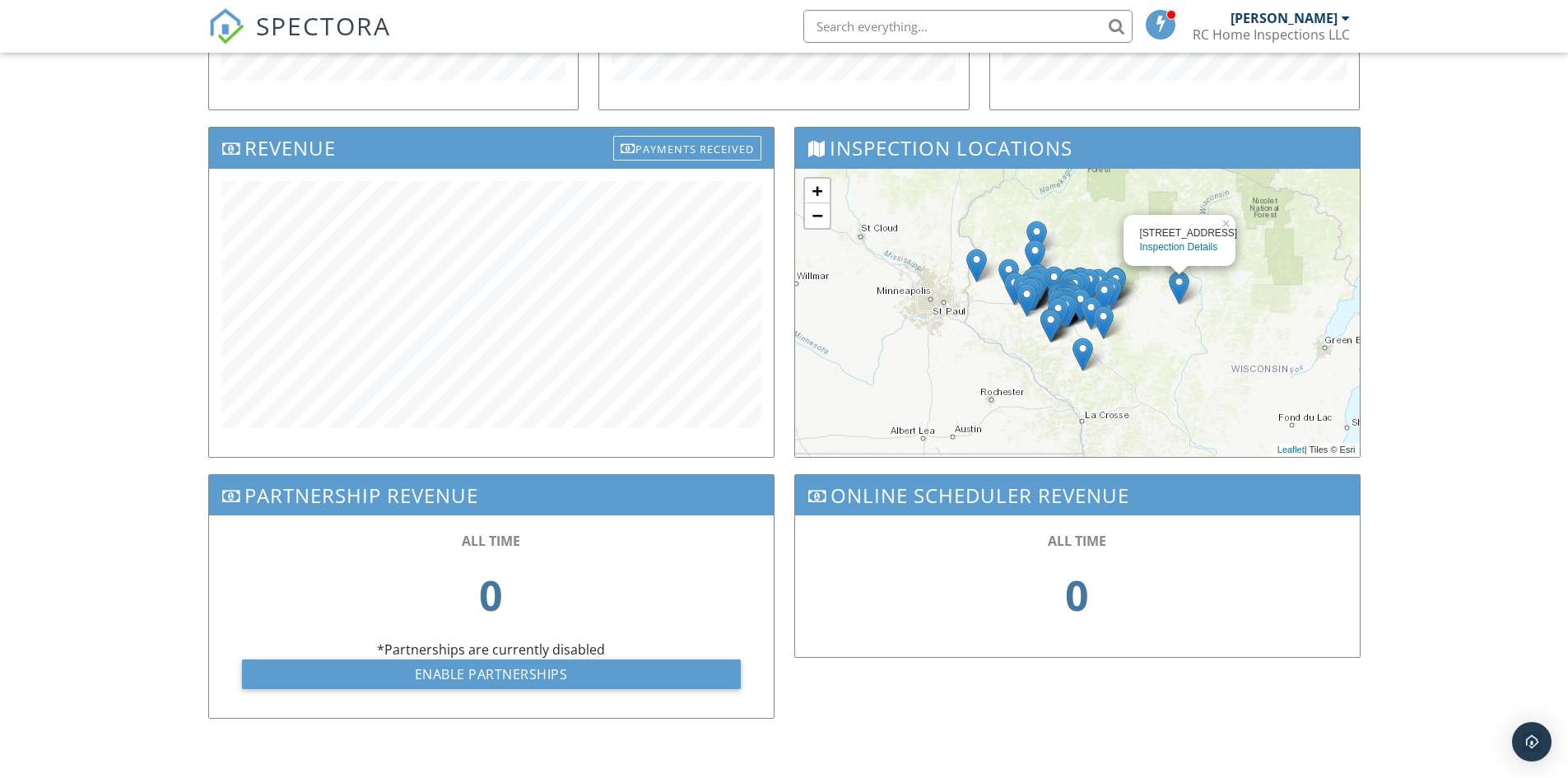
click at [1080, 355] on img at bounding box center [1083, 354] width 21 height 34
click at [1090, 312] on link "Inspection Details" at bounding box center [1078, 314] width 79 height 12
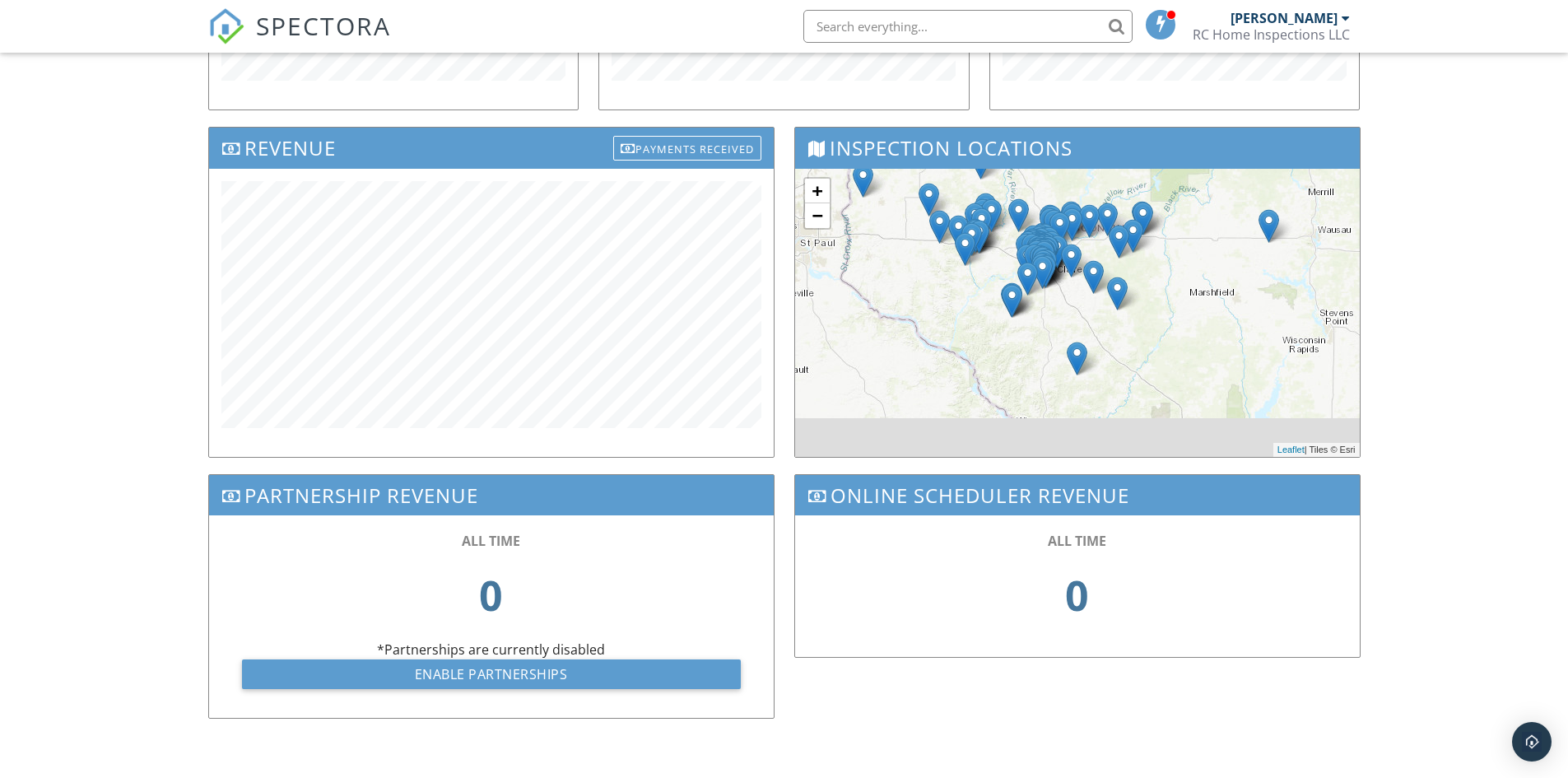
drag, startPoint x: 1137, startPoint y: 391, endPoint x: 1051, endPoint y: 323, distance: 109.6
click at [1123, 338] on div "+ − Leaflet | Tiles © [PERSON_NAME]" at bounding box center [1078, 313] width 565 height 288
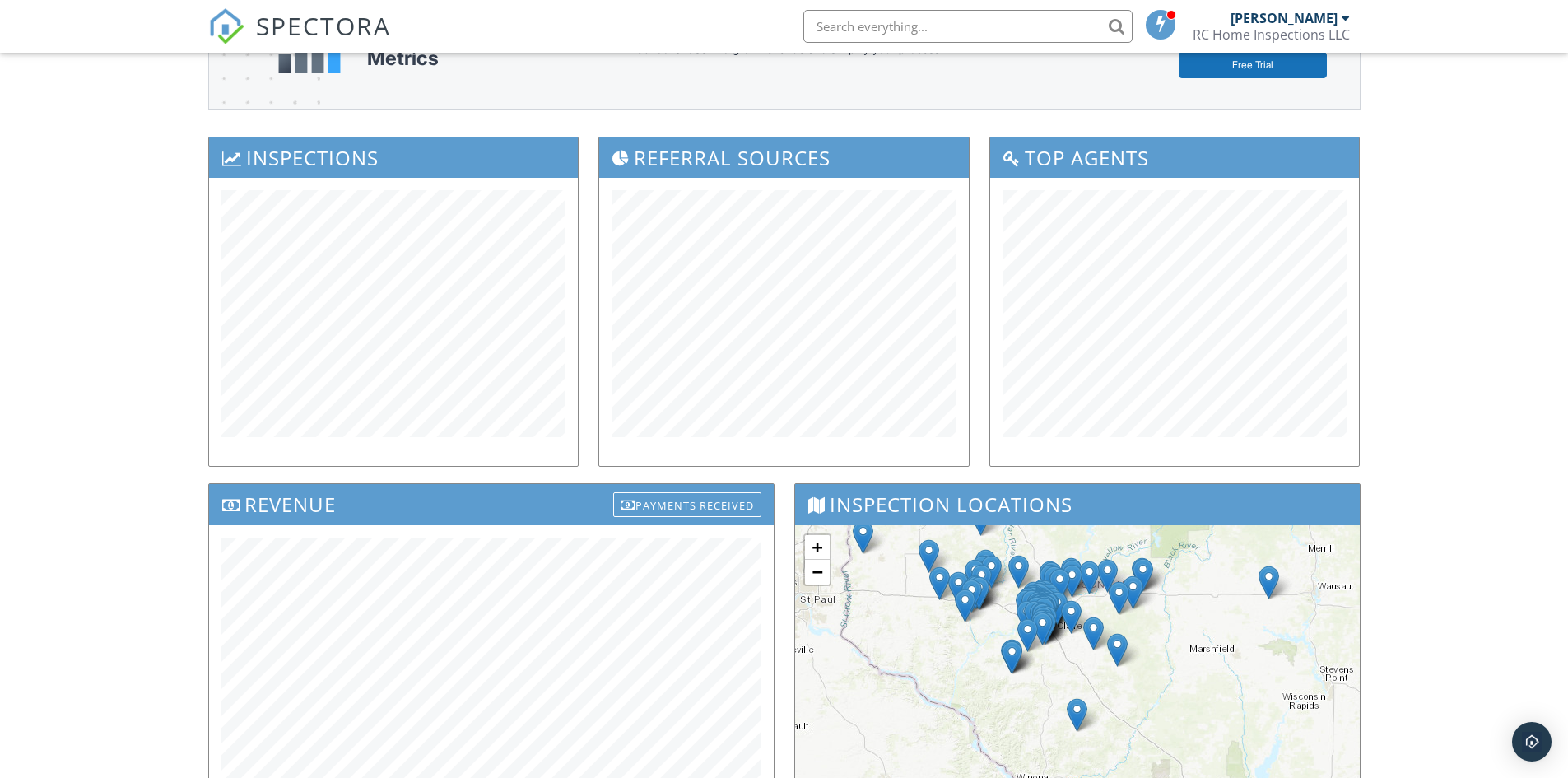
scroll to position [487, 0]
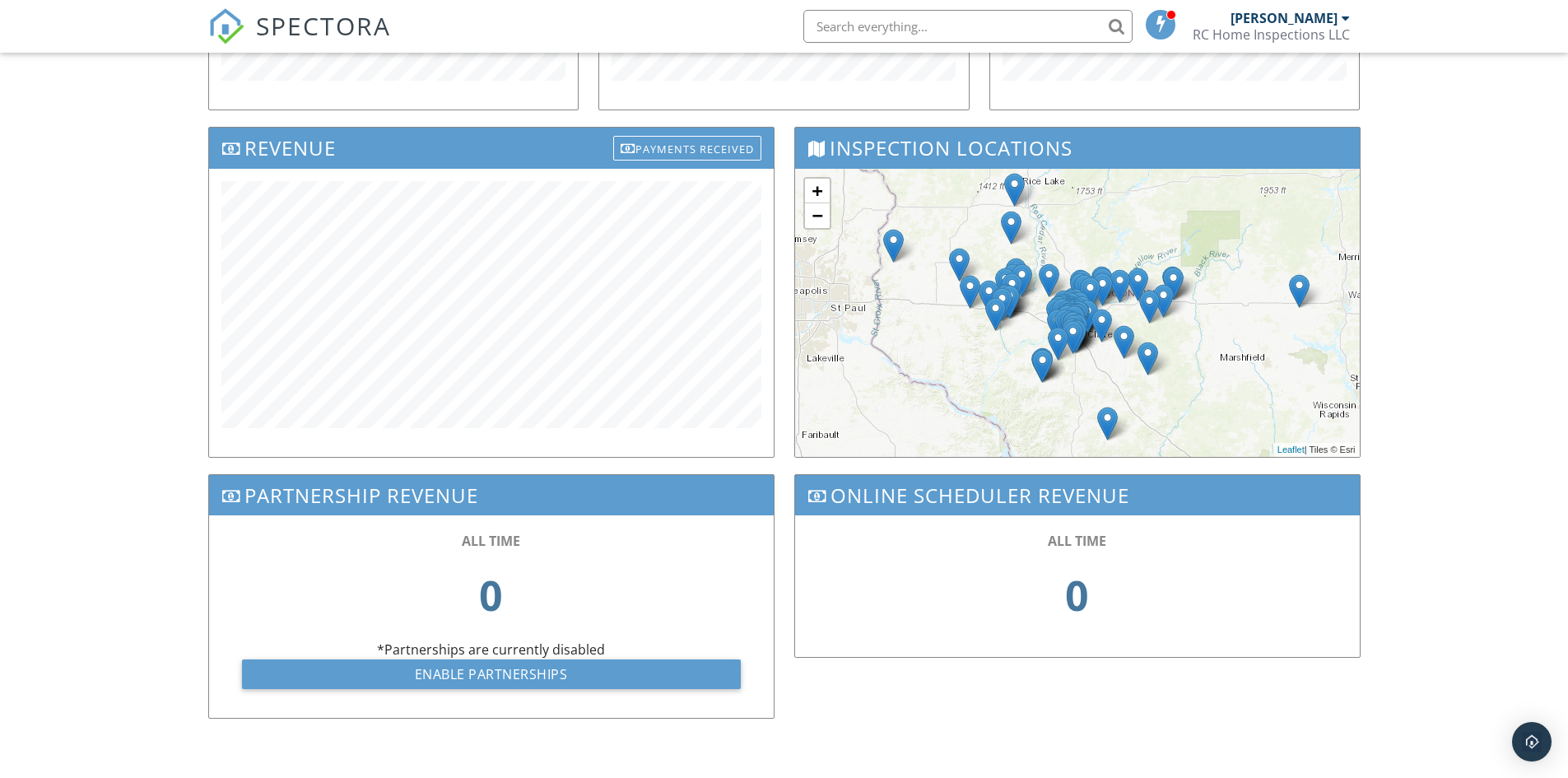
drag, startPoint x: 1010, startPoint y: 293, endPoint x: 1047, endPoint y: 355, distance: 72.2
click at [1043, 358] on img at bounding box center [1042, 366] width 21 height 34
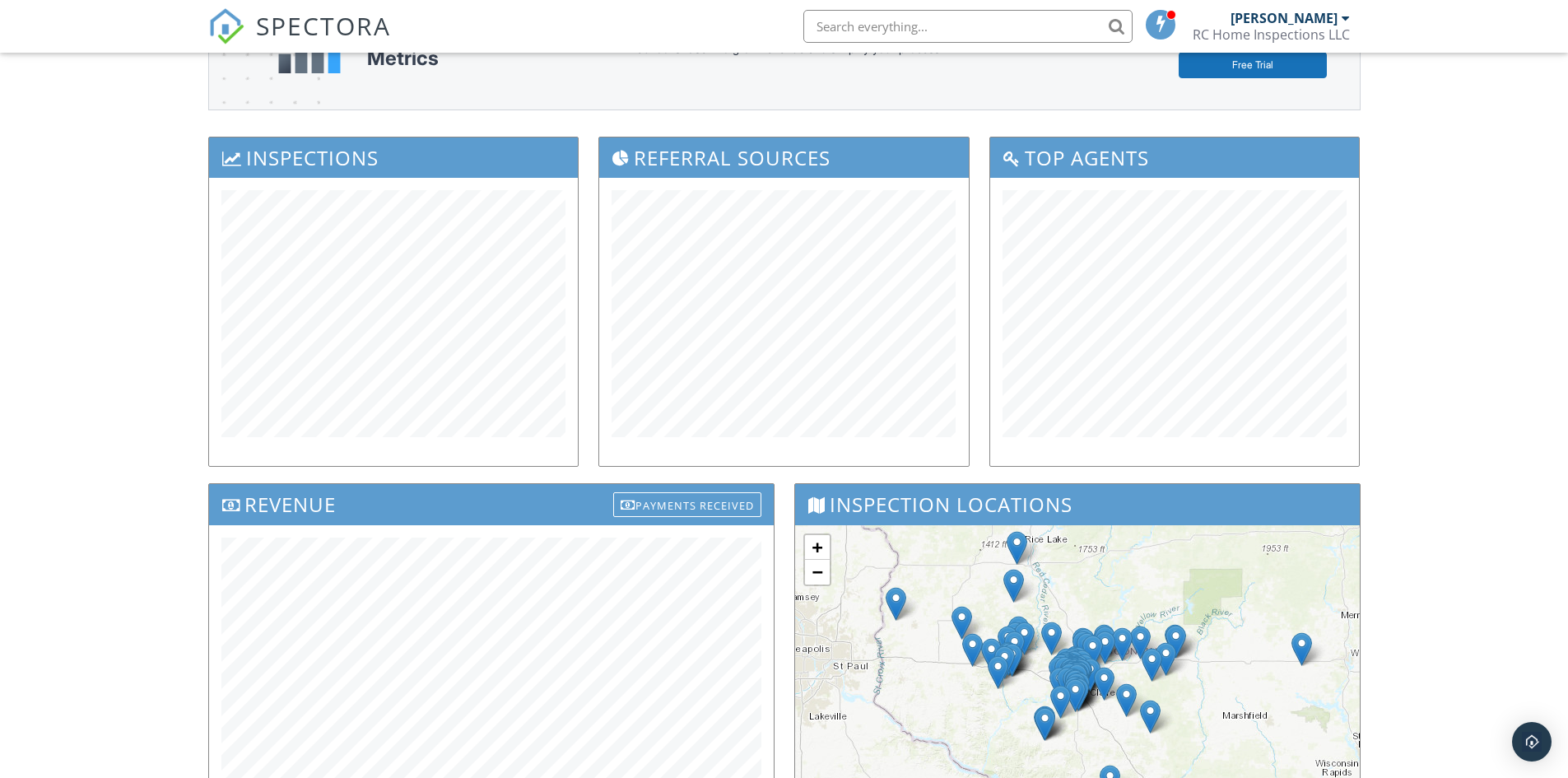
click at [1024, 543] on img at bounding box center [1017, 548] width 21 height 34
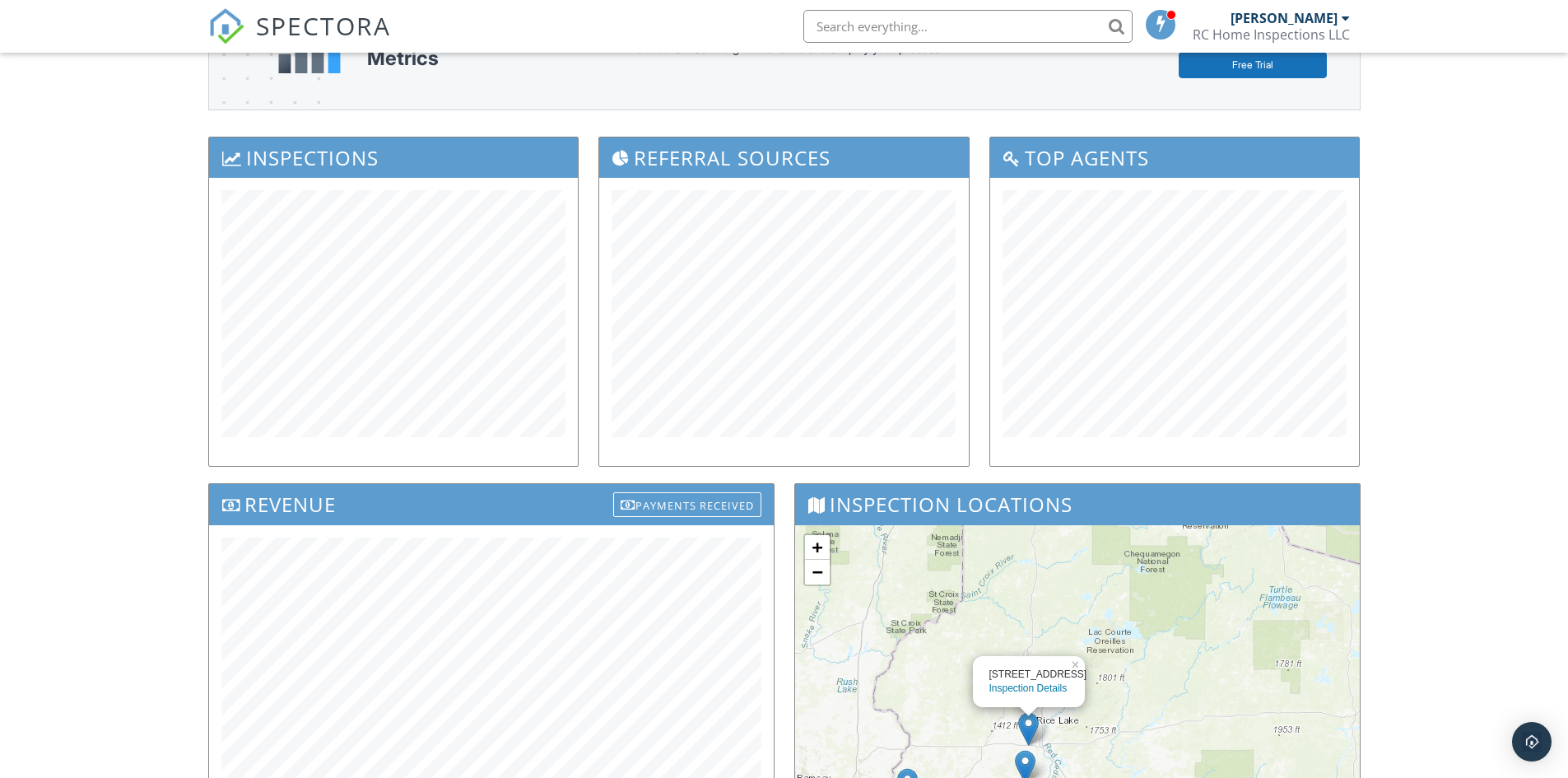
drag, startPoint x: 1136, startPoint y: 587, endPoint x: 1147, endPoint y: 712, distance: 125.5
click at [1147, 712] on div "41 E Euclid Ave Inspection Details × + − Leaflet | Tiles © Esri" at bounding box center [1078, 668] width 565 height 288
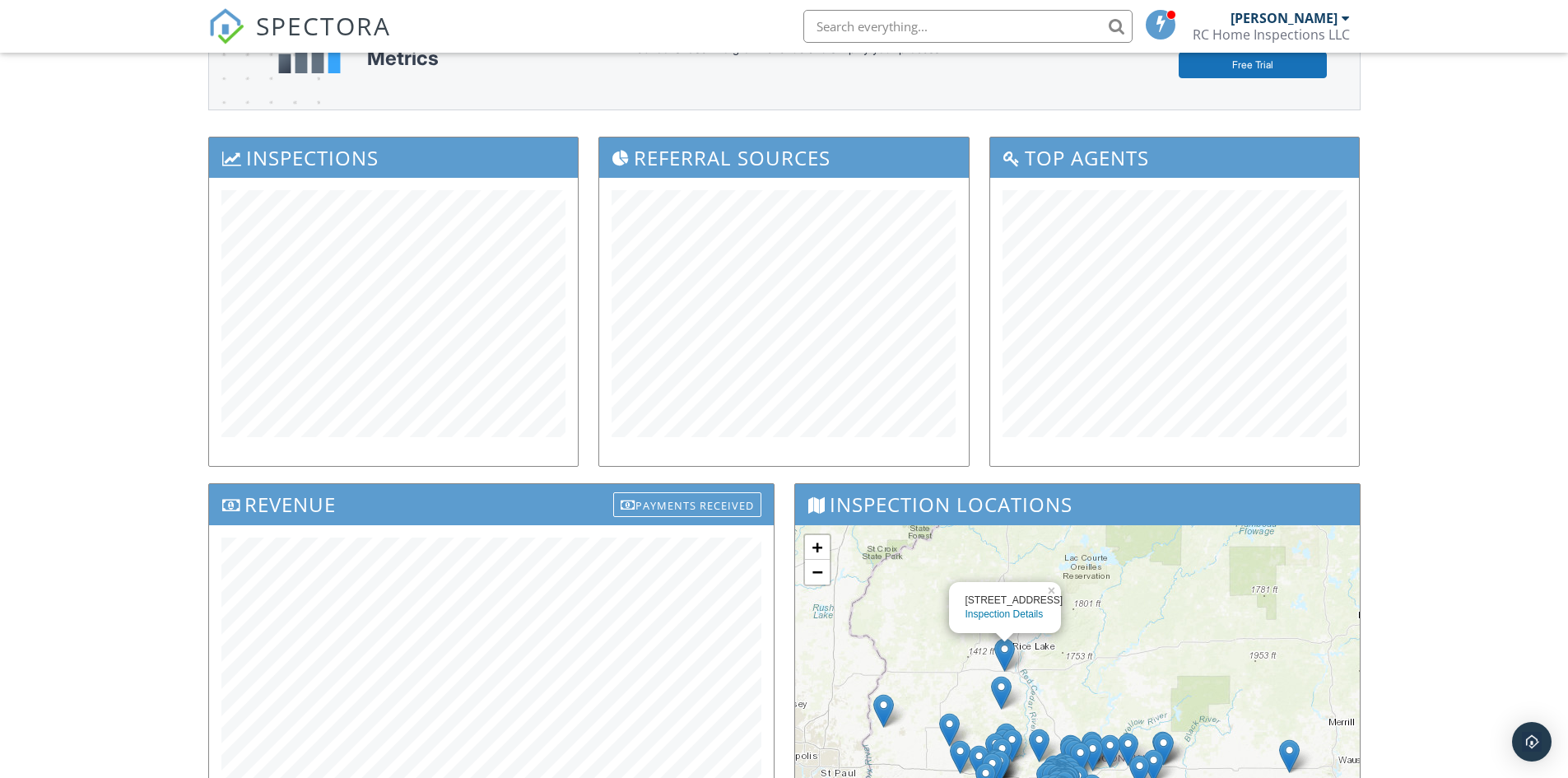
drag, startPoint x: 1163, startPoint y: 604, endPoint x: 1146, endPoint y: 487, distance: 118.2
click at [1146, 487] on div "Inspection Locations 41 E Euclid Ave Inspection Details × + − Leaflet | Tiles ©…" at bounding box center [1077, 647] width 566 height 330
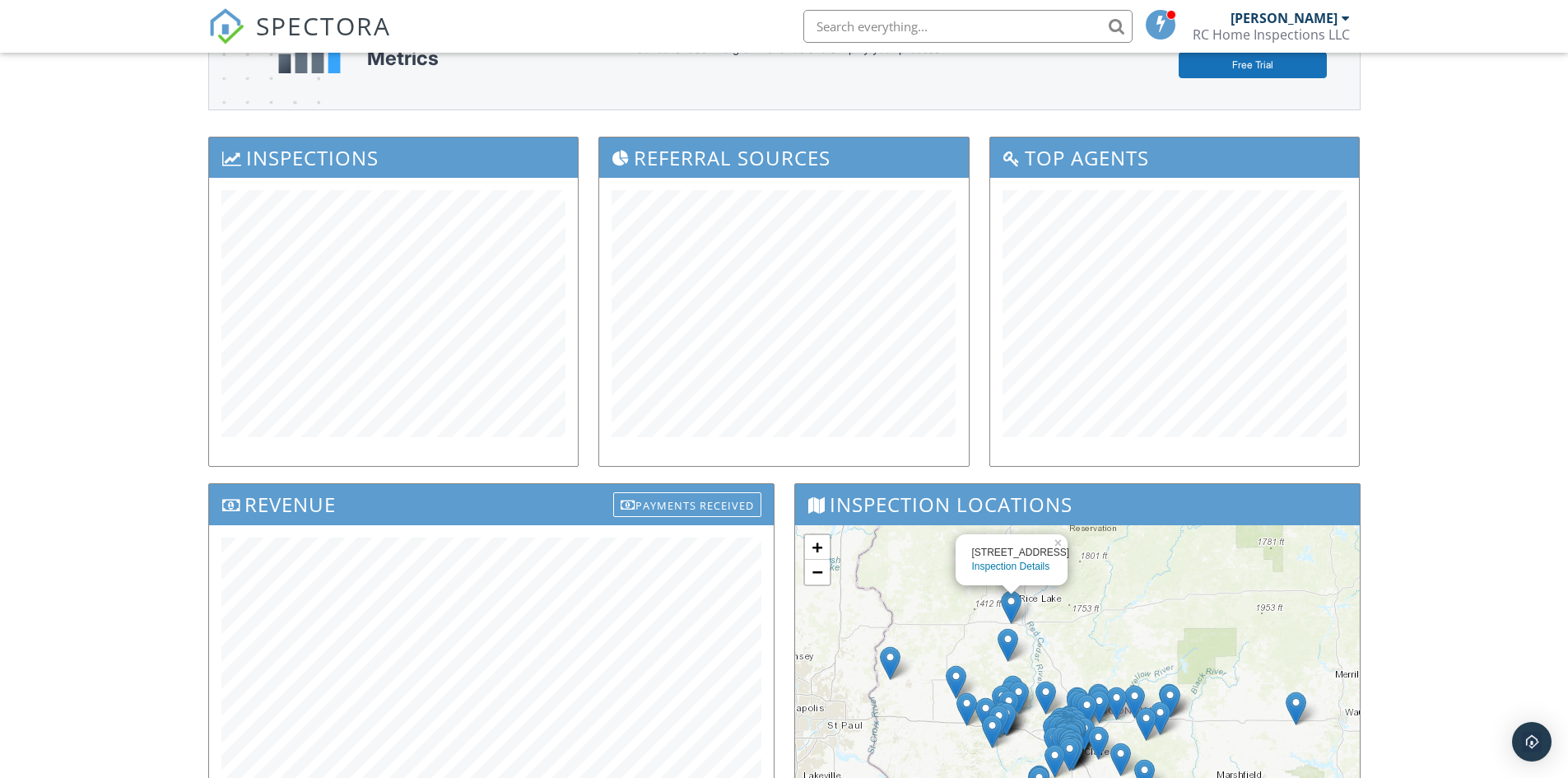
click at [1008, 565] on link "Inspection Details" at bounding box center [1011, 566] width 79 height 12
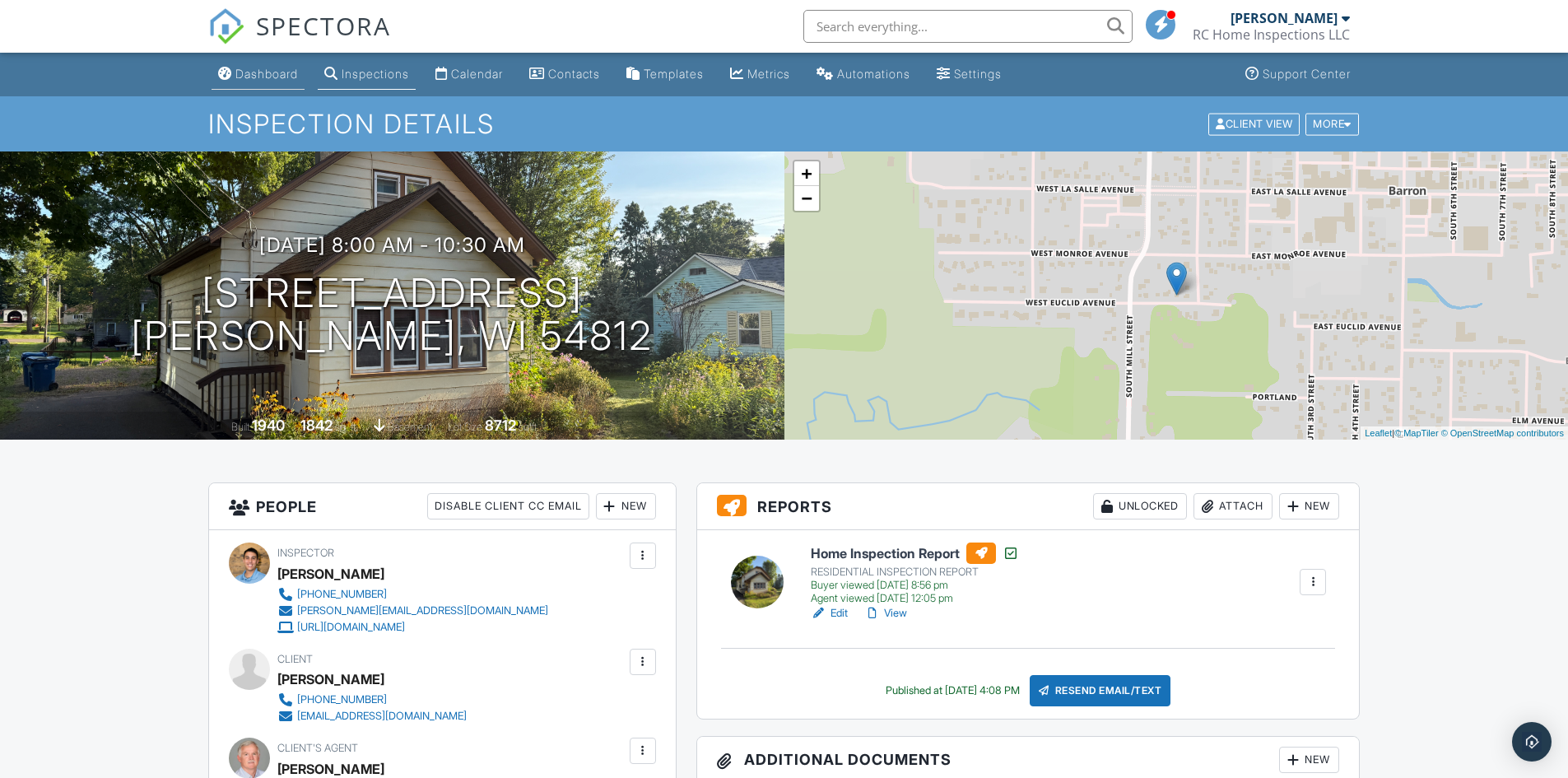
click at [243, 63] on link "Dashboard" at bounding box center [258, 74] width 93 height 30
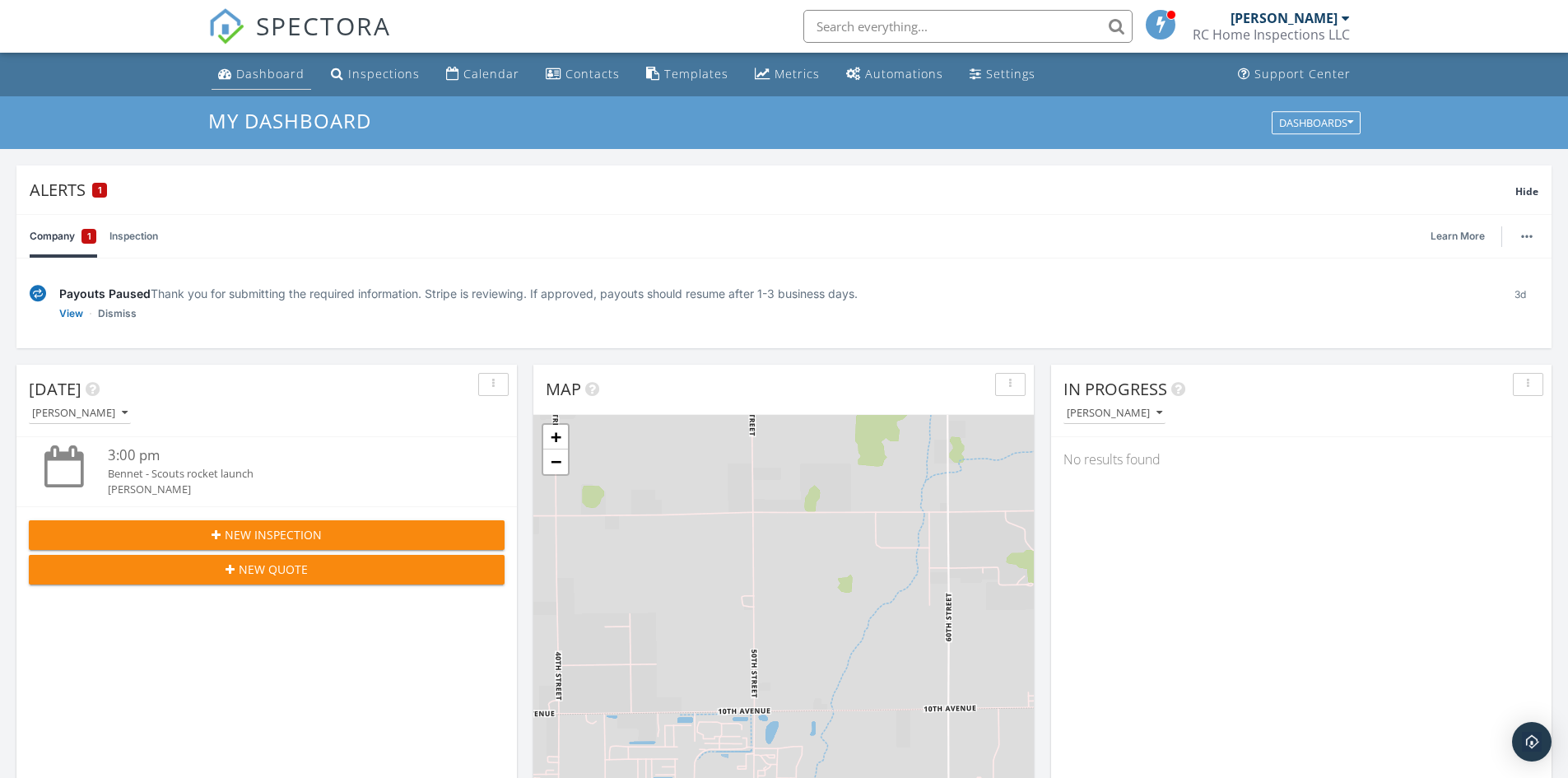
click at [257, 71] on div "Dashboard" at bounding box center [270, 73] width 69 height 16
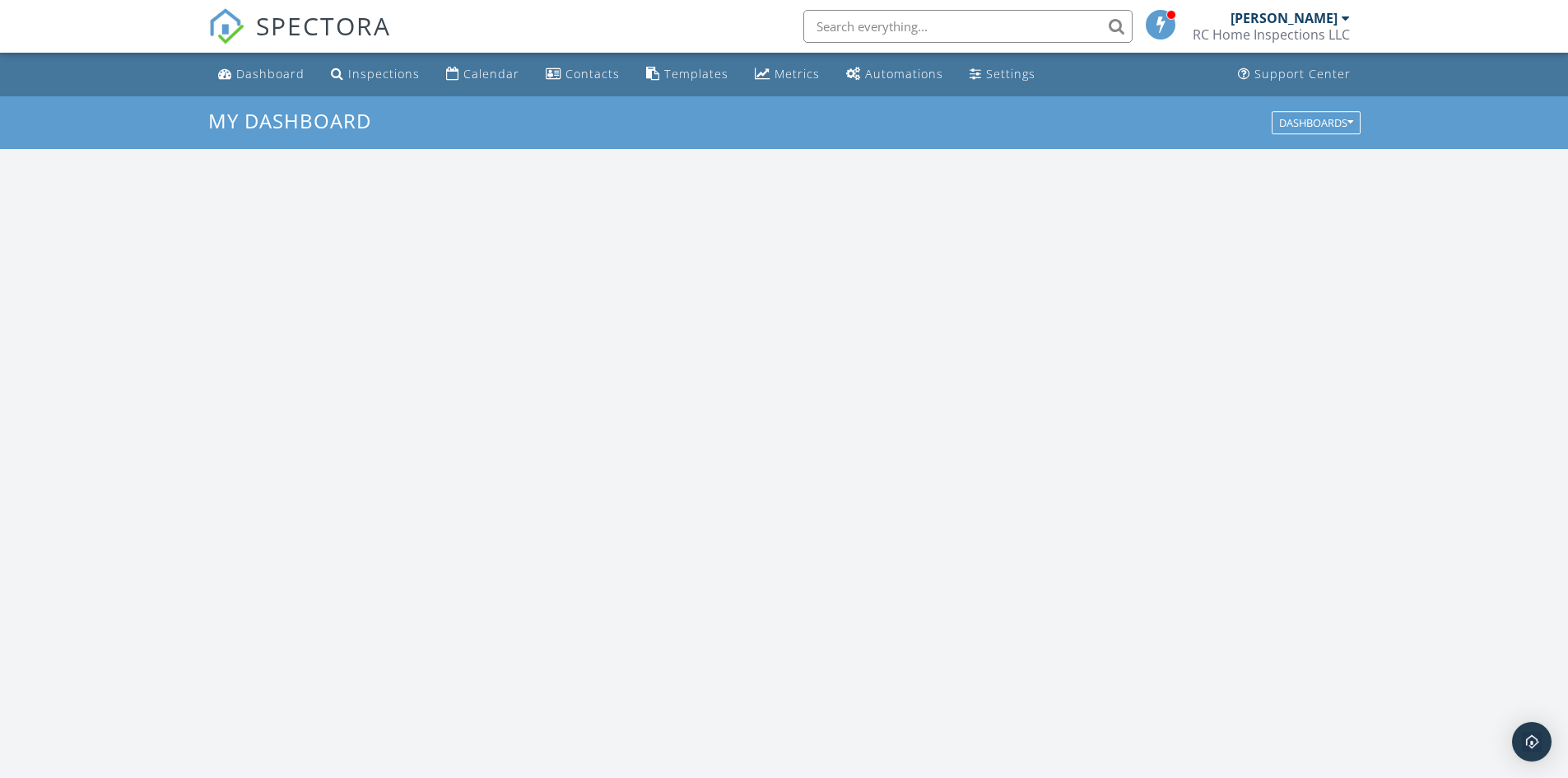
scroll to position [1523, 1594]
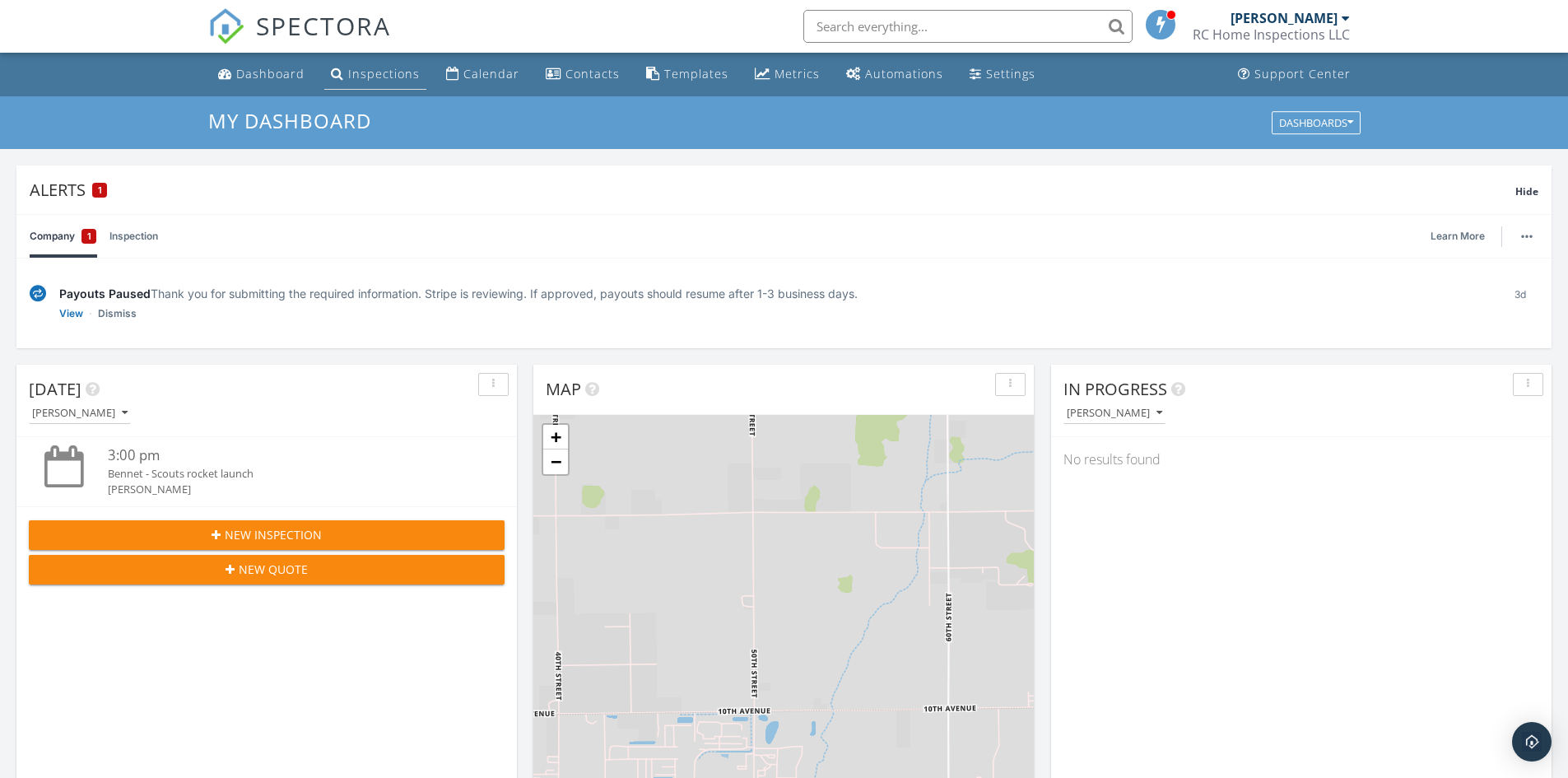
click at [399, 60] on link "Inspections" at bounding box center [376, 74] width 102 height 30
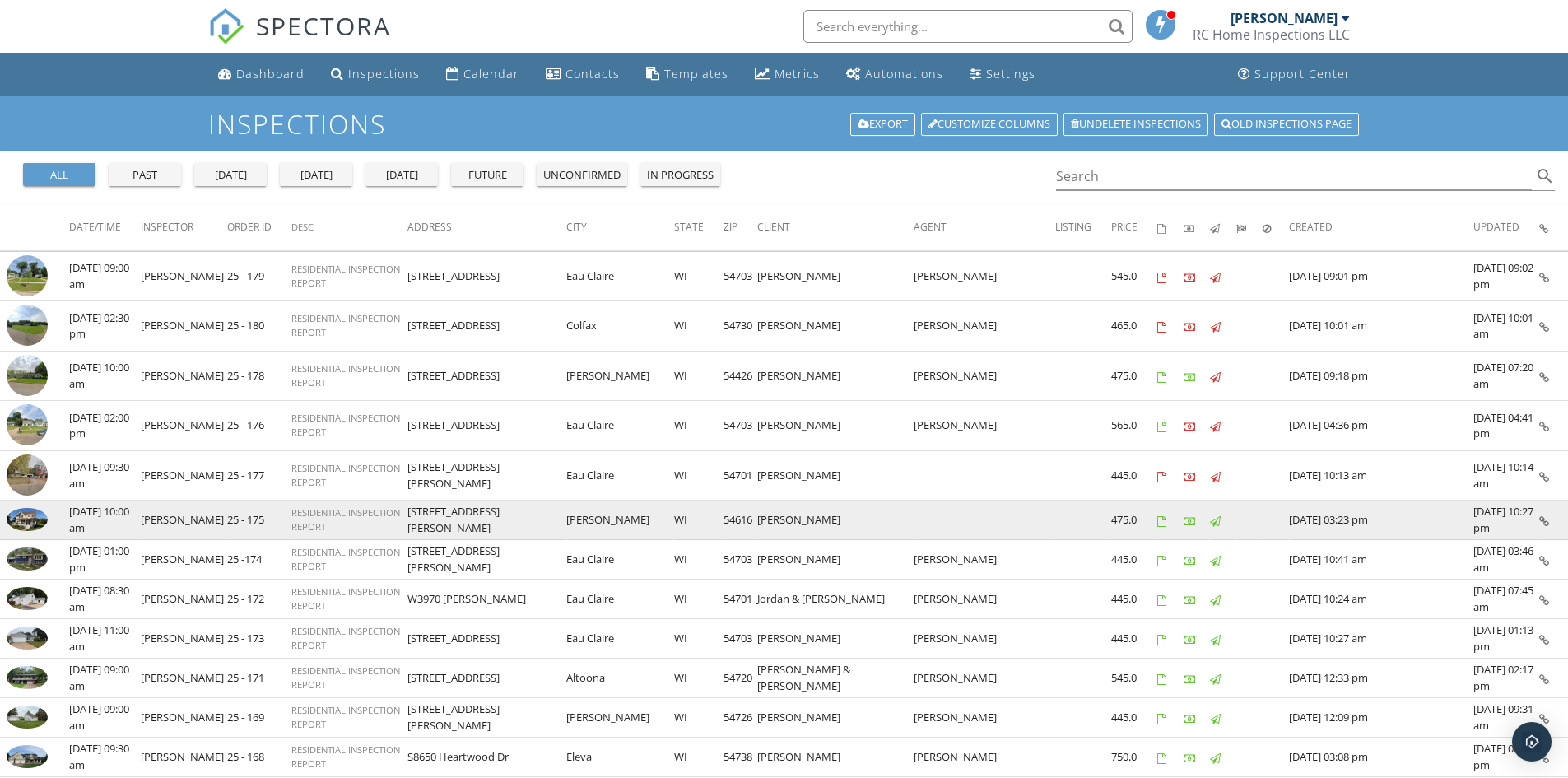
click at [32, 528] on img at bounding box center [27, 518] width 41 height 23
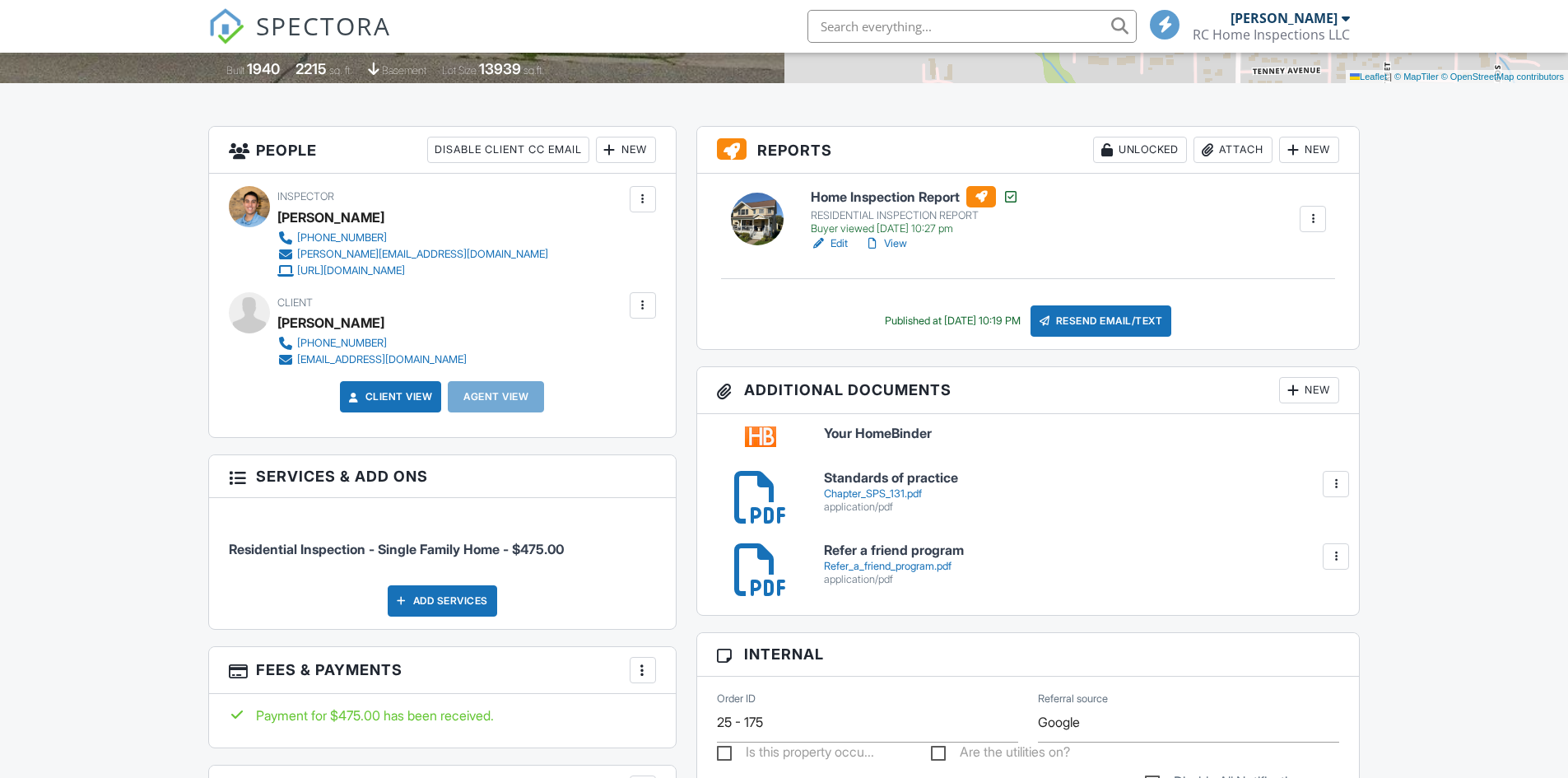
scroll to position [357, 0]
click at [895, 243] on link "View" at bounding box center [885, 243] width 43 height 16
